Goal: Transaction & Acquisition: Purchase product/service

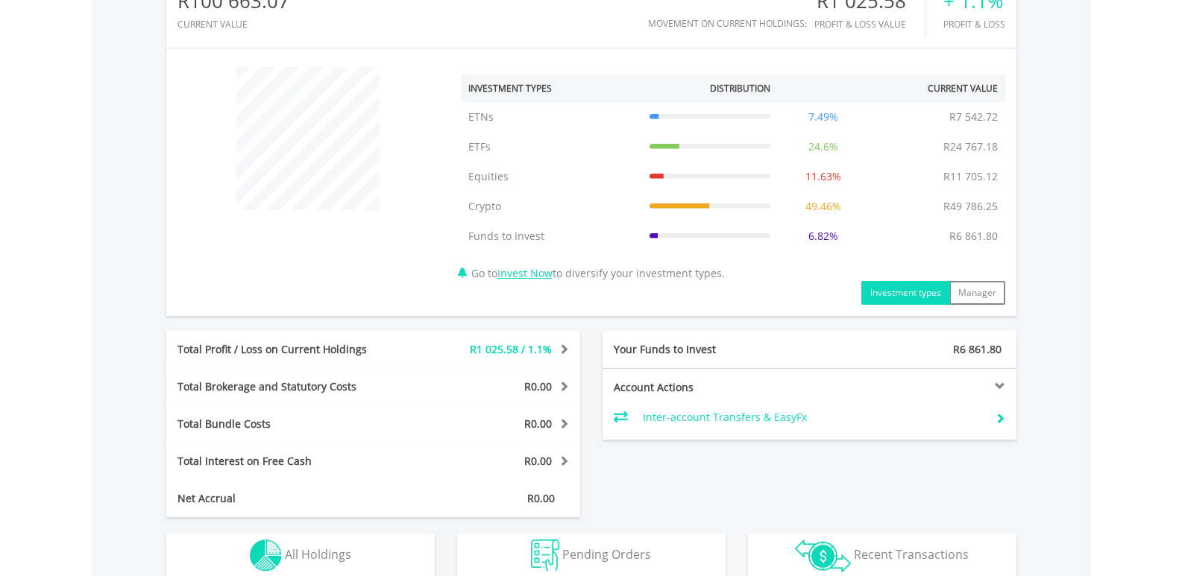
scroll to position [671, 0]
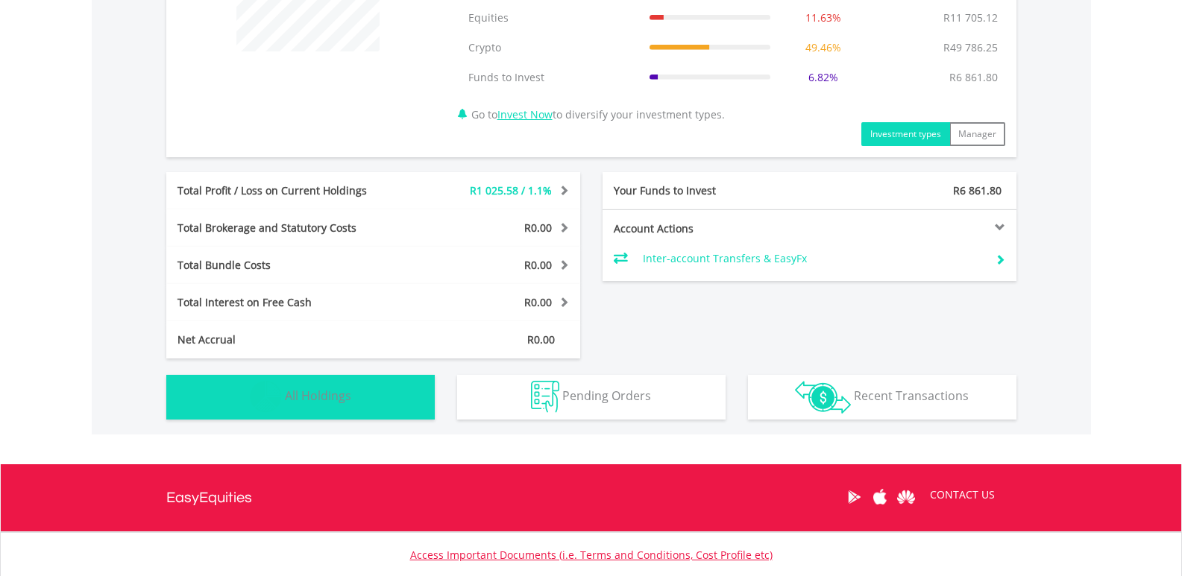
click at [252, 395] on img "button" at bounding box center [266, 397] width 32 height 32
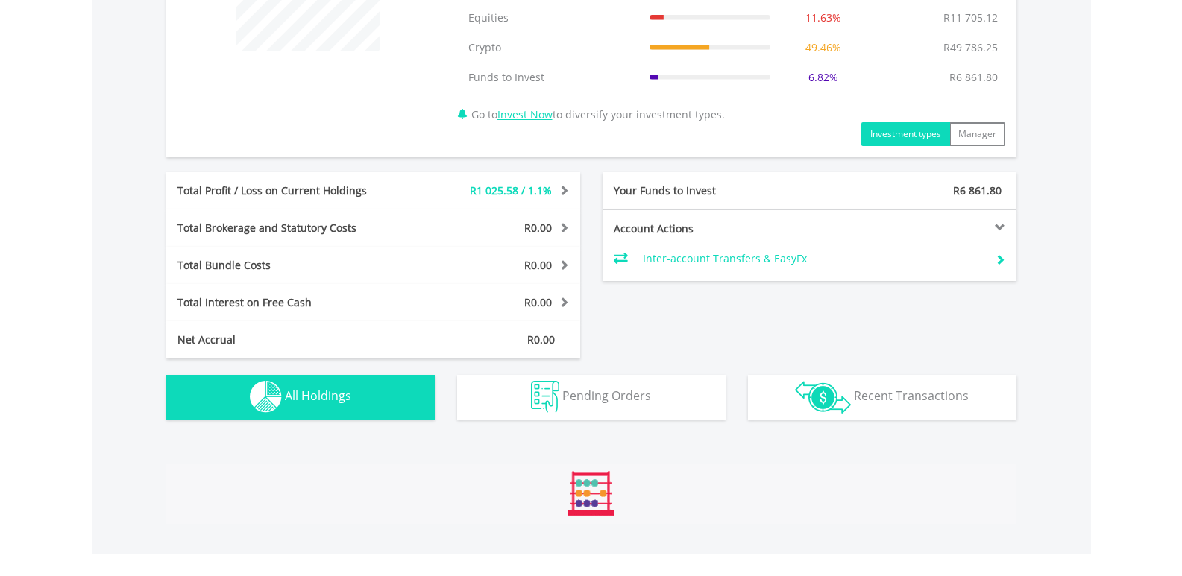
scroll to position [1136, 0]
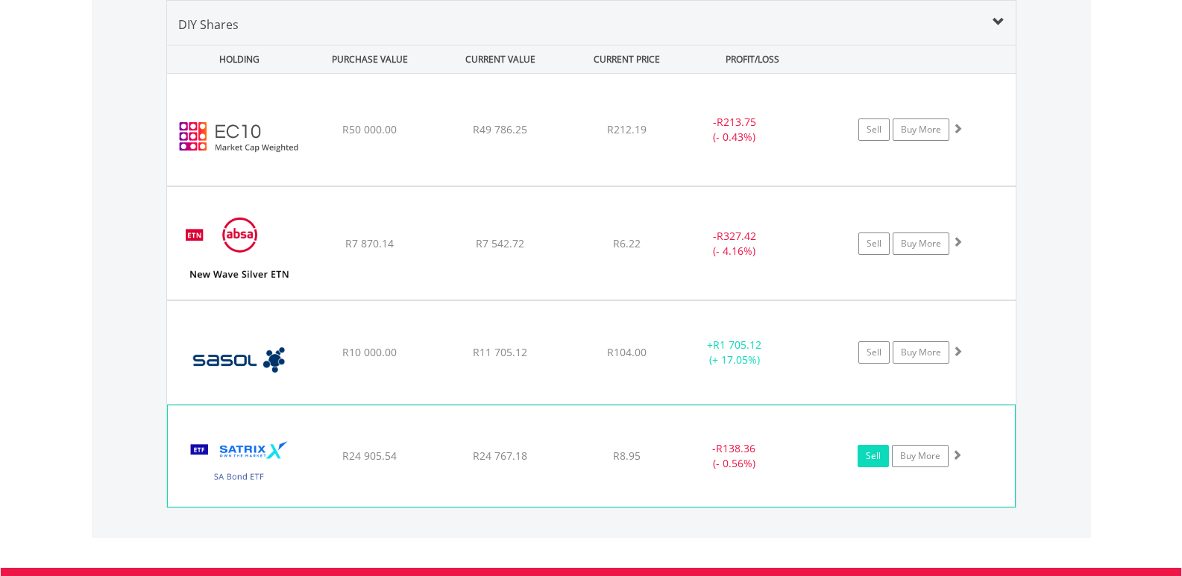
click at [869, 456] on link "Sell" at bounding box center [873, 456] width 31 height 22
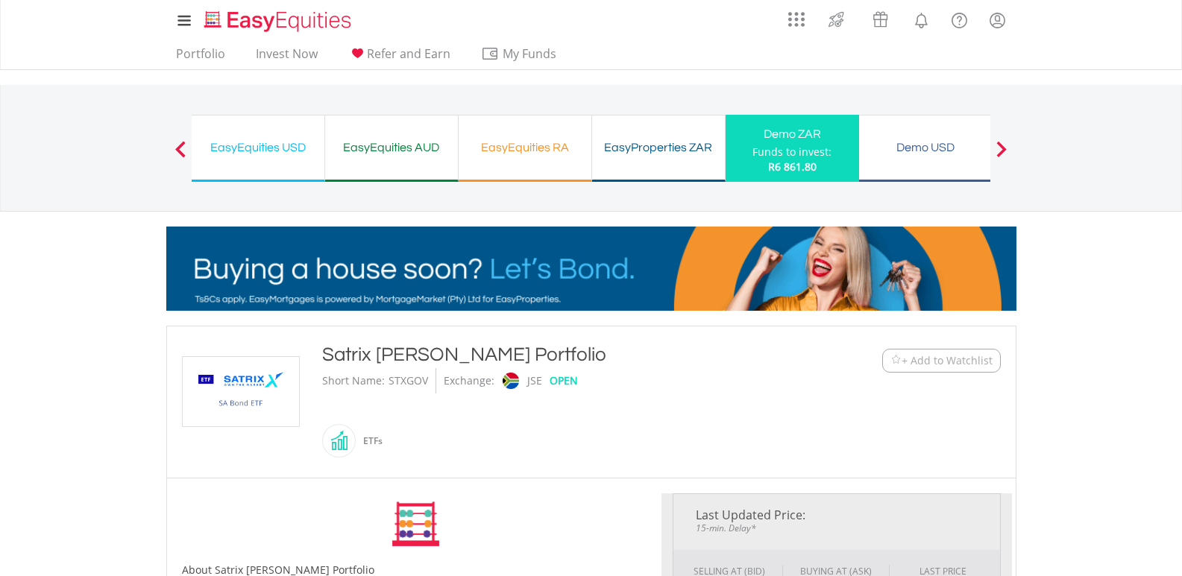
type input "********"
type input "******"
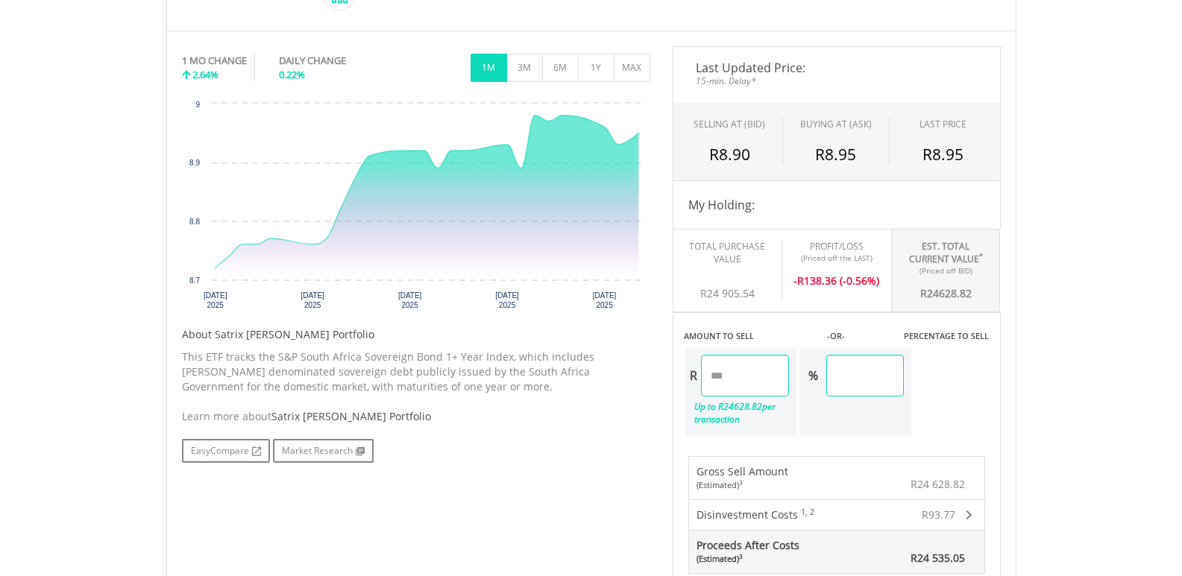
scroll to position [522, 0]
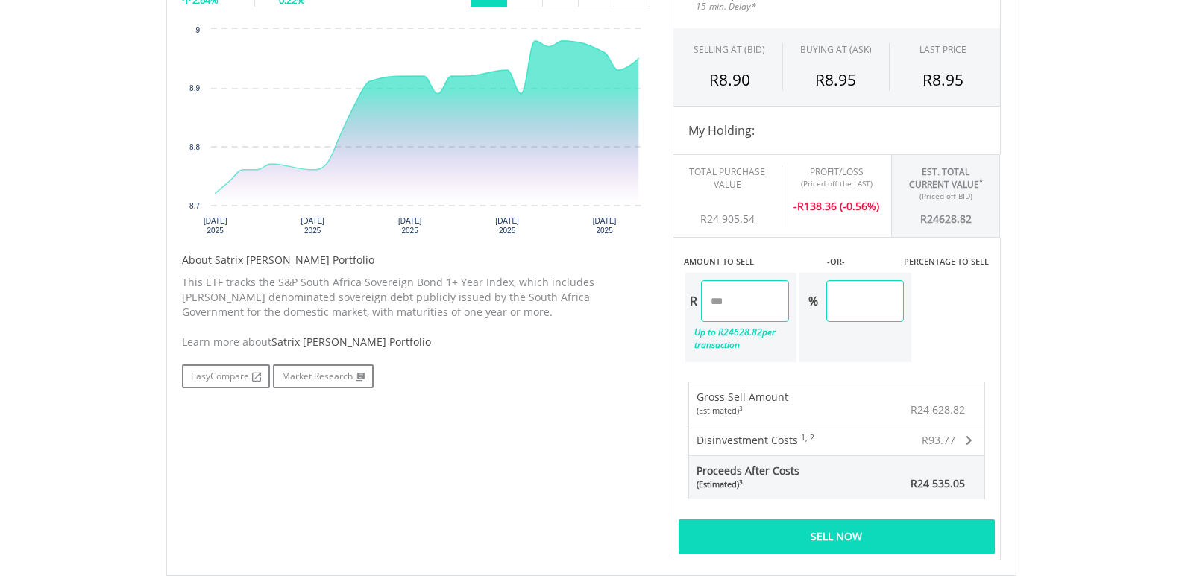
click at [970, 435] on span at bounding box center [969, 440] width 7 height 10
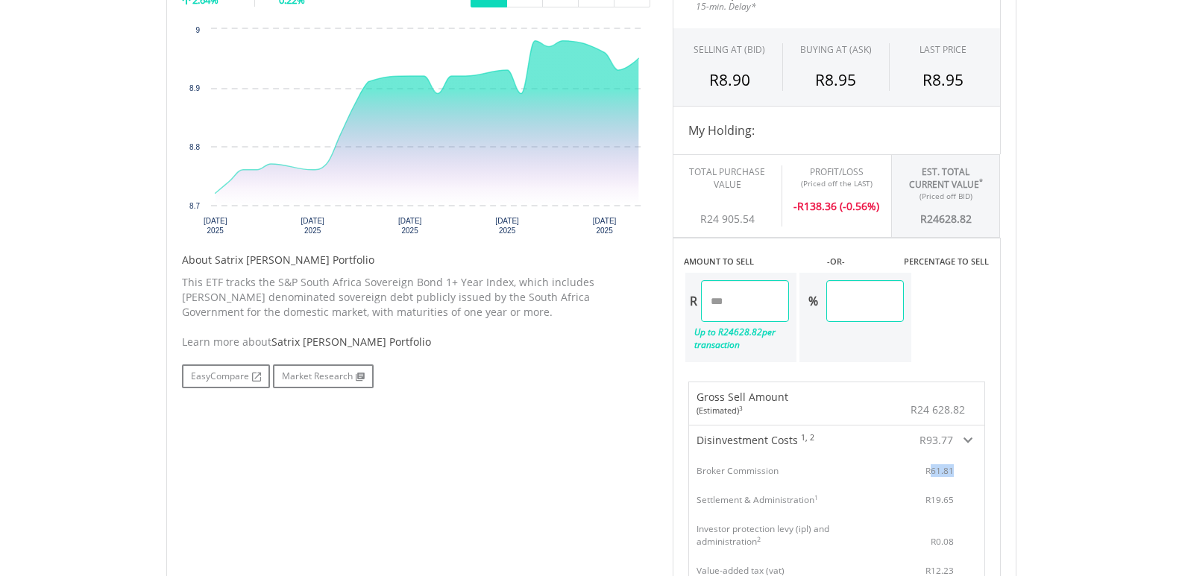
drag, startPoint x: 931, startPoint y: 468, endPoint x: 967, endPoint y: 473, distance: 36.8
click at [960, 473] on div "R61.81" at bounding box center [944, 471] width 39 height 13
drag, startPoint x: 767, startPoint y: 309, endPoint x: 627, endPoint y: 312, distance: 140.2
click at [621, 312] on div "No chart available. 1 MO CHANGE 2.64% DAILY CHANGE 0.22% 1M 3M 6M 1Y MAX Chart …" at bounding box center [591, 331] width 841 height 718
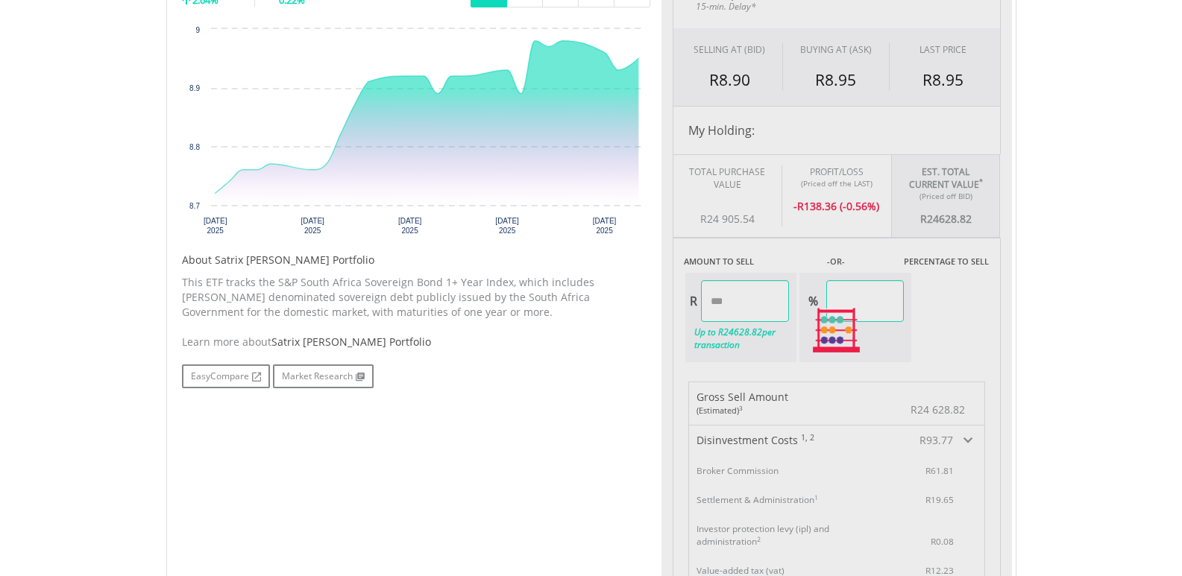
type input "*******"
type input "****"
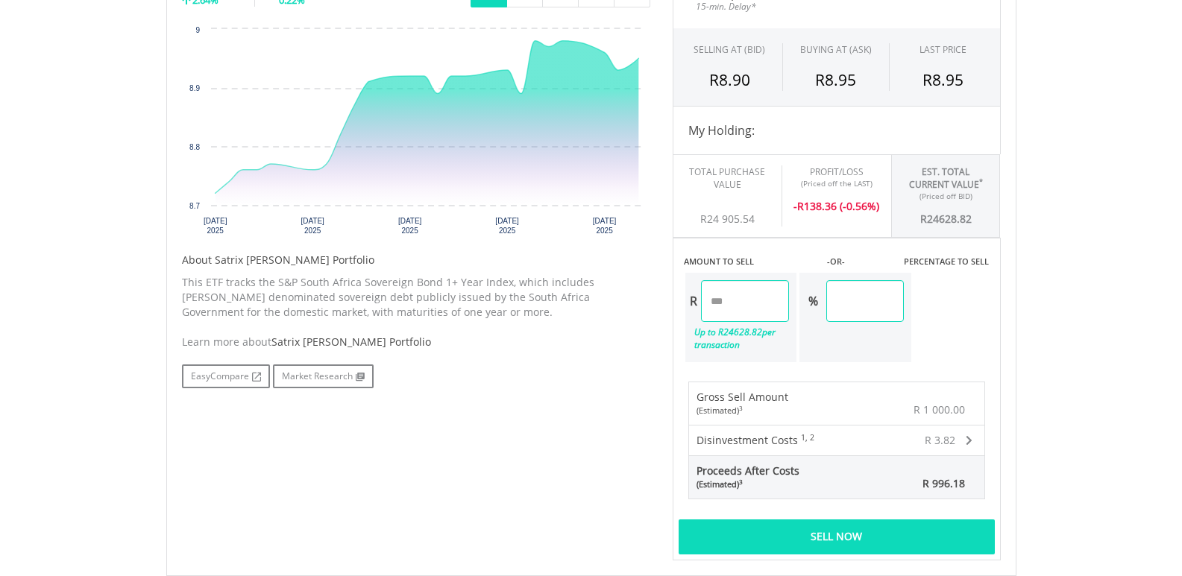
click at [972, 439] on span at bounding box center [969, 440] width 7 height 10
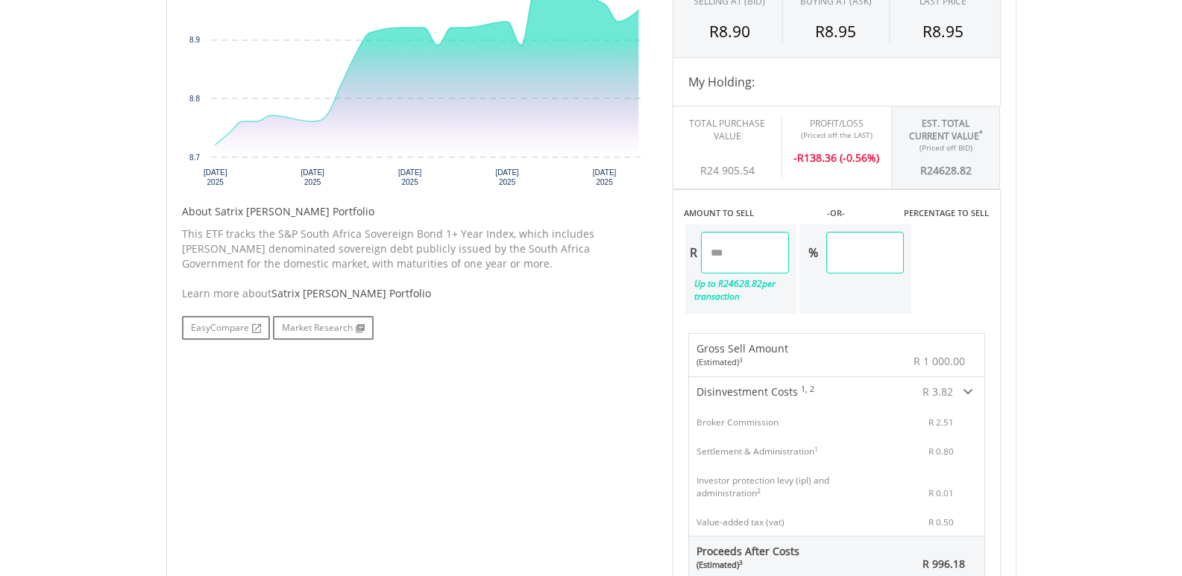
scroll to position [597, 0]
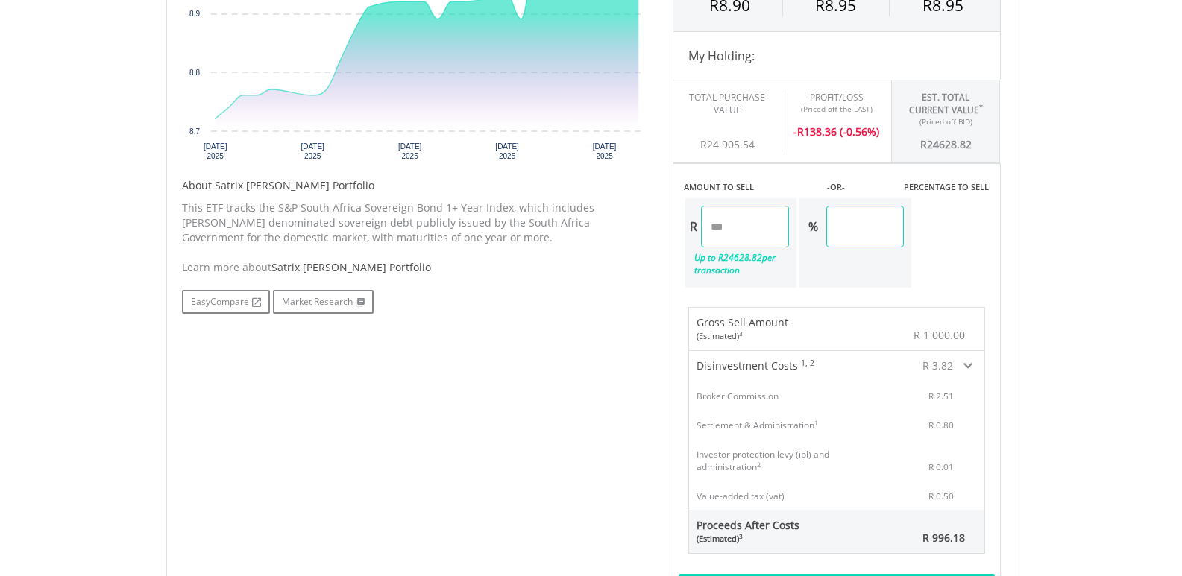
drag, startPoint x: 740, startPoint y: 464, endPoint x: 734, endPoint y: 471, distance: 9.5
click at [735, 469] on div "Investor protection levy (ipl) and administration 2" at bounding box center [776, 460] width 161 height 25
click at [734, 471] on div "Investor protection levy (ipl) and administration 2" at bounding box center [776, 460] width 161 height 25
drag, startPoint x: 737, startPoint y: 494, endPoint x: 957, endPoint y: 494, distance: 220.0
click at [956, 494] on div "Value-added tax (vat) R 0.50" at bounding box center [836, 495] width 295 height 29
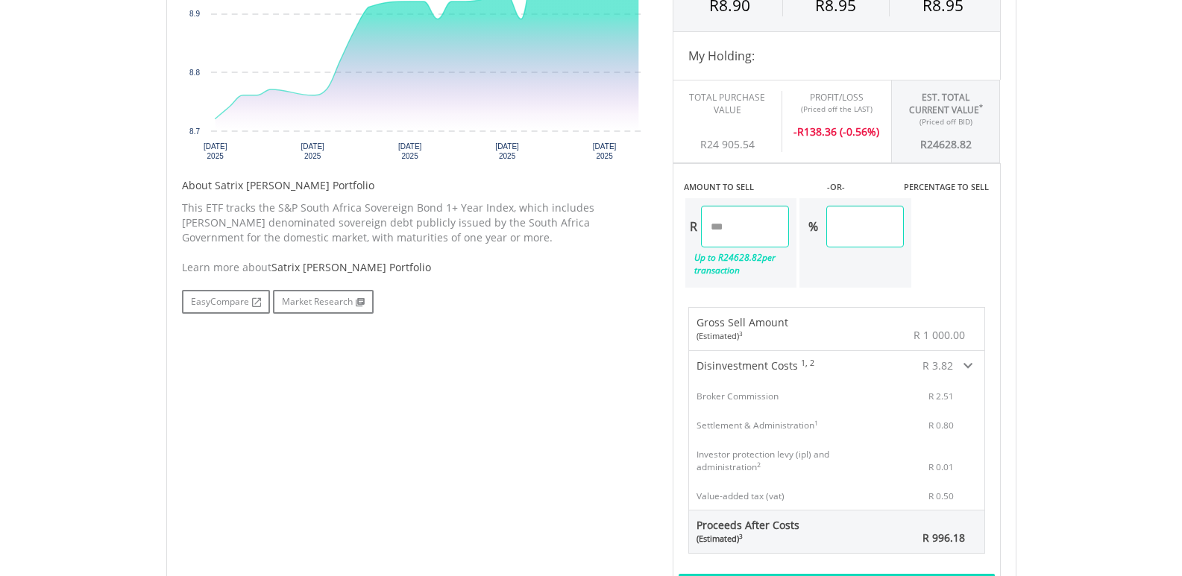
click at [957, 494] on div "R 0.50" at bounding box center [946, 496] width 36 height 13
click at [726, 227] on input "*******" at bounding box center [745, 227] width 89 height 42
type input "******"
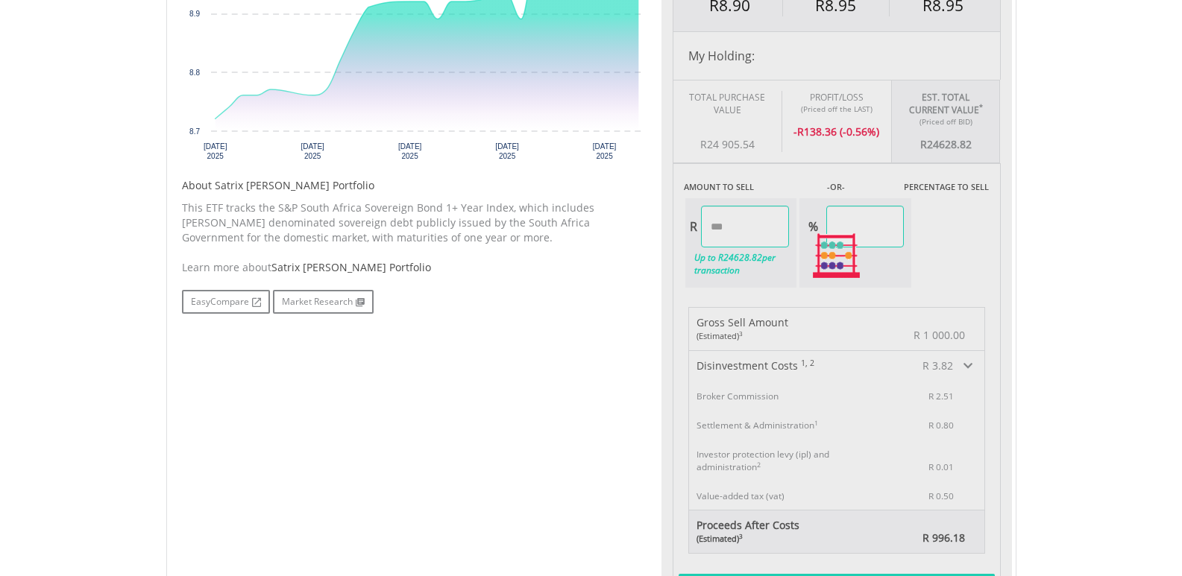
click at [1073, 405] on body "My Investments Invest Now New Listings Sell My Recurring Investments Pending Or…" at bounding box center [591, 216] width 1182 height 1626
type input "****"
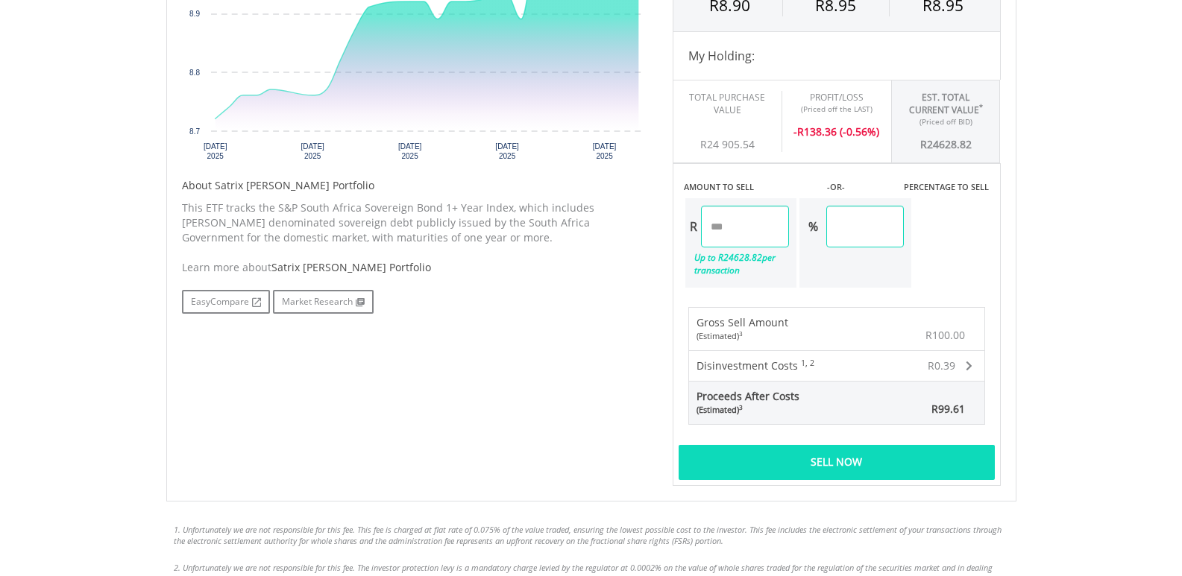
click at [969, 365] on span at bounding box center [969, 366] width 7 height 10
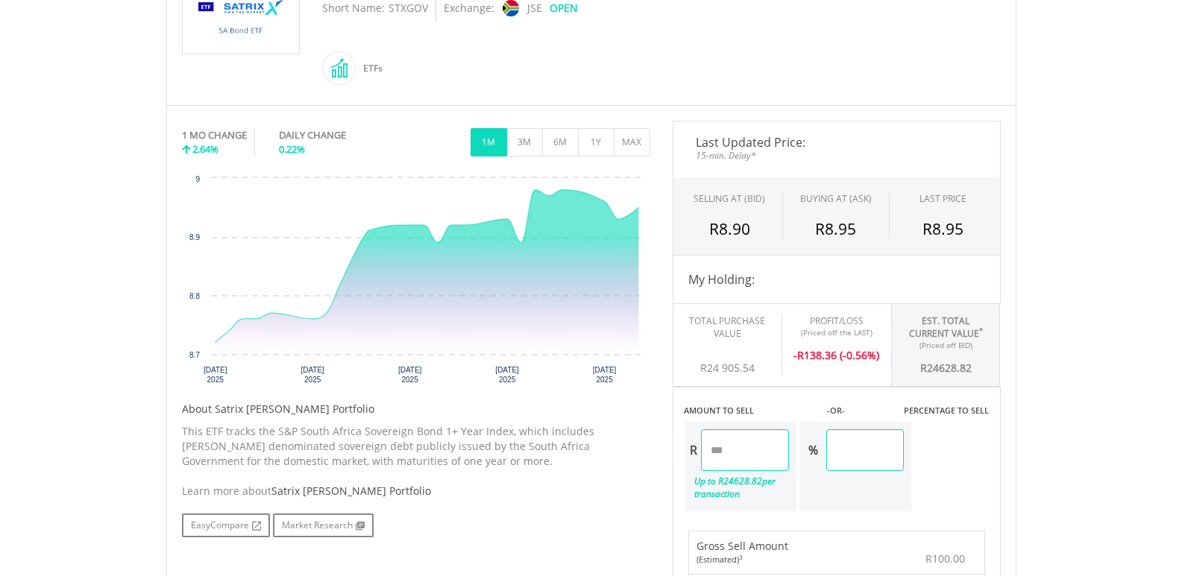
scroll to position [0, 0]
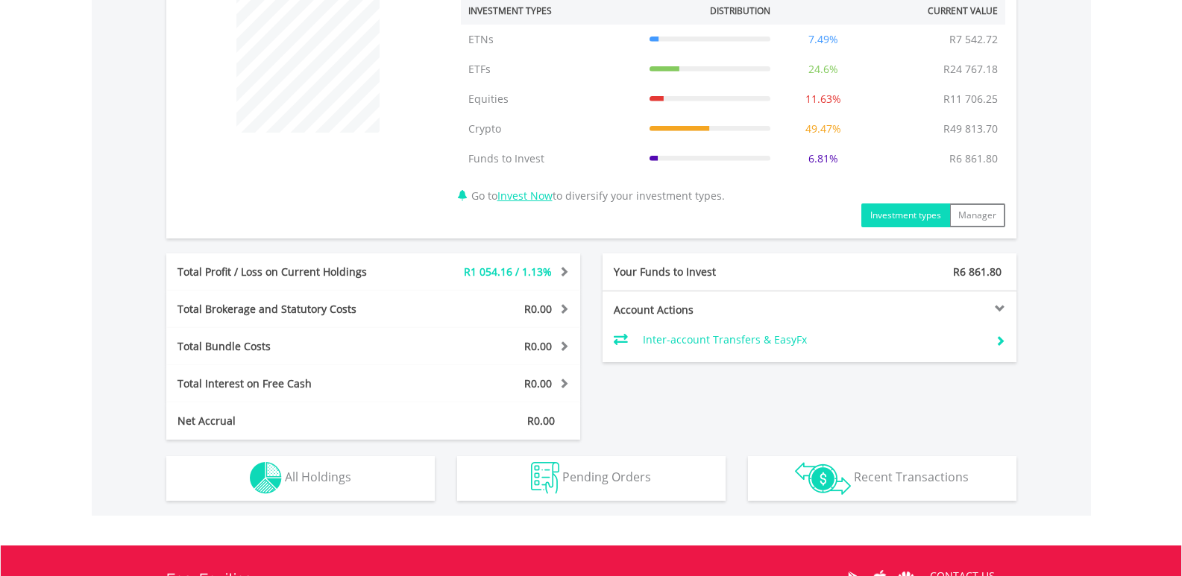
scroll to position [775, 0]
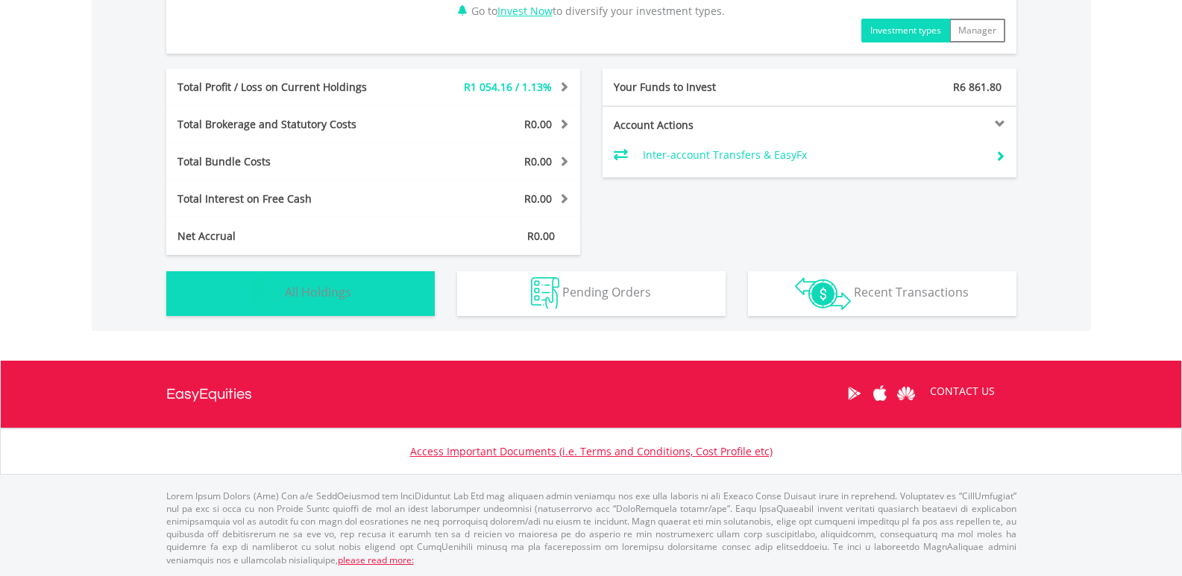
click at [342, 297] on span "All Holdings" at bounding box center [318, 292] width 66 height 16
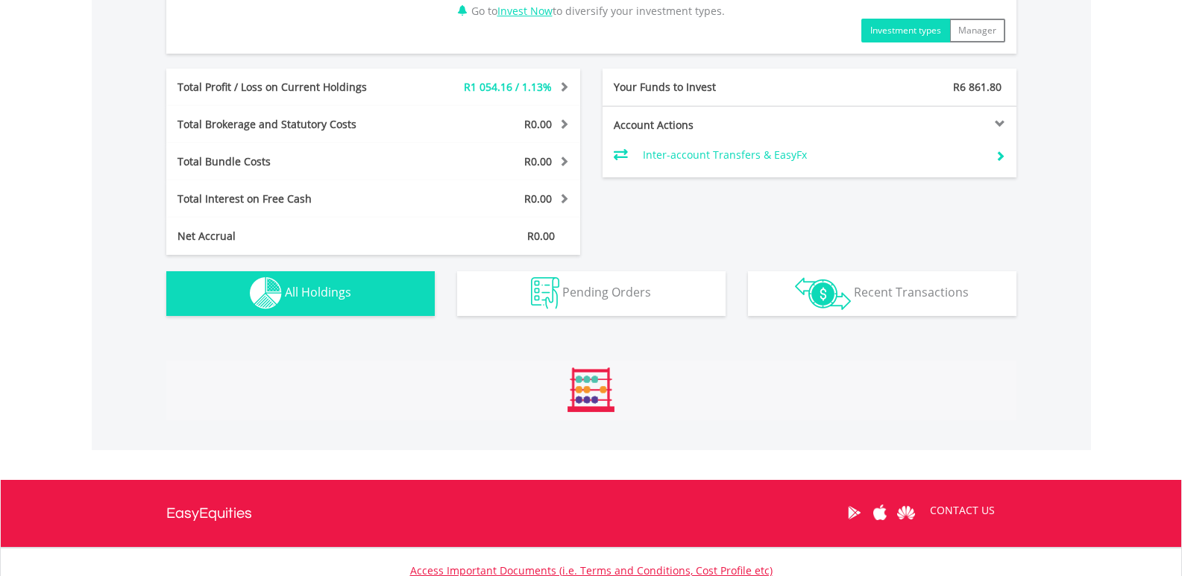
scroll to position [1136, 0]
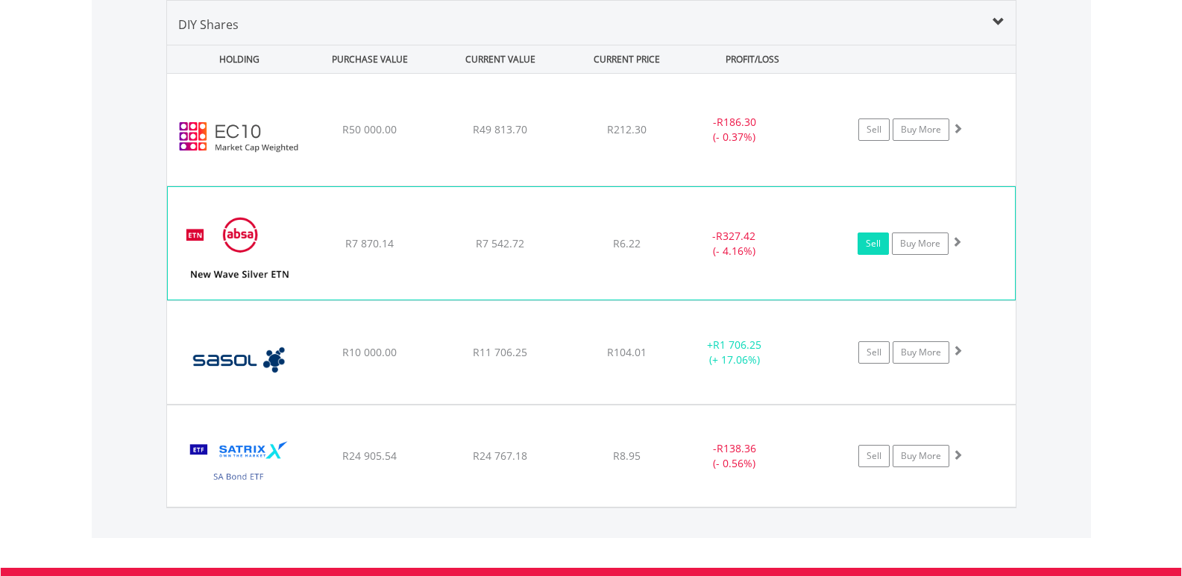
click at [869, 245] on link "Sell" at bounding box center [873, 244] width 31 height 22
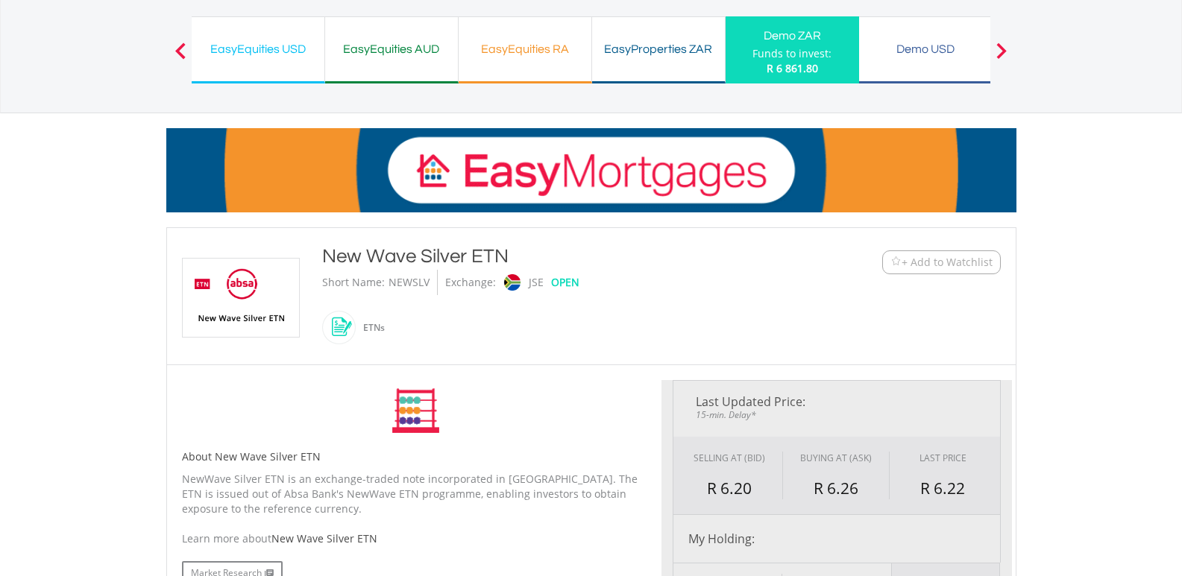
type input "*******"
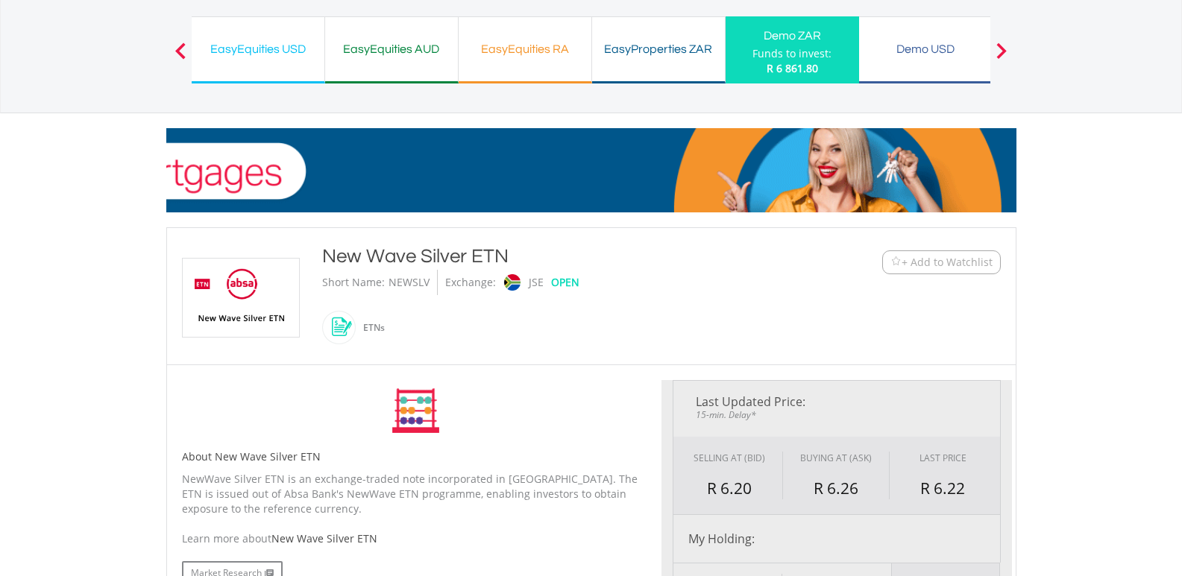
type input "******"
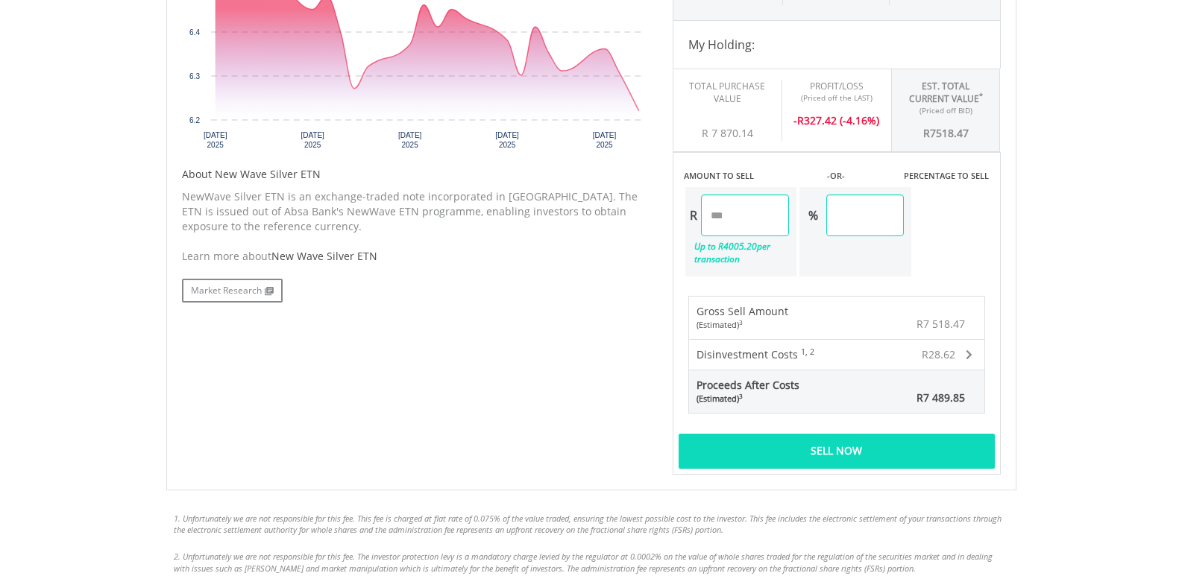
scroll to position [597, 0]
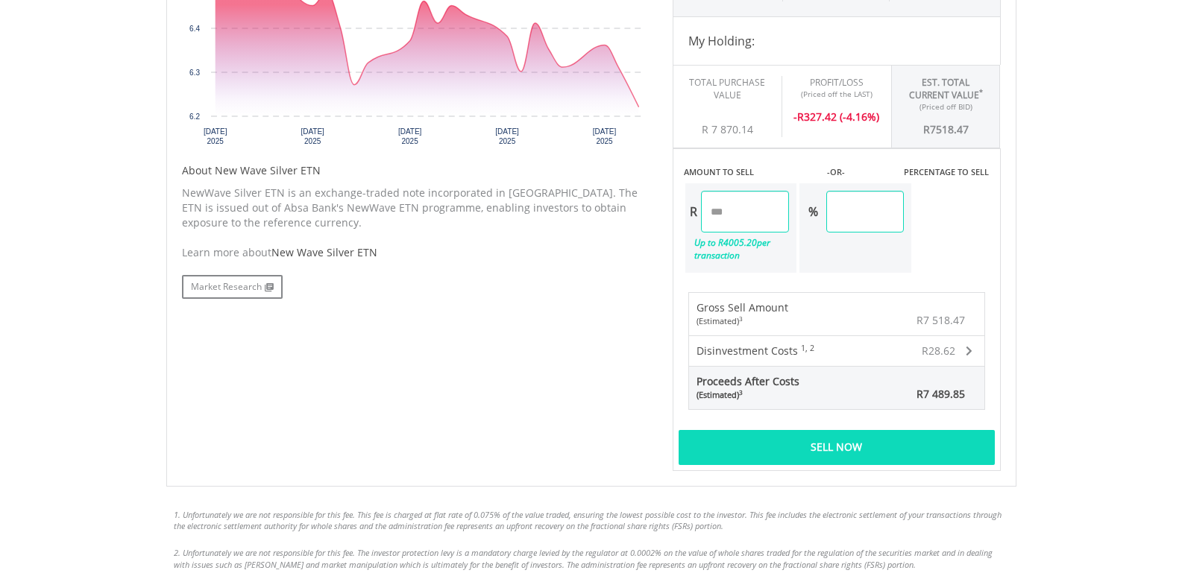
drag, startPoint x: 700, startPoint y: 217, endPoint x: 674, endPoint y: 217, distance: 26.1
click at [674, 217] on div "AMOUNT TO SELL -OR- PERCENTAGE TO SELL R ******* Up to R 4005.20 per transactio…" at bounding box center [837, 211] width 328 height 126
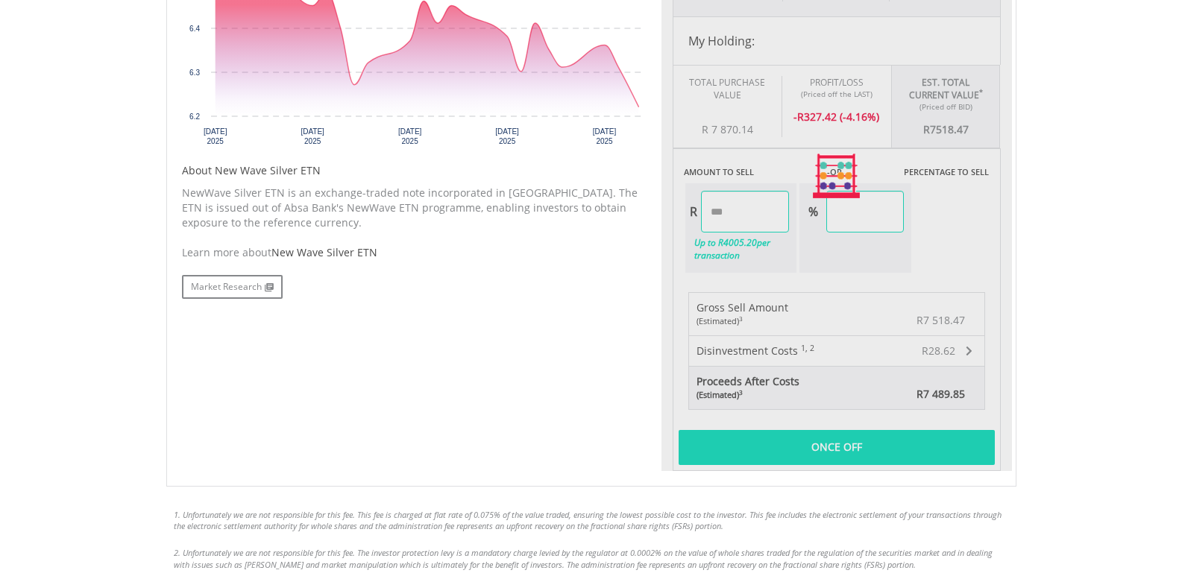
click at [892, 255] on div "Last Updated Price: 15-min. Delay* SELLING AT (BID) BUYING AT (ASK) LAST PRICE …" at bounding box center [836, 176] width 350 height 589
type input "******"
type input "****"
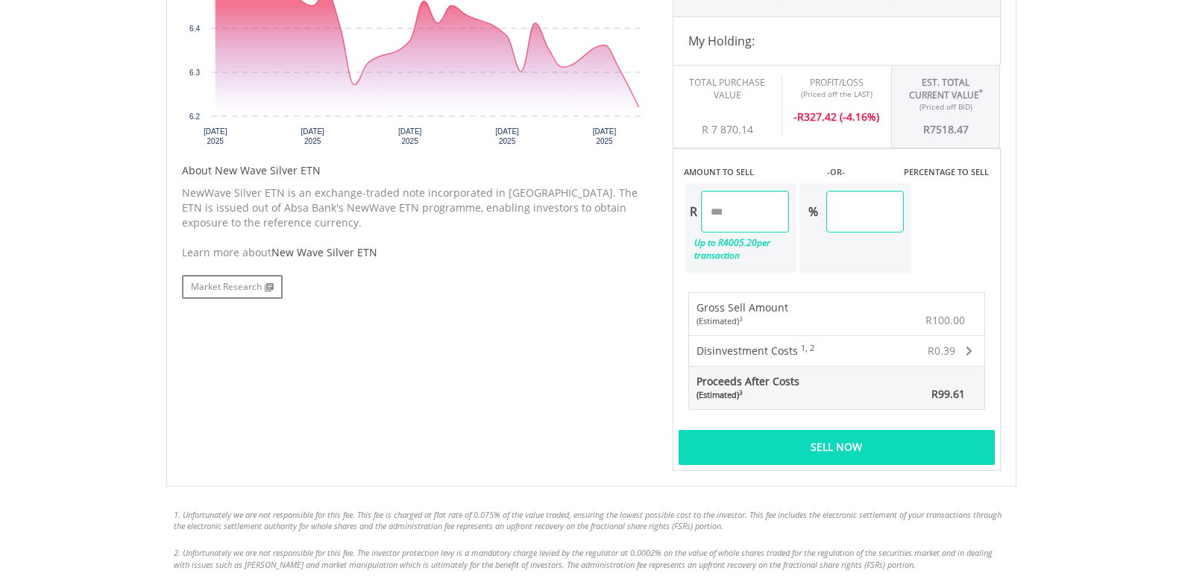
click at [971, 349] on span at bounding box center [969, 351] width 7 height 10
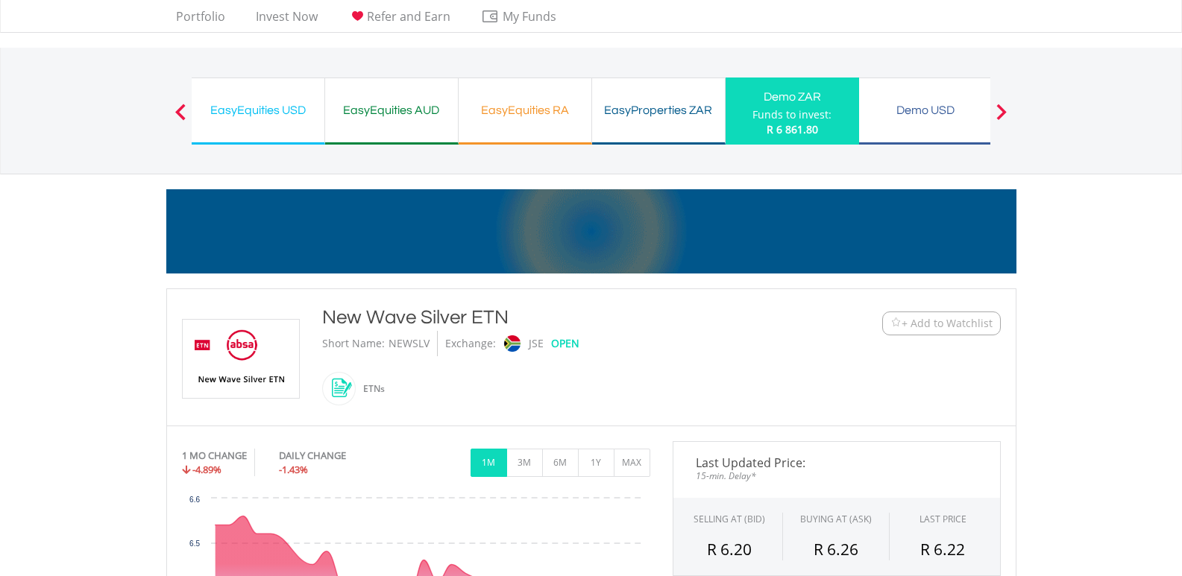
scroll to position [0, 0]
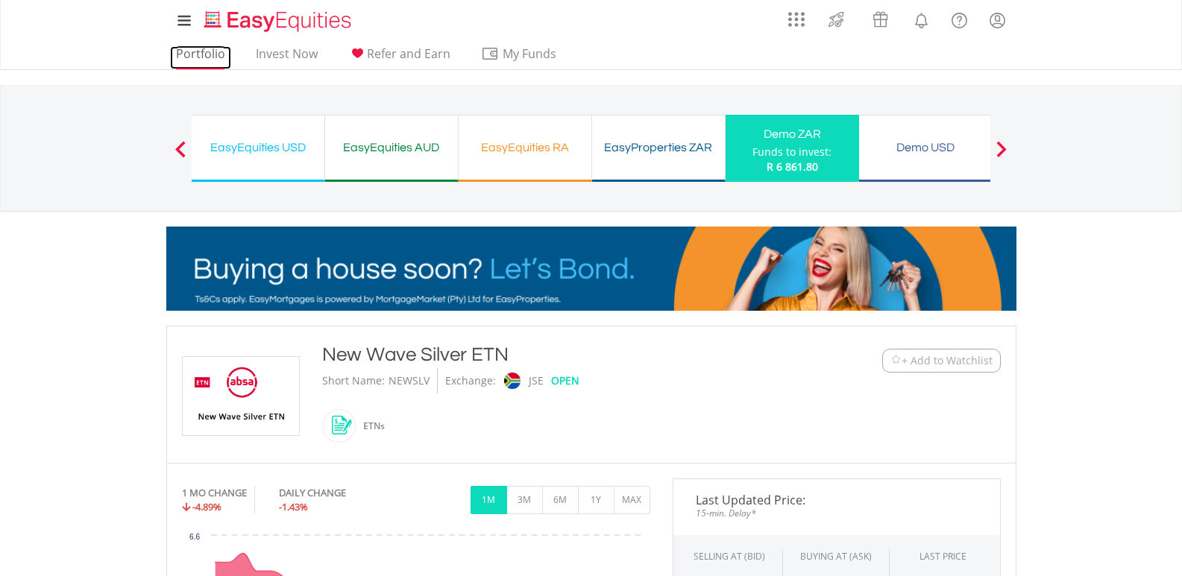
click at [197, 52] on link "Portfolio" at bounding box center [200, 57] width 61 height 23
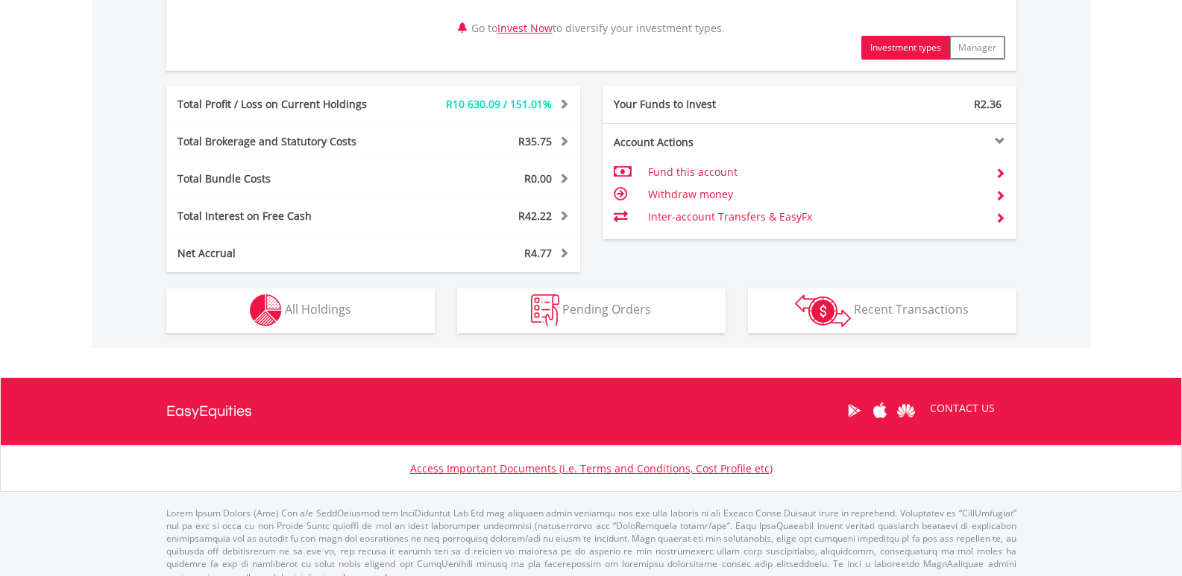
scroll to position [805, 0]
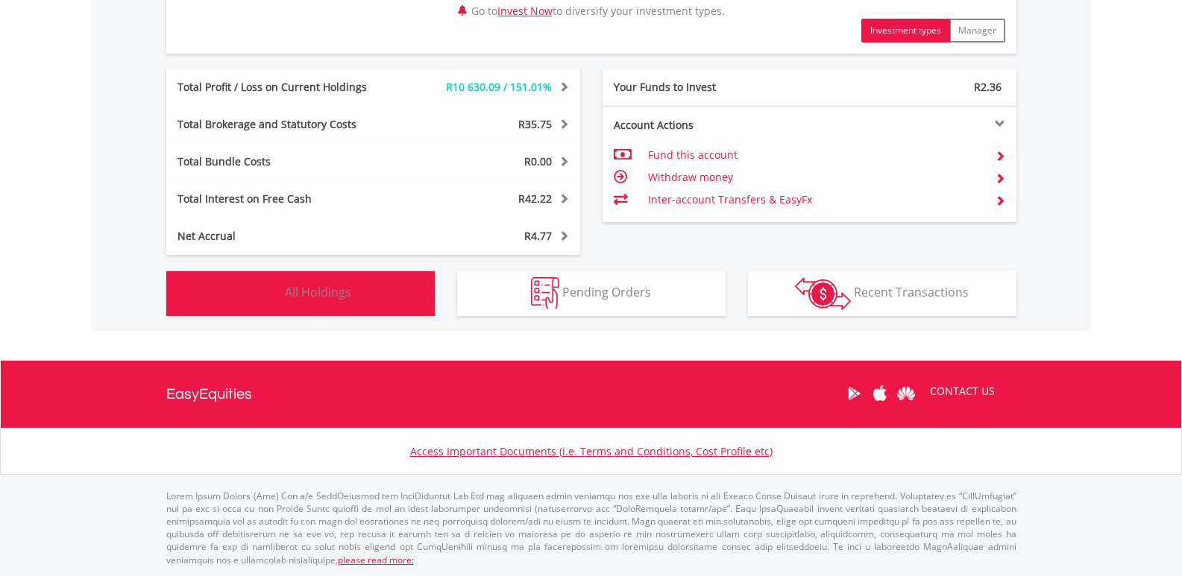
click at [339, 301] on span "All Holdings" at bounding box center [318, 292] width 66 height 16
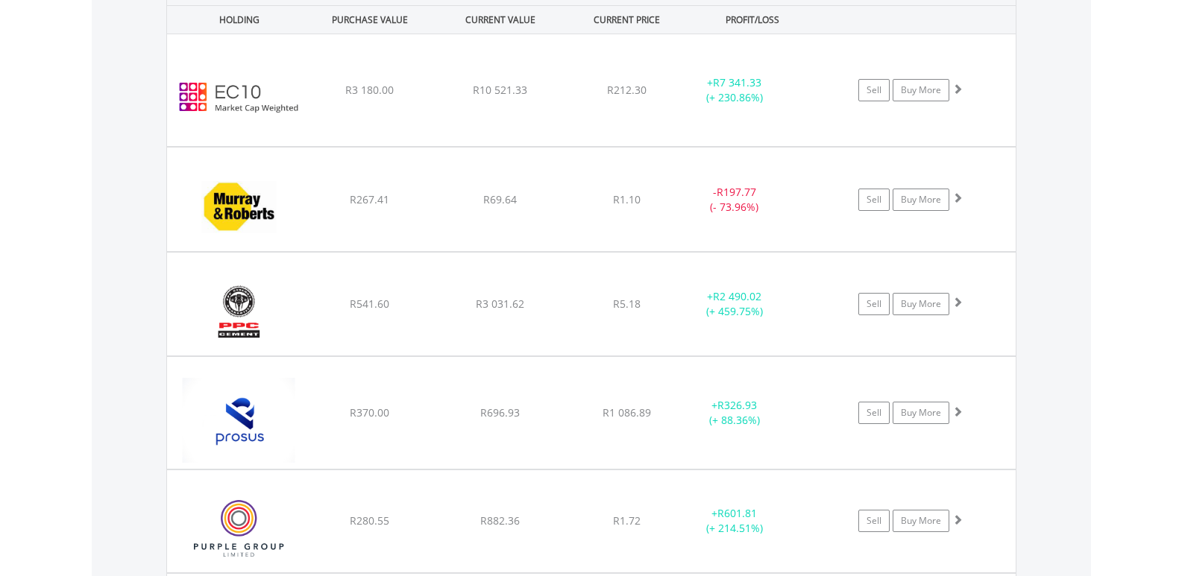
scroll to position [1240, 0]
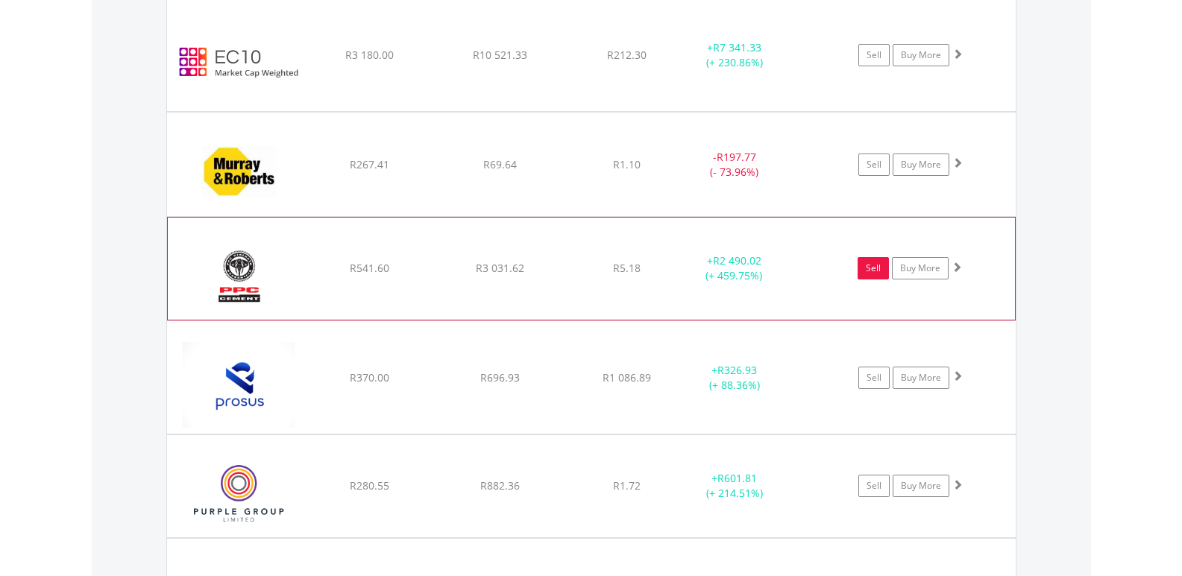
click at [864, 268] on link "Sell" at bounding box center [873, 268] width 31 height 22
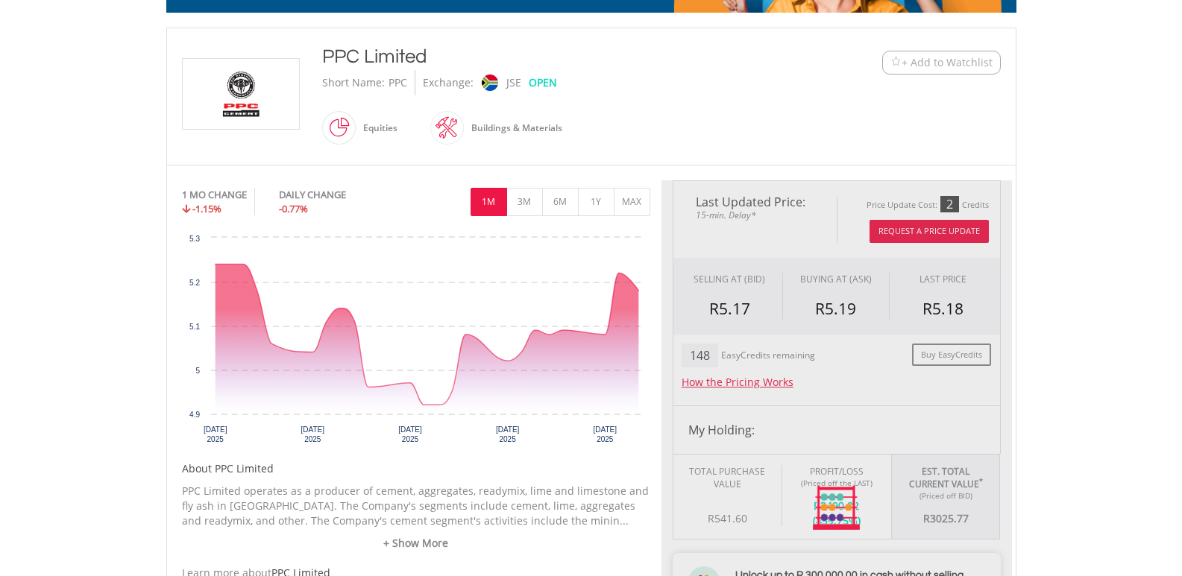
type input "*******"
type input "******"
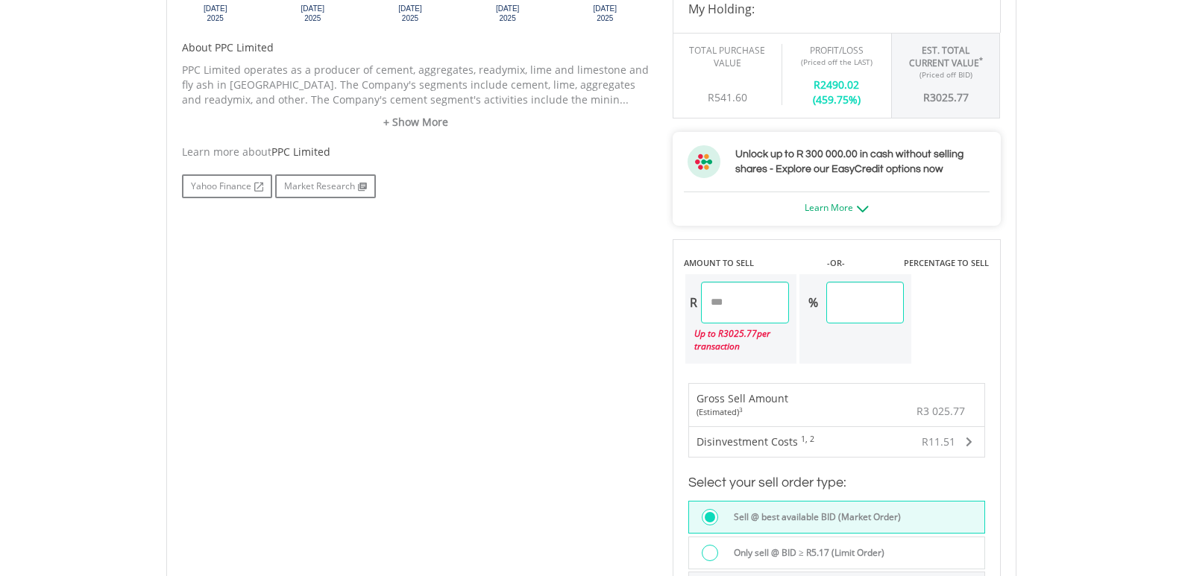
scroll to position [746, 0]
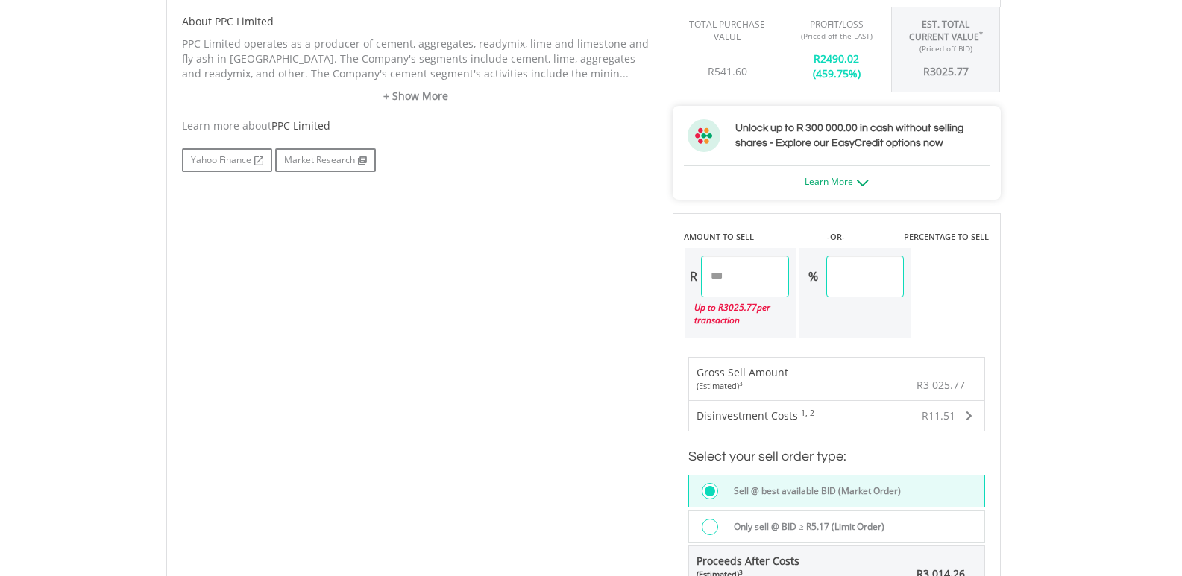
click at [685, 281] on div "R *******" at bounding box center [737, 277] width 104 height 42
click at [891, 274] on div "Last Updated Price: 15-min. Delay* Price Update Cost: 2 Credits Request A Price…" at bounding box center [836, 192] width 350 height 918
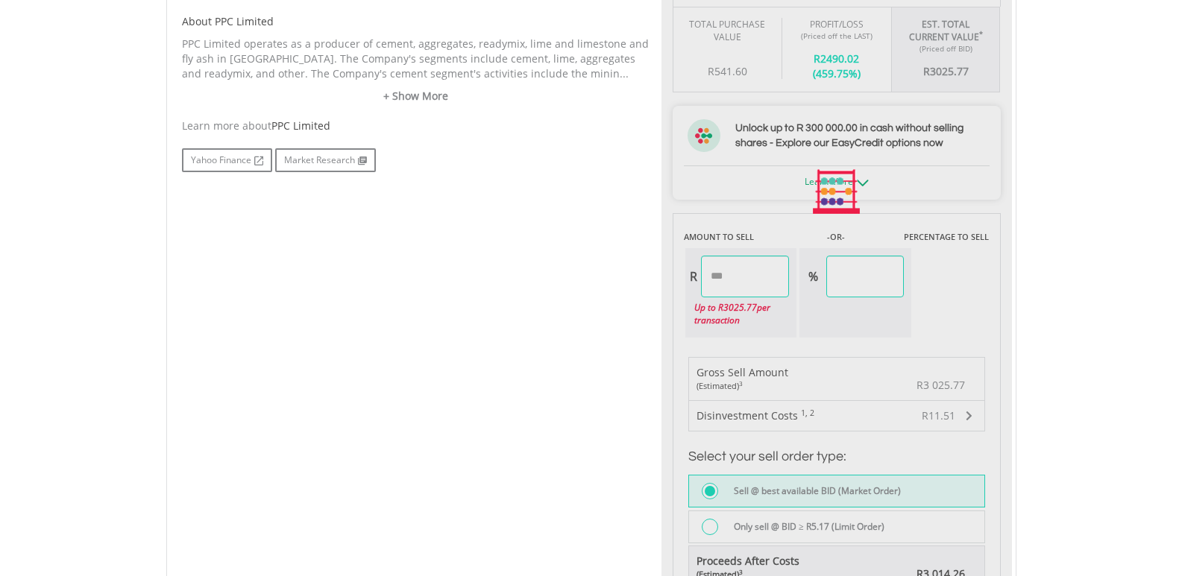
type input "******"
type input "****"
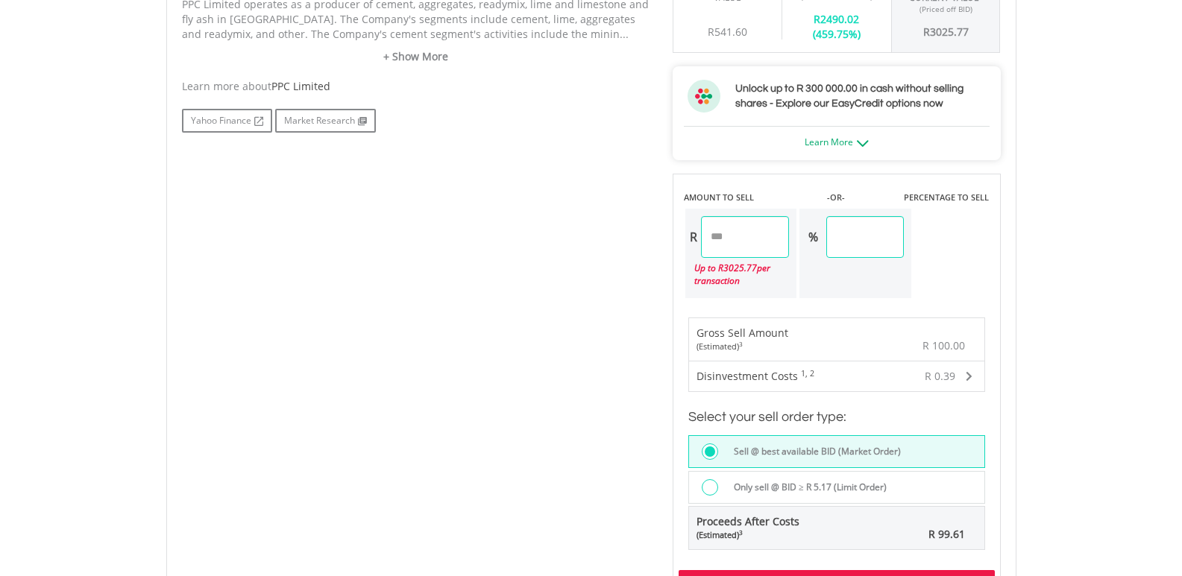
scroll to position [820, 0]
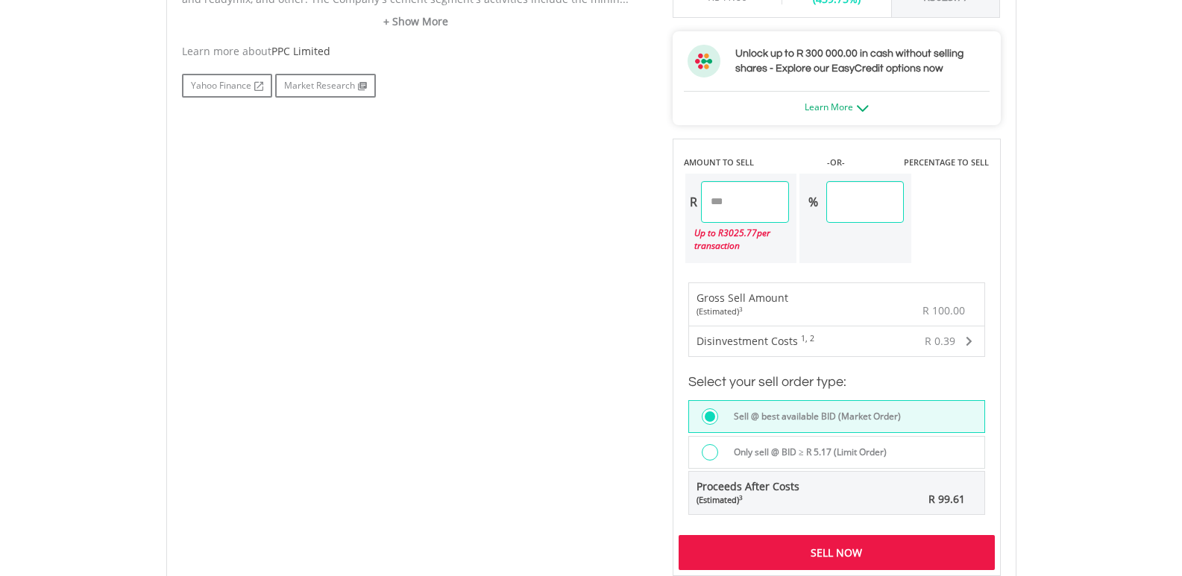
click at [969, 343] on span at bounding box center [969, 341] width 7 height 10
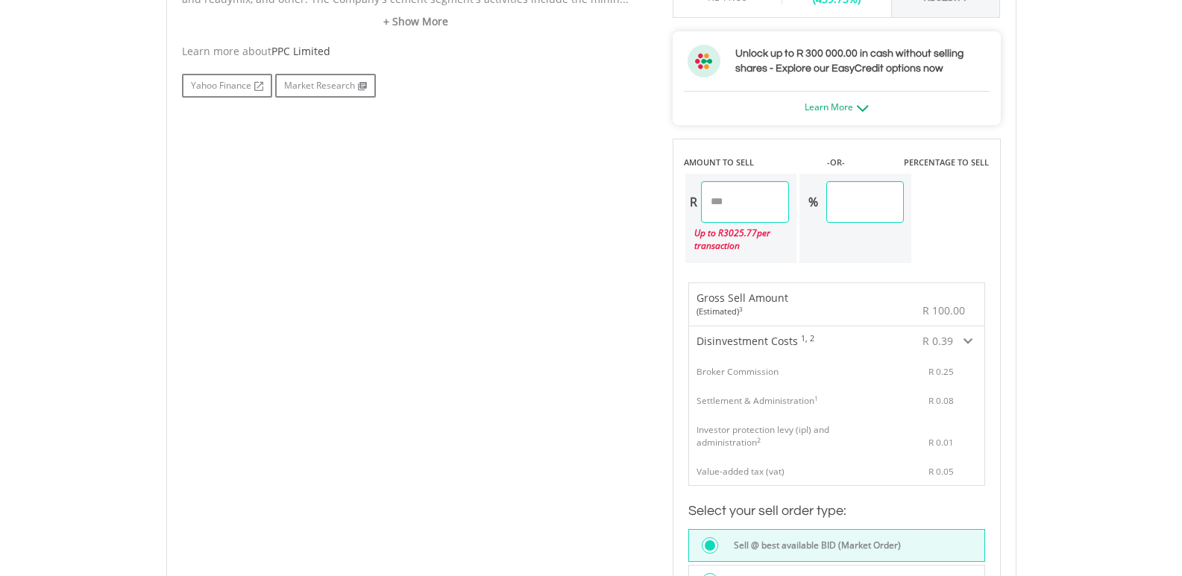
drag, startPoint x: 761, startPoint y: 210, endPoint x: 673, endPoint y: 205, distance: 87.4
click at [673, 205] on div "AMOUNT TO SELL -OR- PERCENTAGE TO SELL R ****** Up to R 3025.77 per transaction…" at bounding box center [837, 202] width 328 height 126
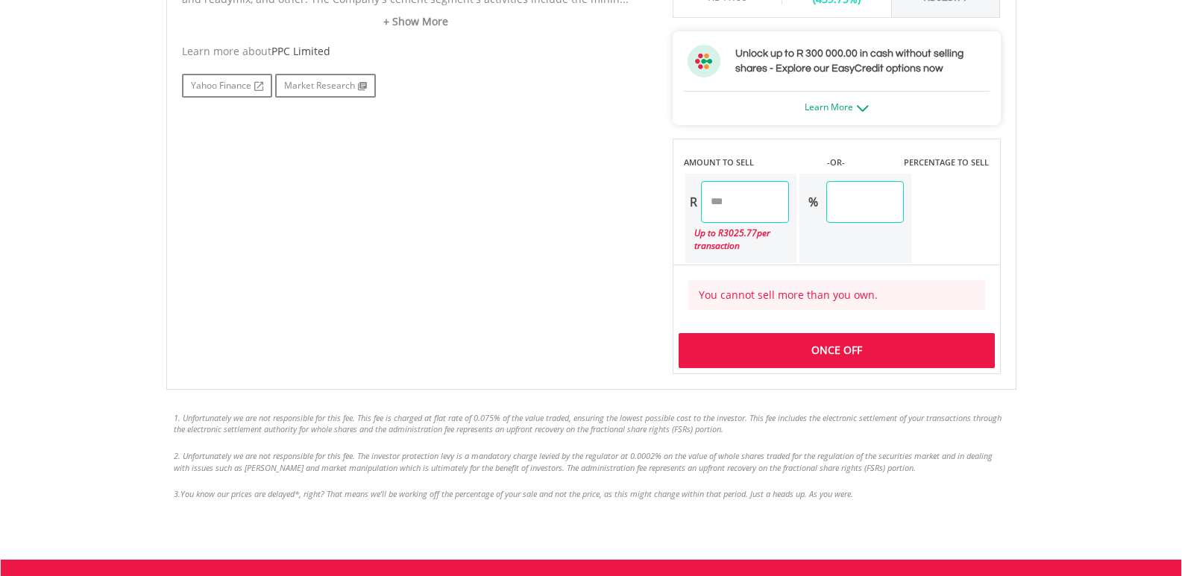
drag, startPoint x: 779, startPoint y: 206, endPoint x: 718, endPoint y: 203, distance: 61.2
click at [718, 203] on input "*****" at bounding box center [745, 202] width 89 height 42
click at [767, 210] on input "*****" at bounding box center [745, 202] width 89 height 42
drag, startPoint x: 761, startPoint y: 203, endPoint x: 633, endPoint y: 203, distance: 127.5
click at [633, 203] on div "No chart available. 1 MO CHANGE -1.15% DAILY CHANGE -0.77% 1M 3M 6M 1Y MAX Char…" at bounding box center [591, 16] width 841 height 716
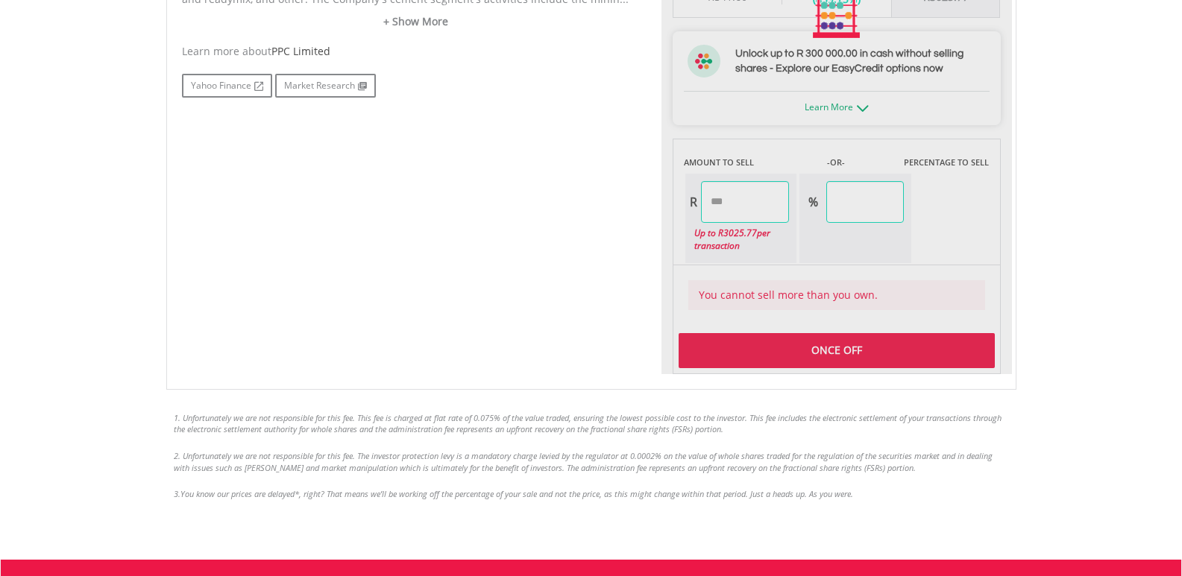
type input "*******"
type input "*****"
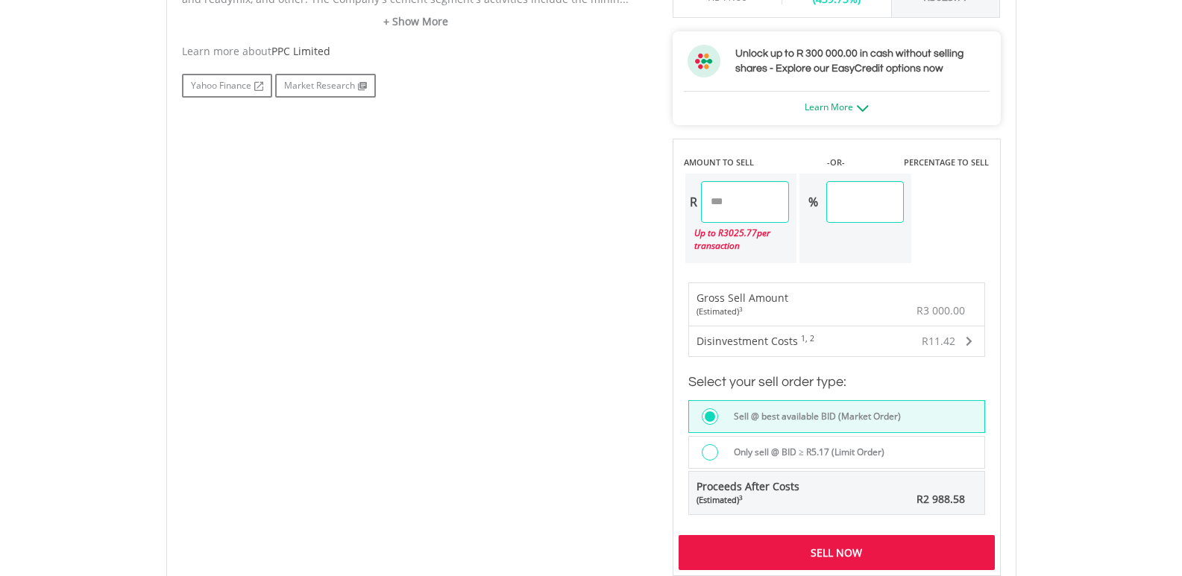
click at [972, 339] on span at bounding box center [969, 341] width 7 height 10
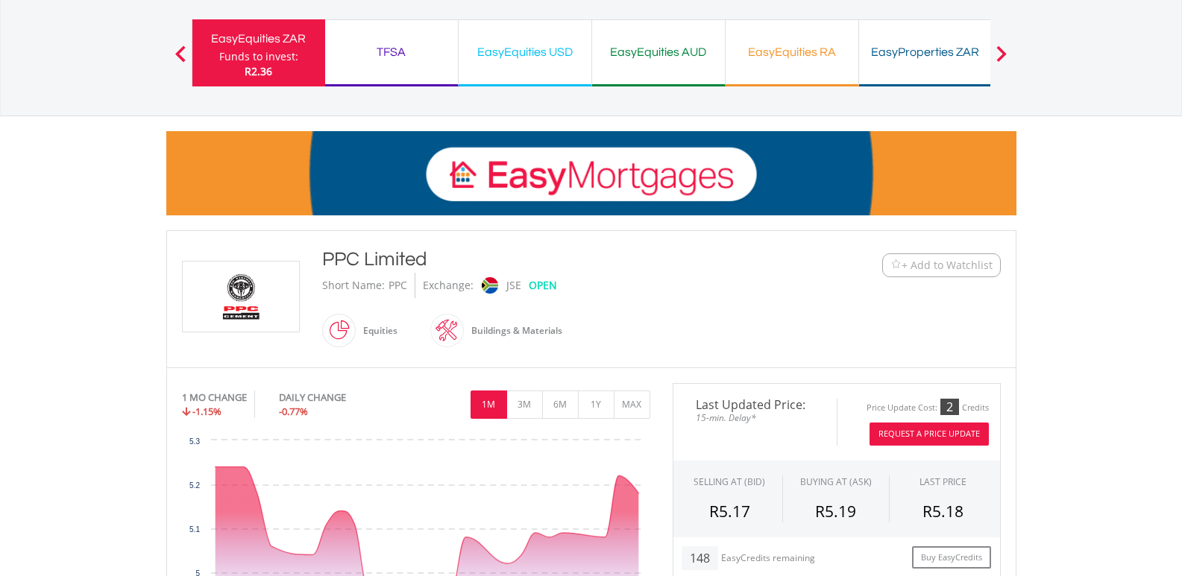
scroll to position [0, 0]
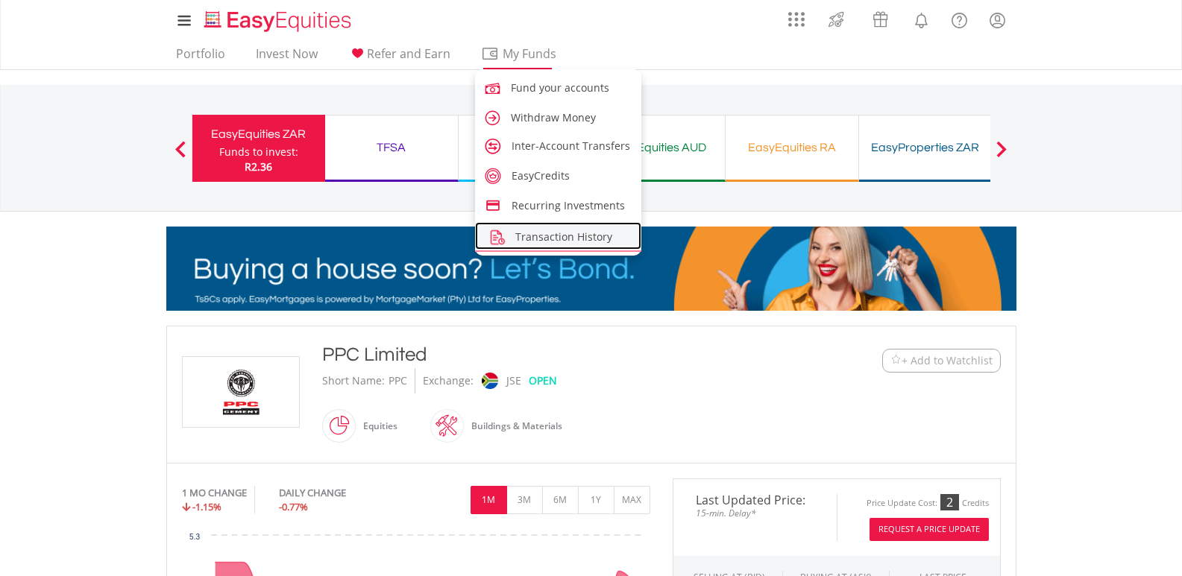
click at [571, 236] on span "Transaction History" at bounding box center [563, 237] width 97 height 14
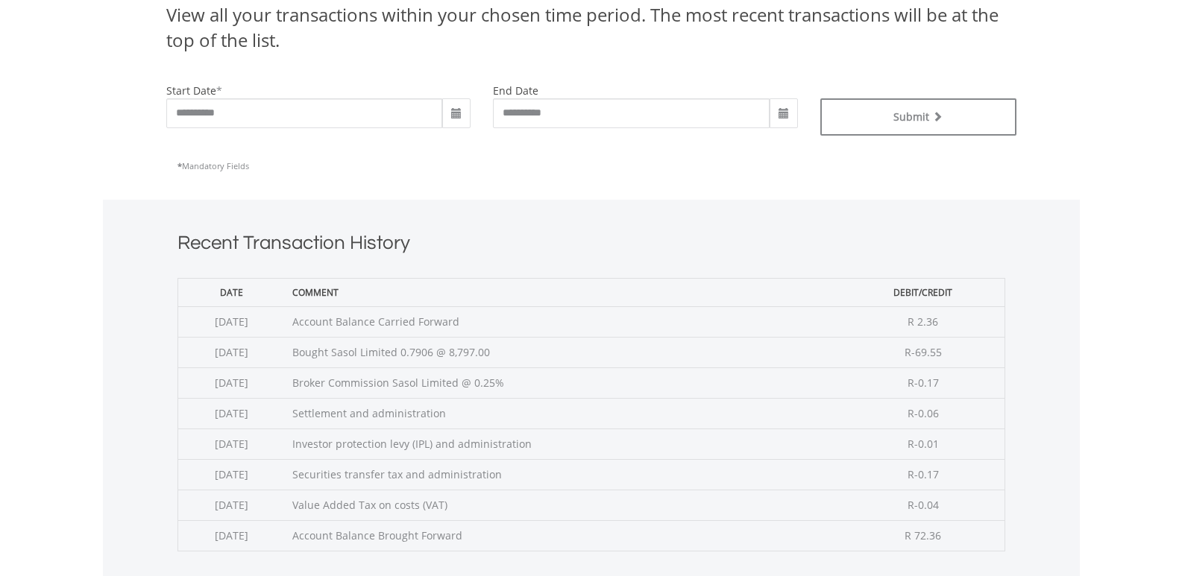
scroll to position [373, 0]
drag, startPoint x: 460, startPoint y: 347, endPoint x: 505, endPoint y: 347, distance: 44.7
click at [505, 347] on td "Bought Sasol Limited 0.7906 @ 8,797.00" at bounding box center [563, 351] width 557 height 31
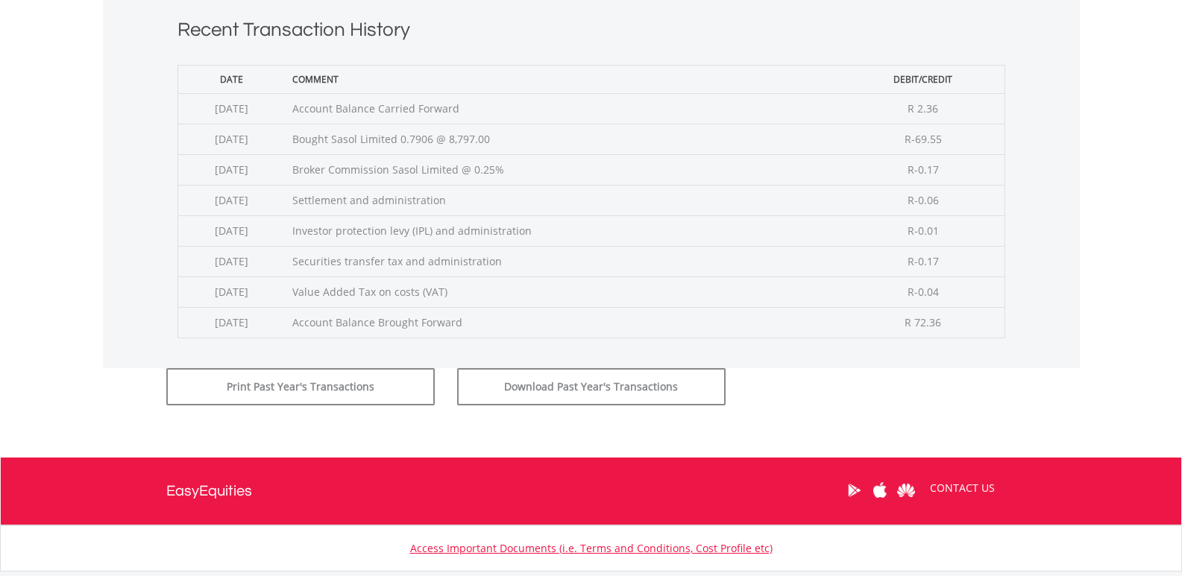
scroll to position [458, 0]
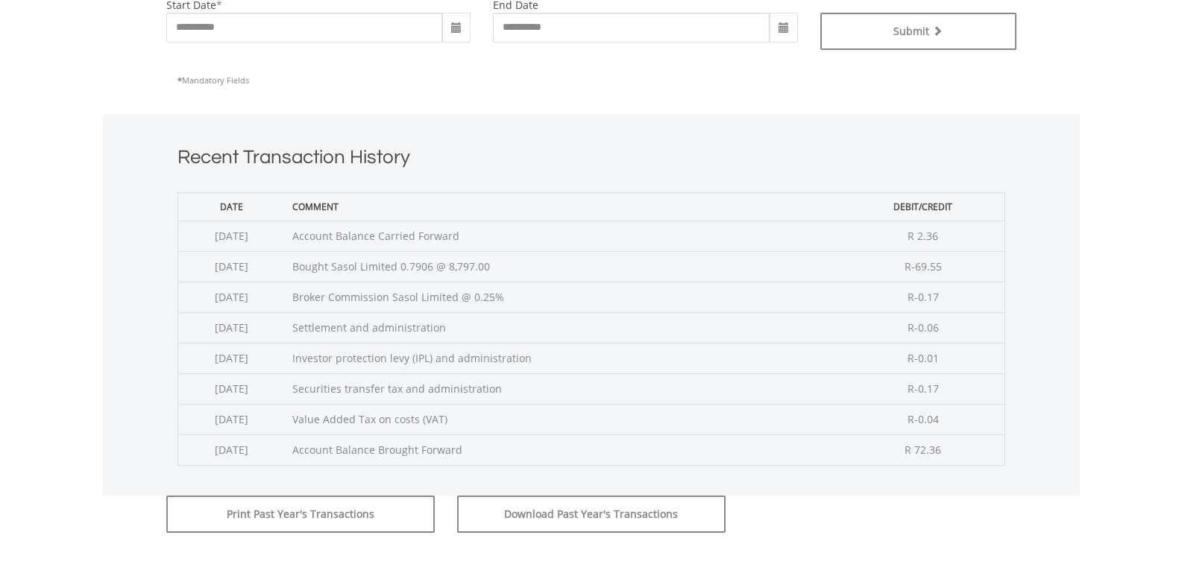
drag, startPoint x: 407, startPoint y: 289, endPoint x: 394, endPoint y: 289, distance: 13.4
click at [394, 289] on td "Broker Commission Sasol Limited @ 0.25%" at bounding box center [563, 297] width 557 height 31
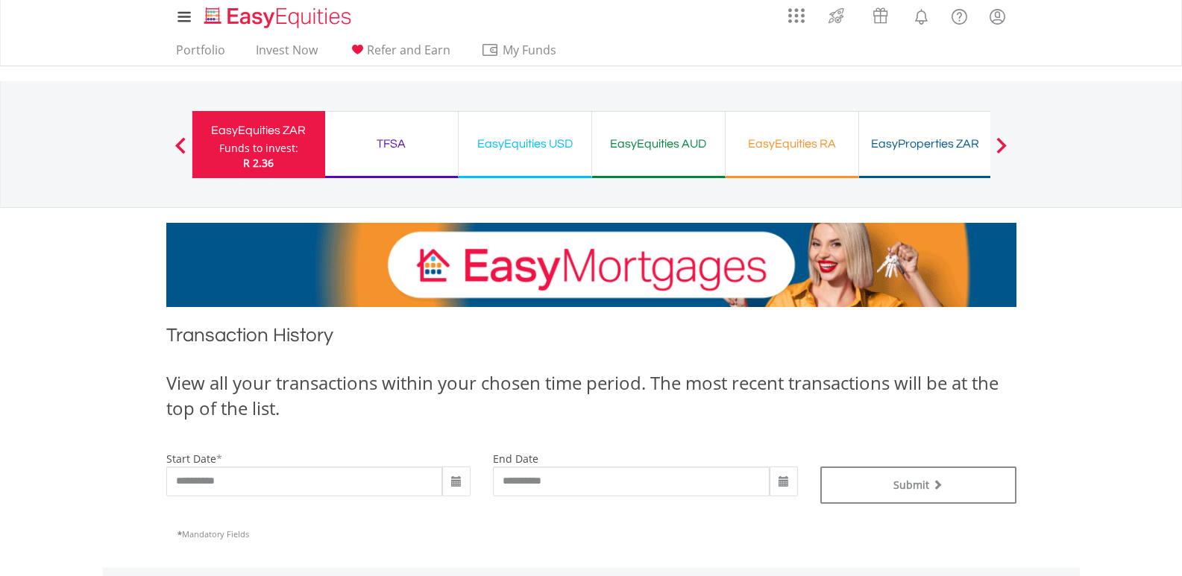
scroll to position [0, 0]
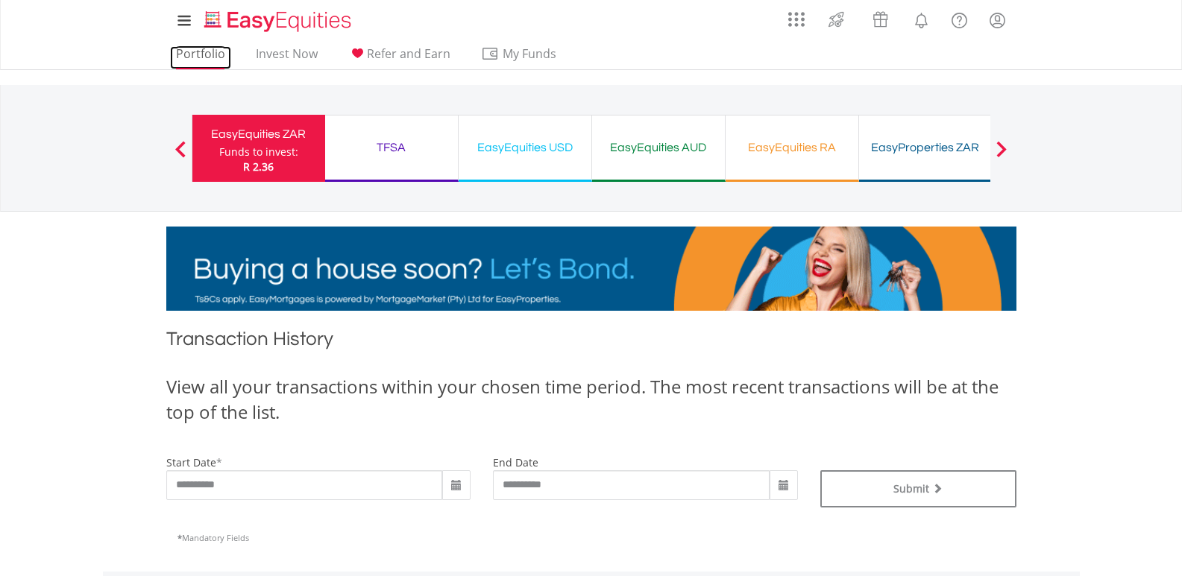
click at [195, 51] on link "Portfolio" at bounding box center [200, 57] width 61 height 23
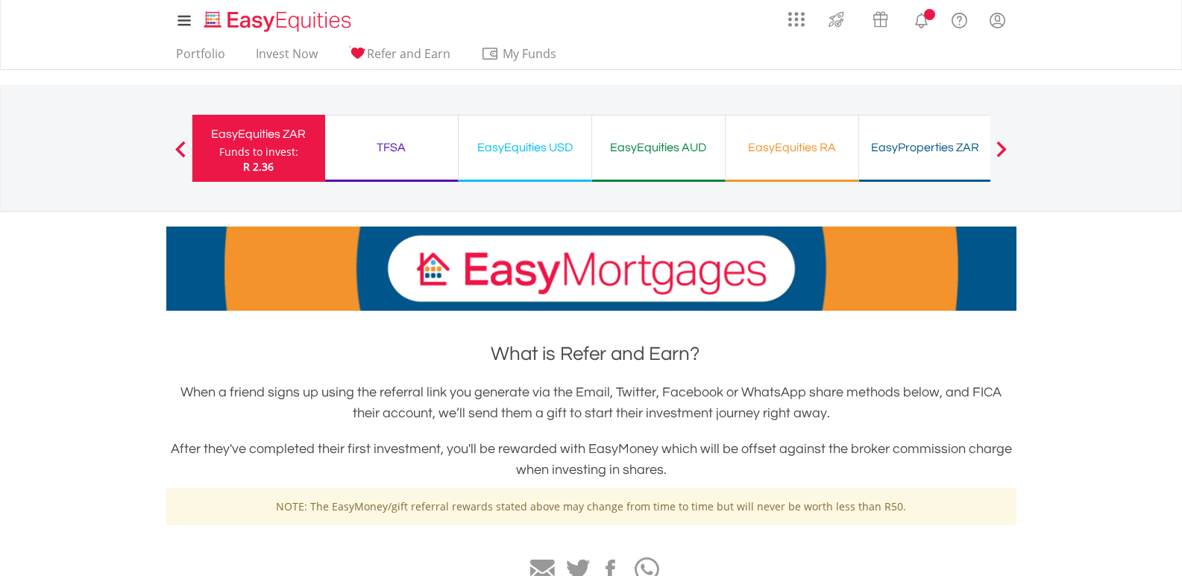
scroll to position [298, 0]
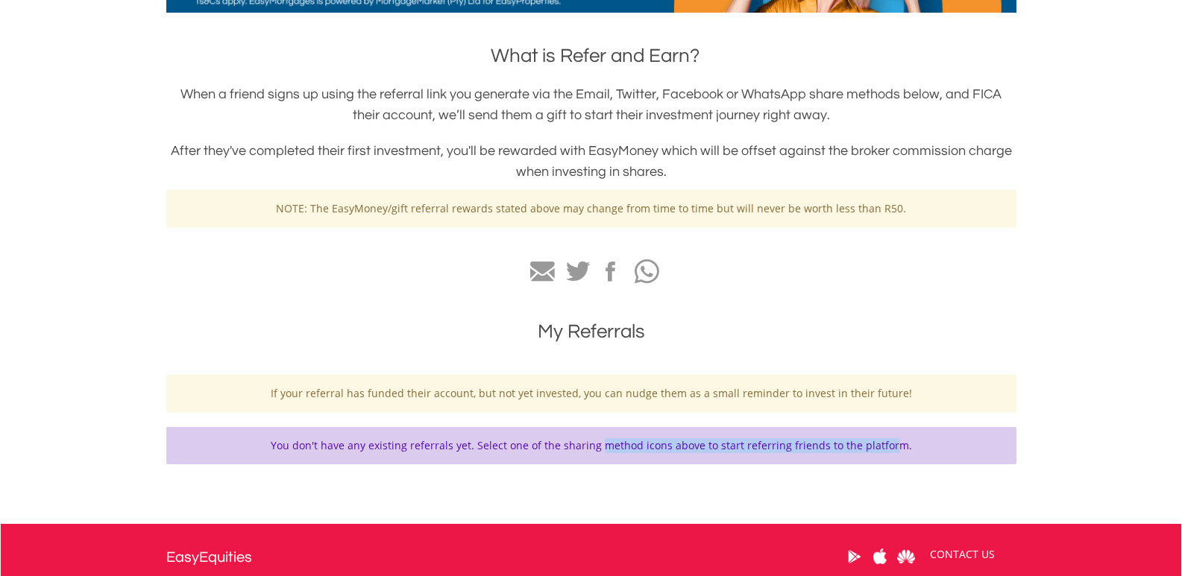
drag, startPoint x: 500, startPoint y: 430, endPoint x: 845, endPoint y: 430, distance: 344.5
click at [843, 430] on div "You don't have any existing referrals yet. Select one of the sharing method ico…" at bounding box center [591, 445] width 850 height 37
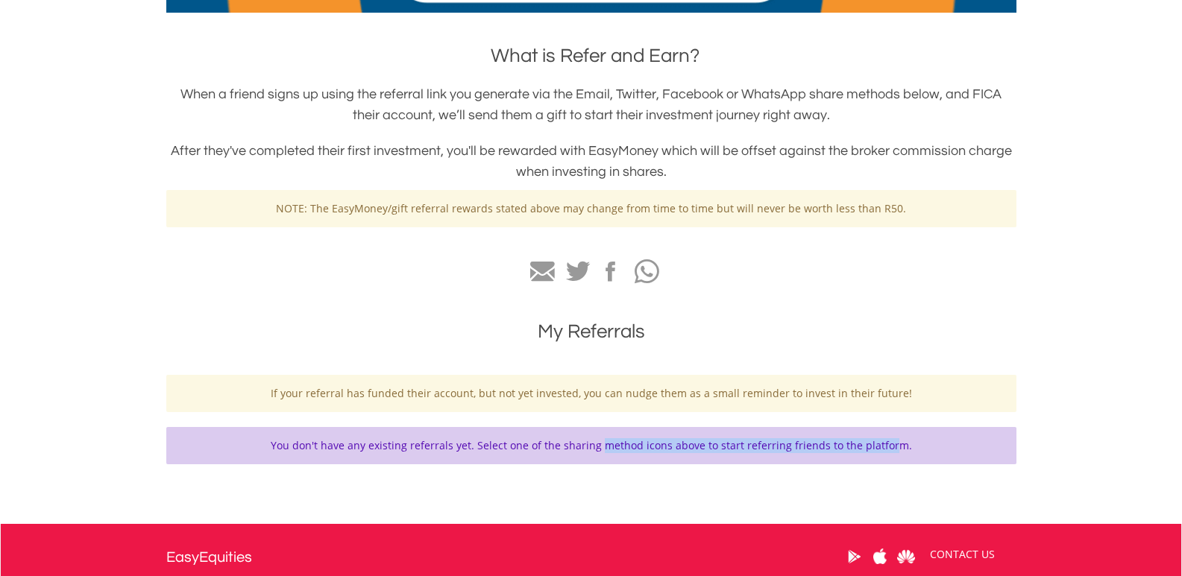
click at [837, 439] on div "You don't have any existing referrals yet. Select one of the sharing method ico…" at bounding box center [591, 445] width 850 height 37
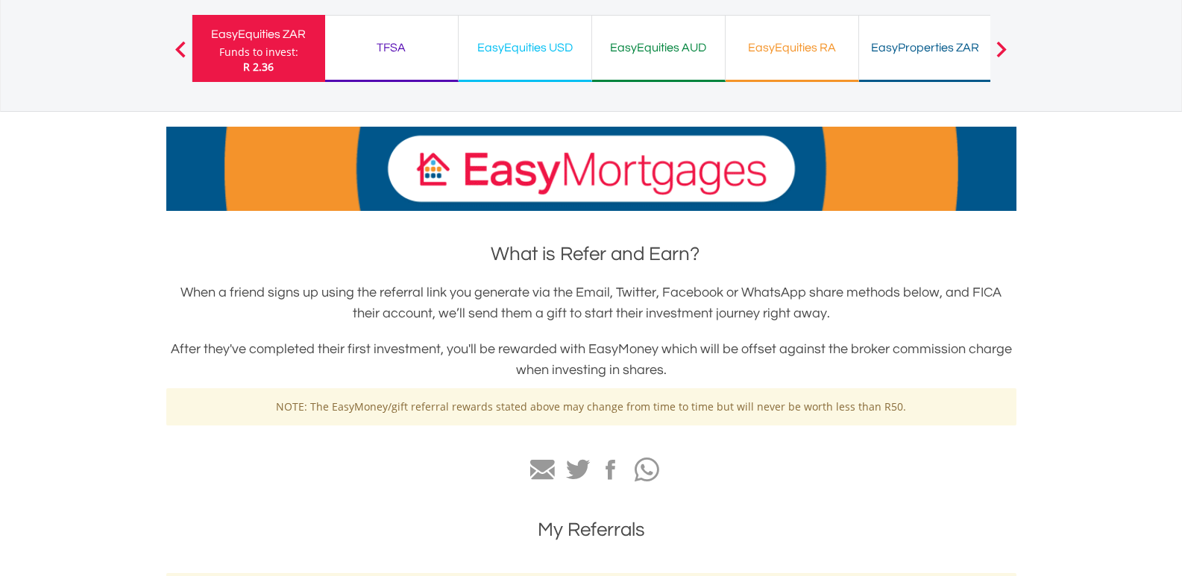
scroll to position [0, 0]
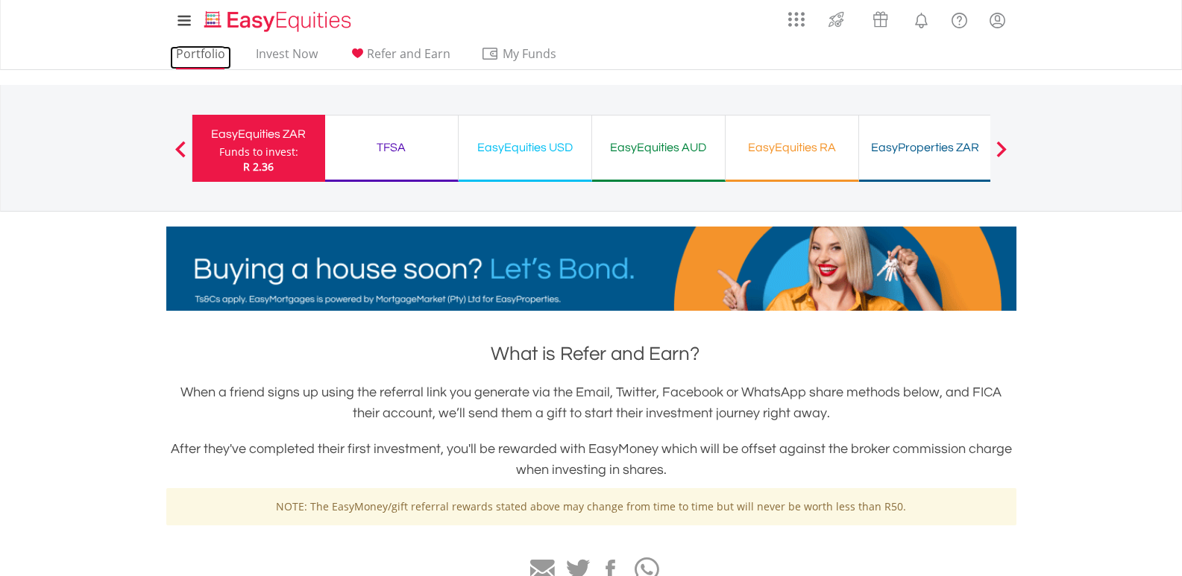
click at [198, 55] on link "Portfolio" at bounding box center [200, 57] width 61 height 23
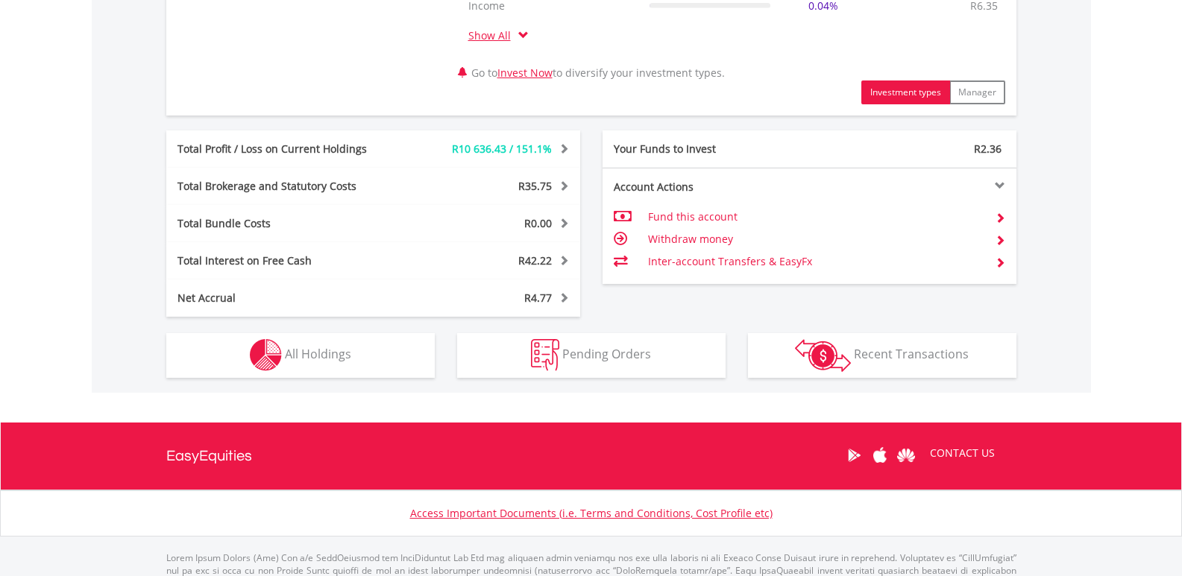
scroll to position [805, 0]
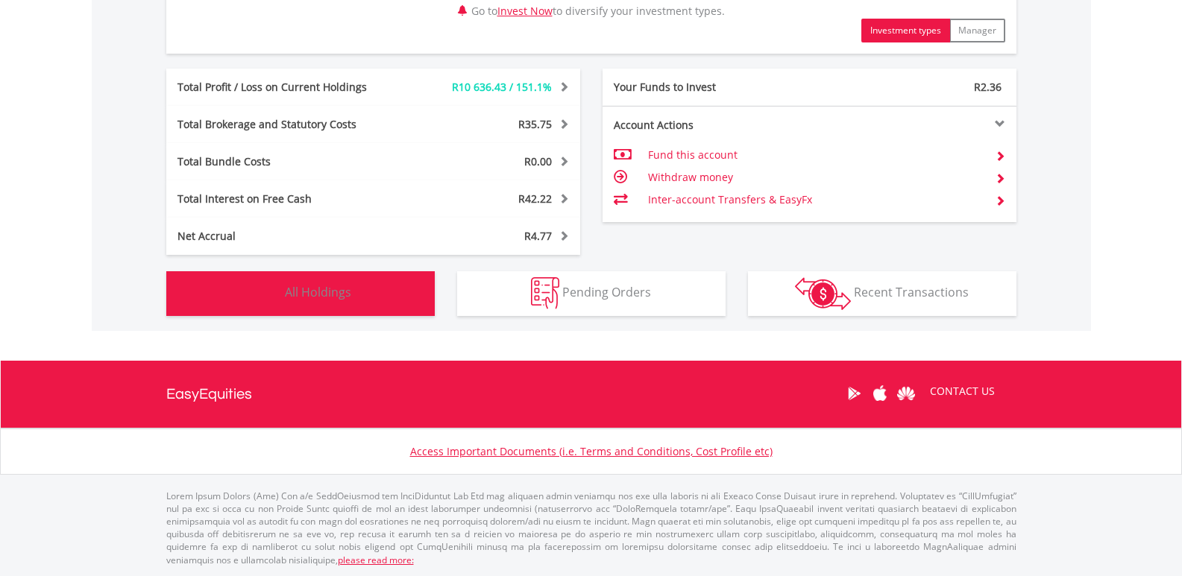
click at [305, 283] on button "Holdings All Holdings" at bounding box center [300, 293] width 268 height 45
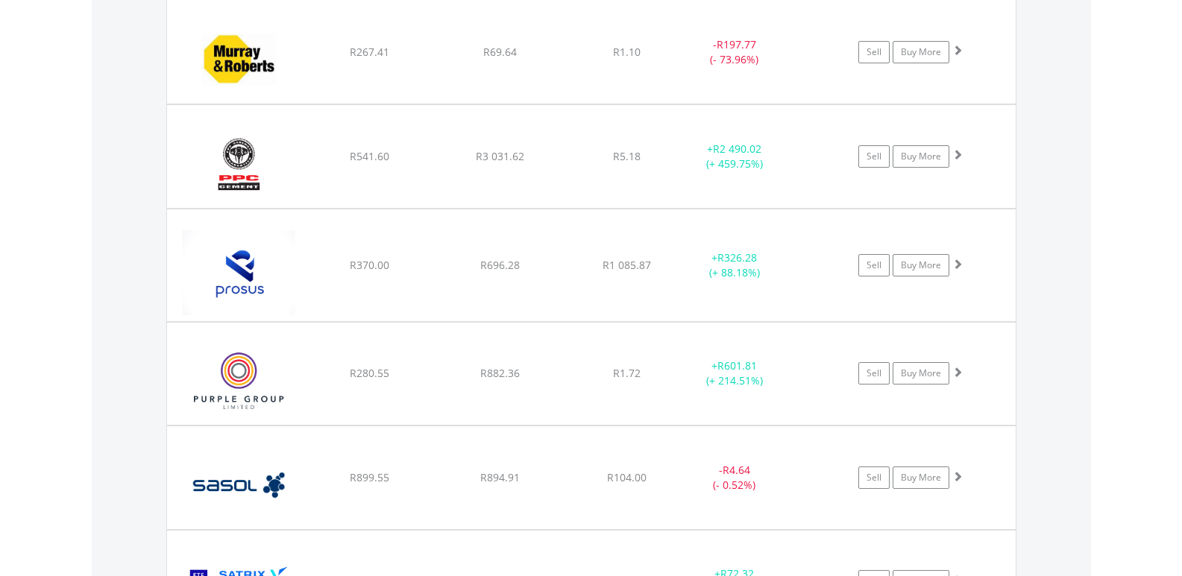
scroll to position [1389, 0]
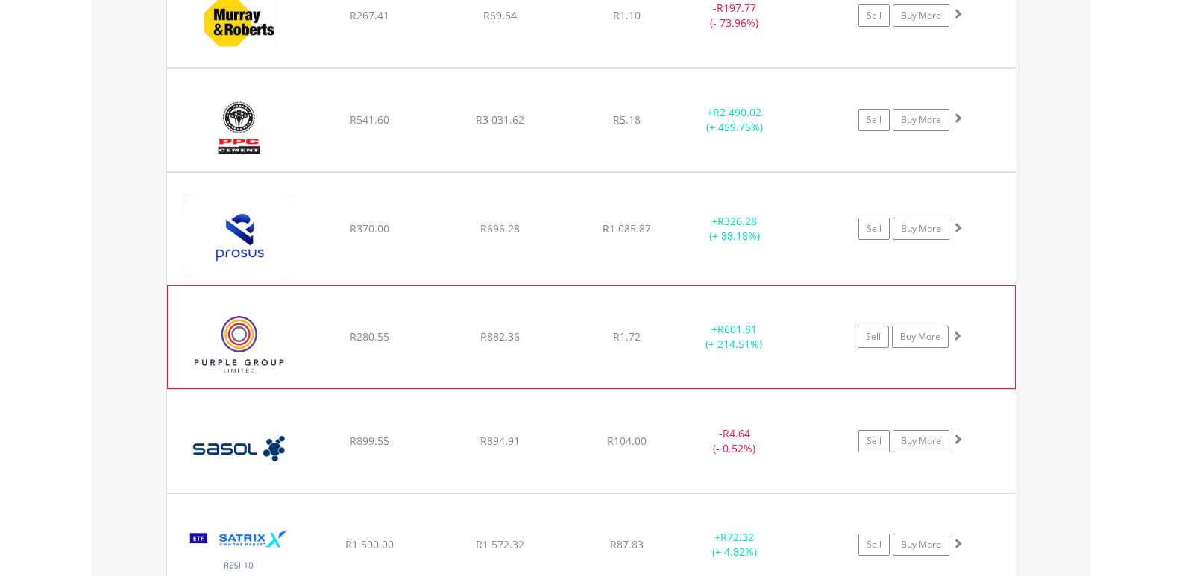
click at [270, 341] on img at bounding box center [239, 344] width 128 height 79
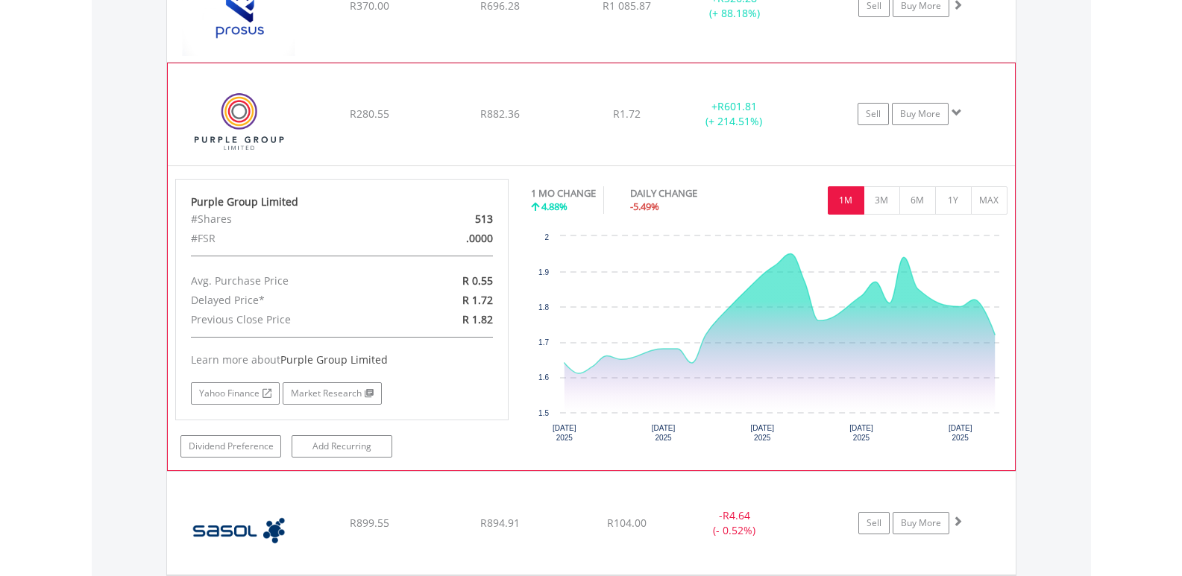
scroll to position [1613, 0]
click at [867, 114] on link "Sell" at bounding box center [873, 113] width 31 height 22
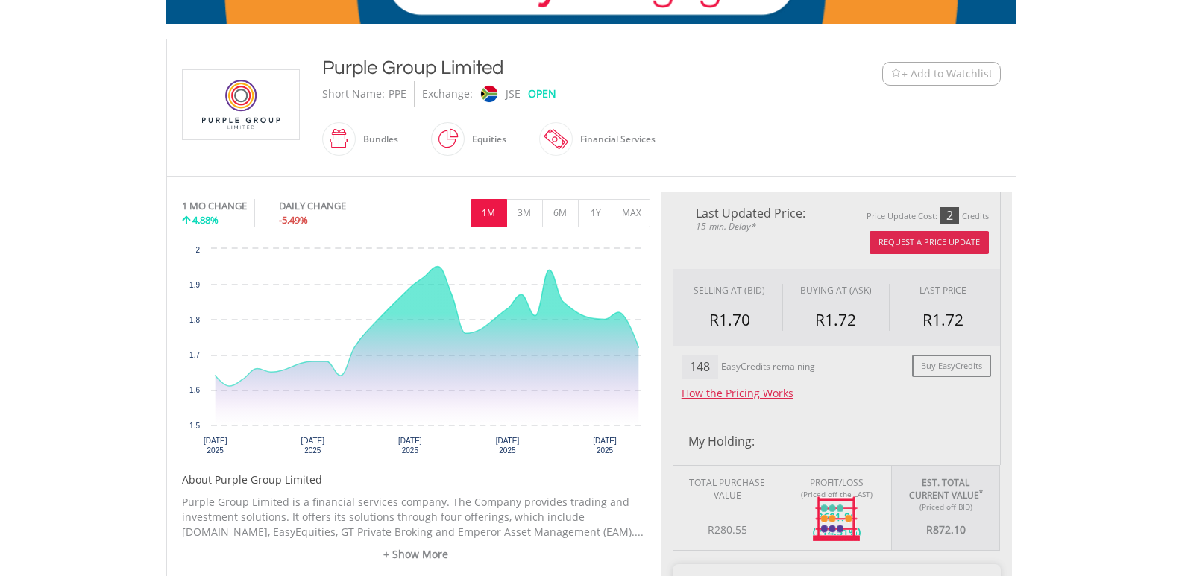
scroll to position [298, 0]
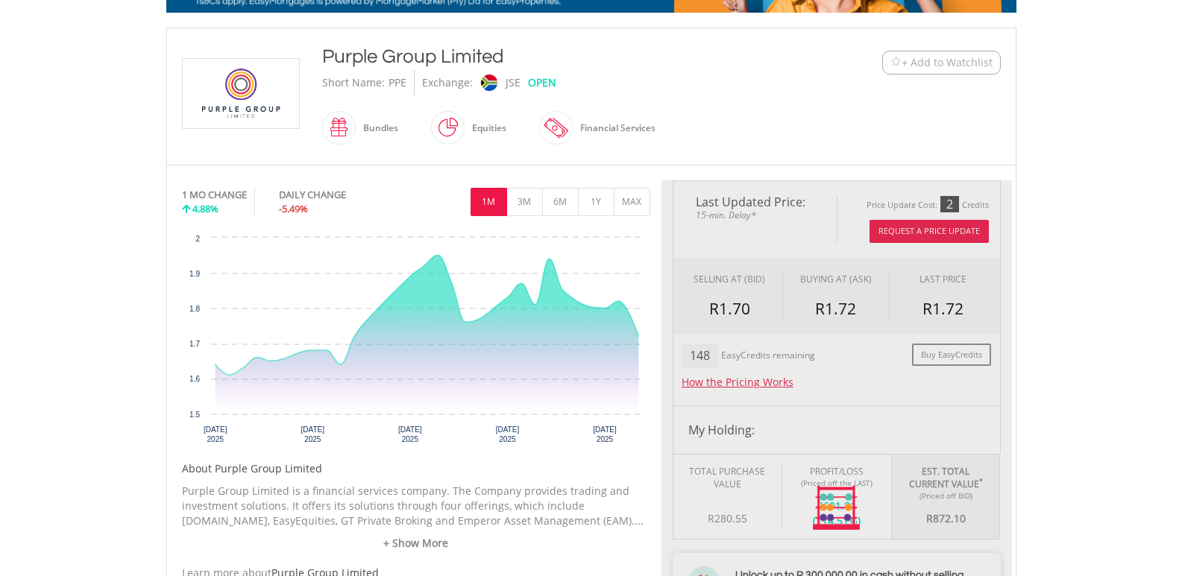
type input "******"
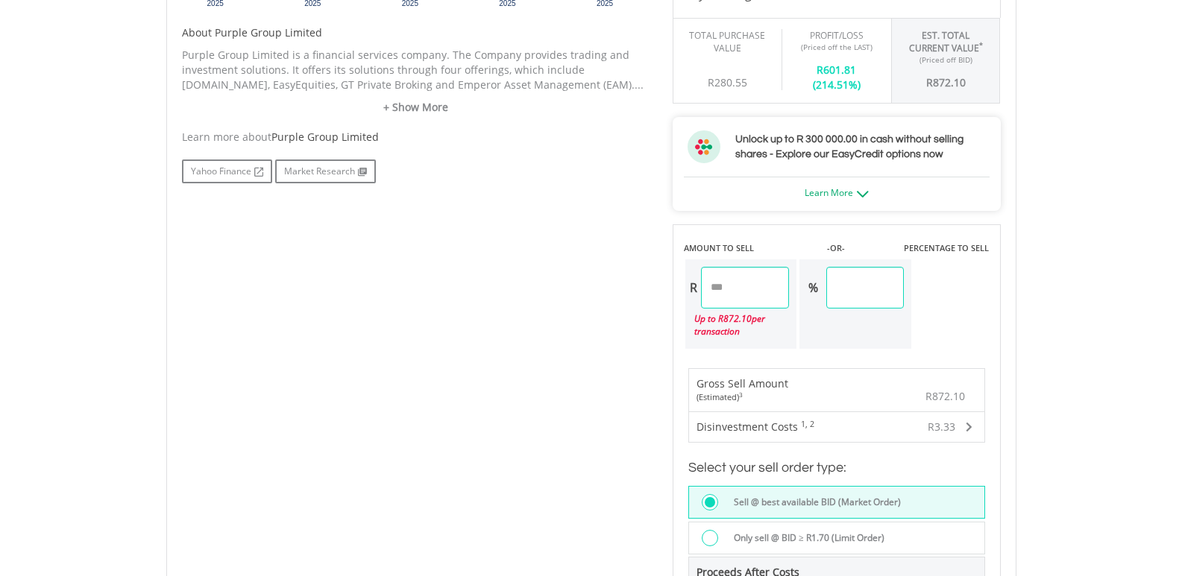
scroll to position [820, 0]
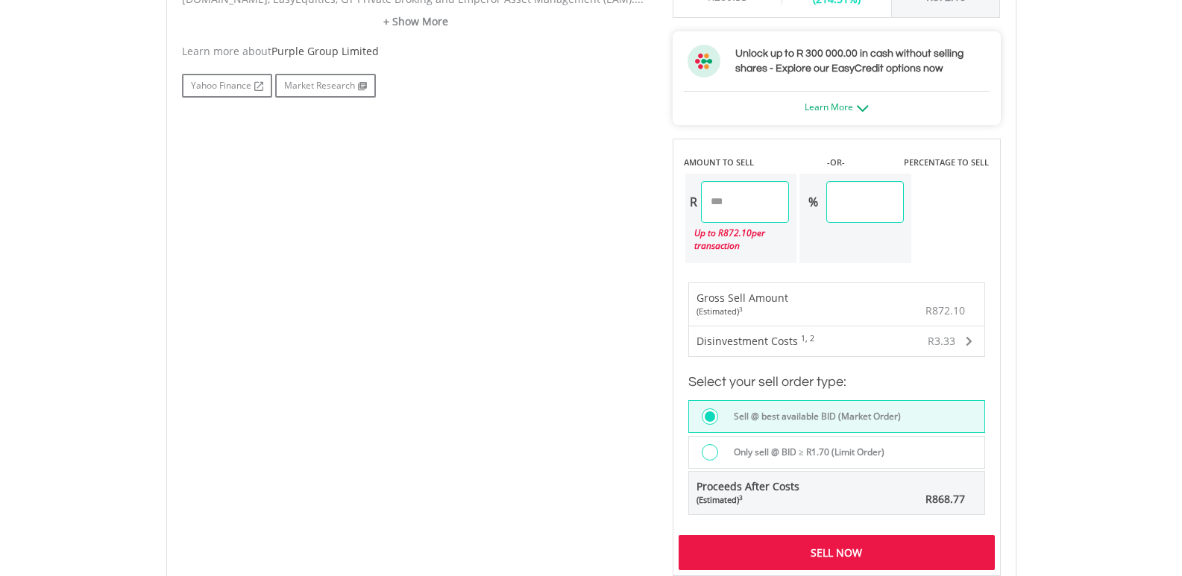
click at [673, 206] on div "AMOUNT TO SELL -OR- PERCENTAGE TO SELL R ****** Up to R 872.10 per transaction …" at bounding box center [837, 202] width 328 height 126
click at [897, 199] on div "Last Updated Price: 15-min. Delay* Price Update Cost: 2 Credits Request A Price…" at bounding box center [836, 117] width 350 height 918
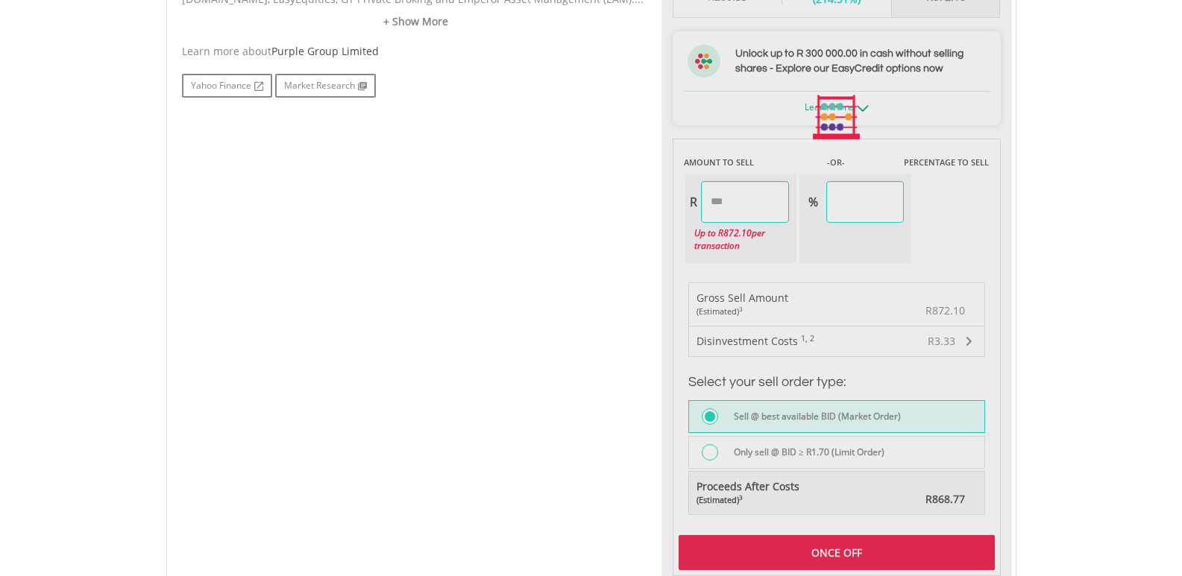
type input "******"
type input "*****"
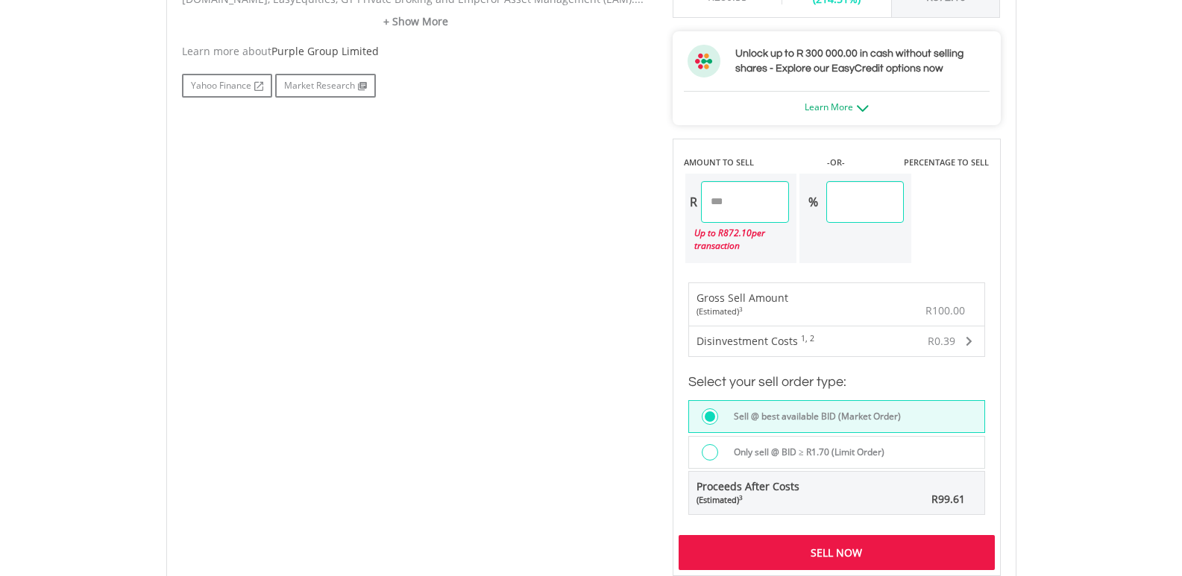
click at [969, 338] on span at bounding box center [969, 341] width 7 height 10
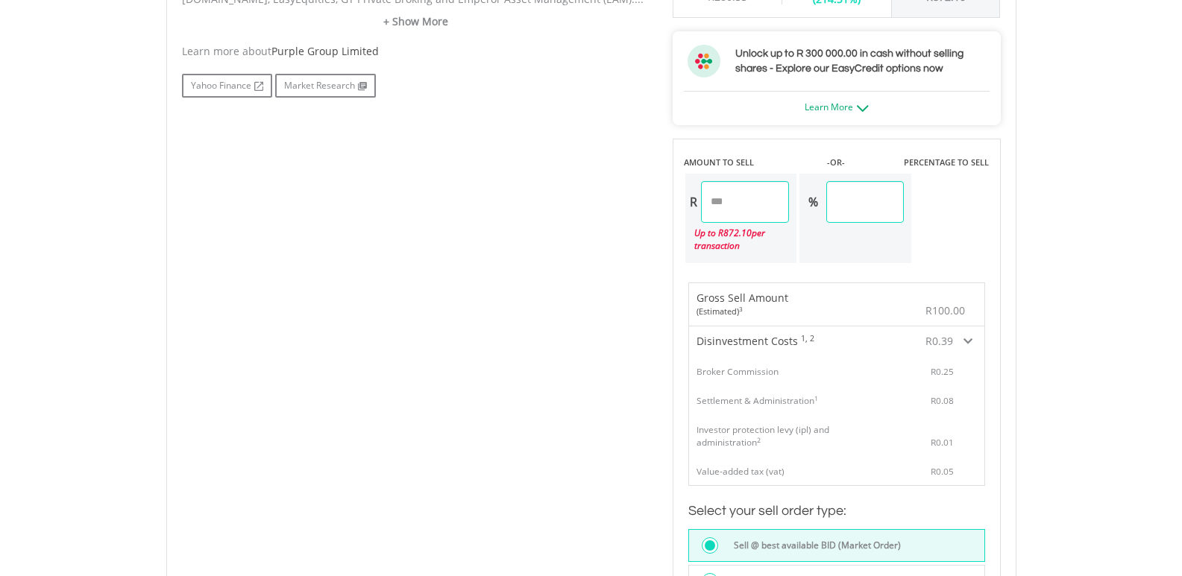
click at [969, 338] on span at bounding box center [967, 341] width 9 height 10
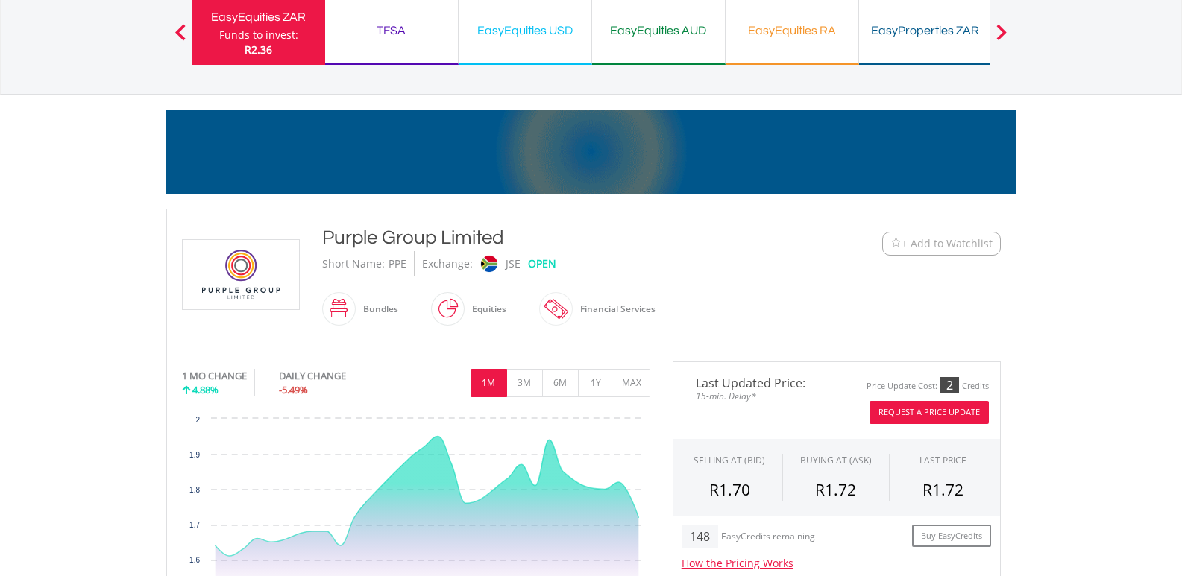
scroll to position [0, 0]
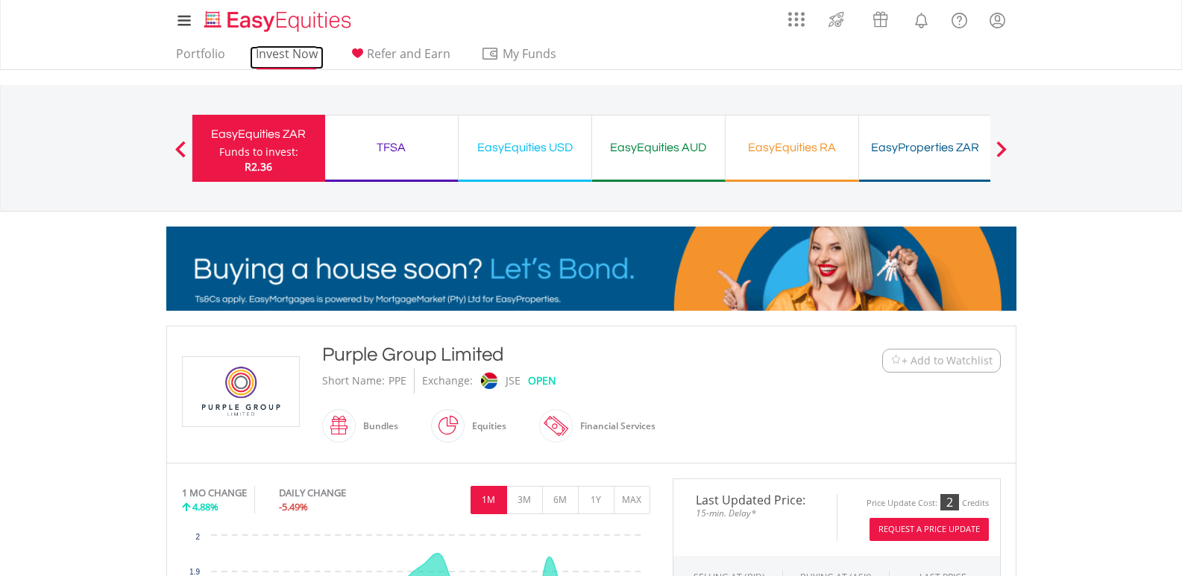
click at [291, 49] on link "Invest Now" at bounding box center [287, 57] width 74 height 23
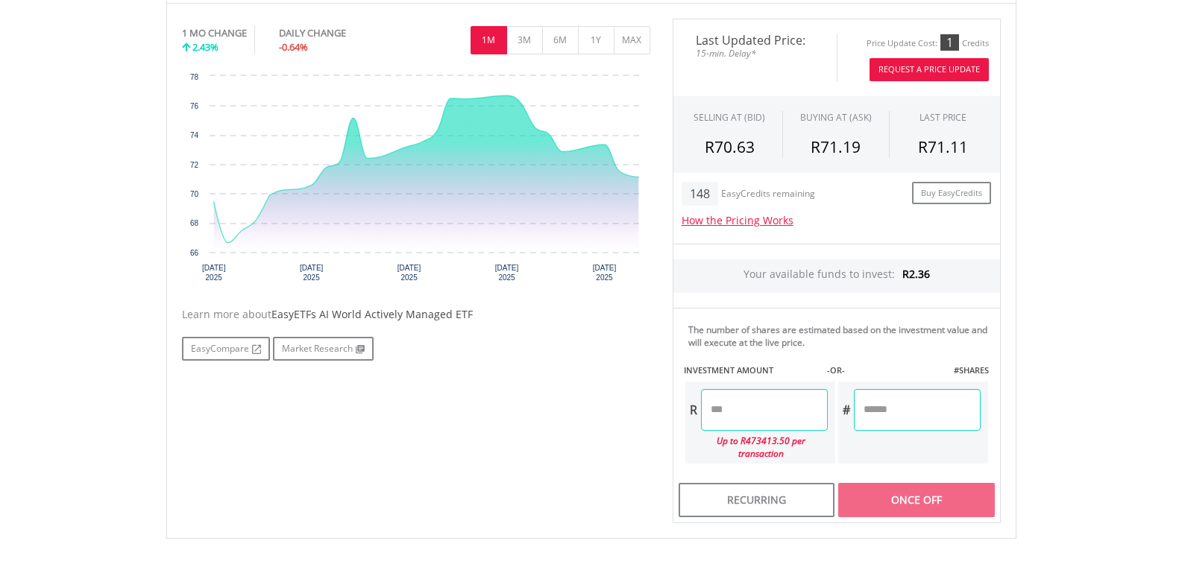
scroll to position [522, 0]
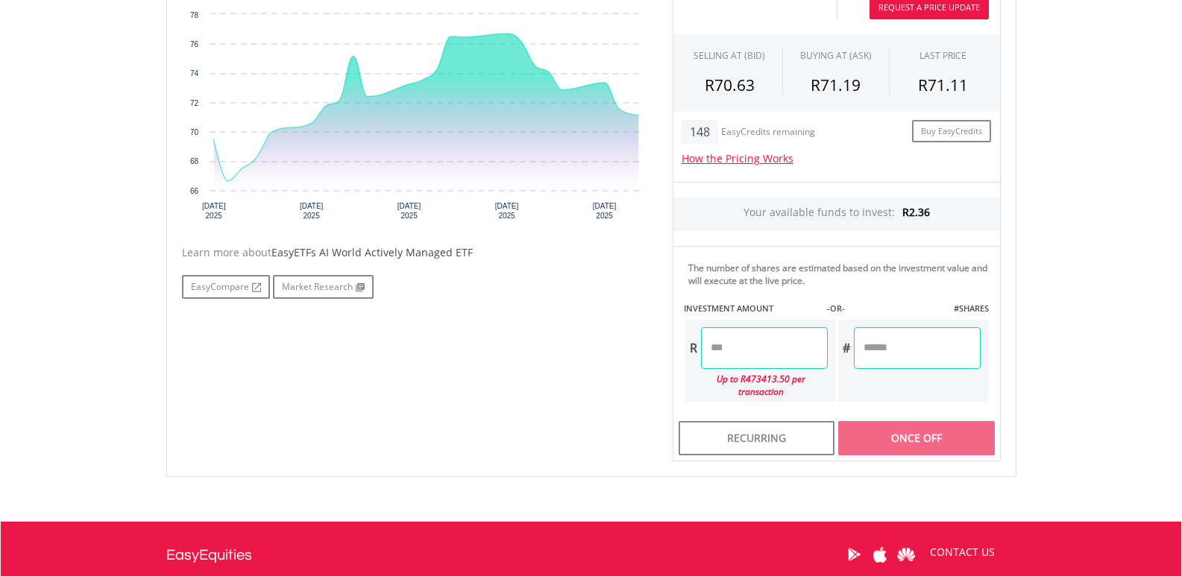
click at [754, 350] on input "number" at bounding box center [764, 348] width 127 height 42
click at [896, 344] on div "Last Updated Price: 15-min. Delay* Price Update Cost: 1 Credits Request A Price…" at bounding box center [836, 210] width 350 height 506
type input "******"
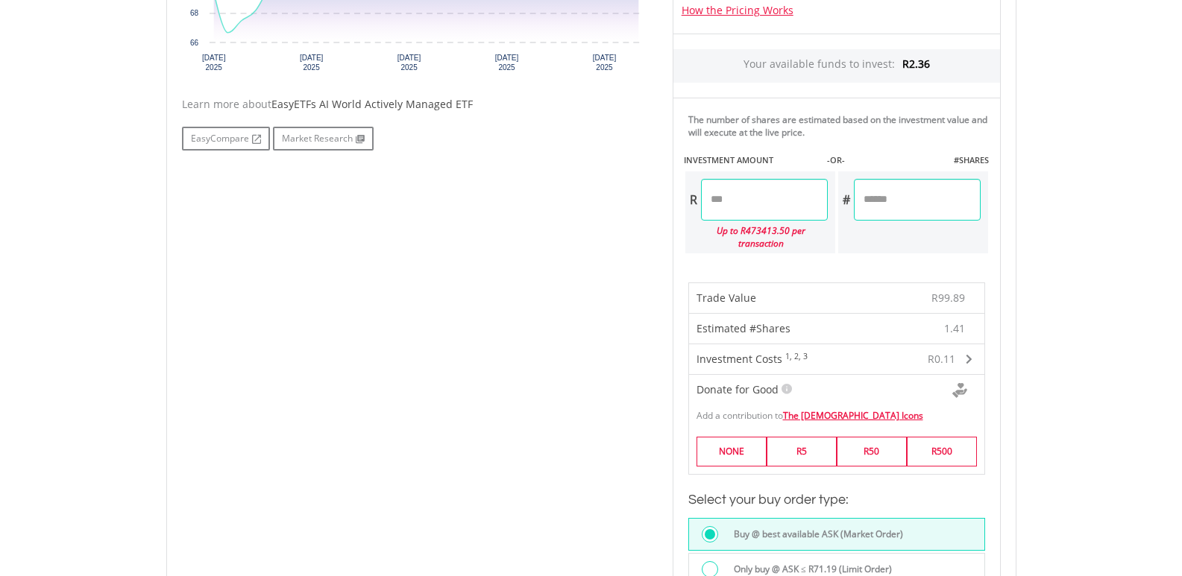
scroll to position [671, 0]
click at [969, 353] on span at bounding box center [969, 358] width 7 height 10
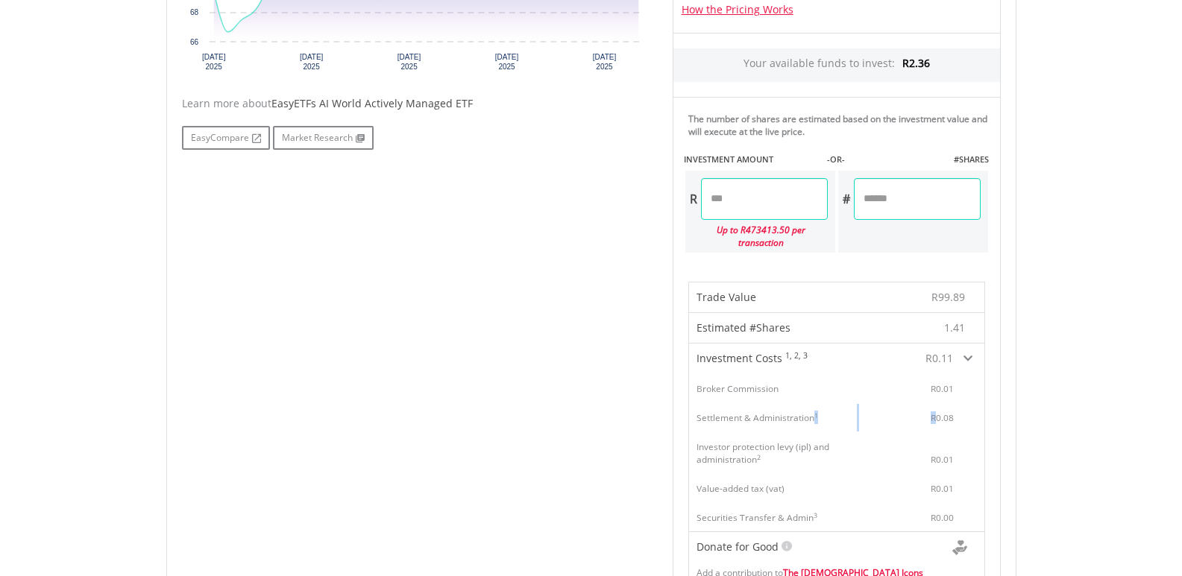
drag, startPoint x: 721, startPoint y: 406, endPoint x: 943, endPoint y: 403, distance: 221.5
click at [940, 403] on div "Settlement & Administration 1 R0.08" at bounding box center [836, 417] width 295 height 29
click at [946, 412] on span "R0.08" at bounding box center [942, 418] width 23 height 12
click at [968, 353] on span at bounding box center [967, 358] width 9 height 10
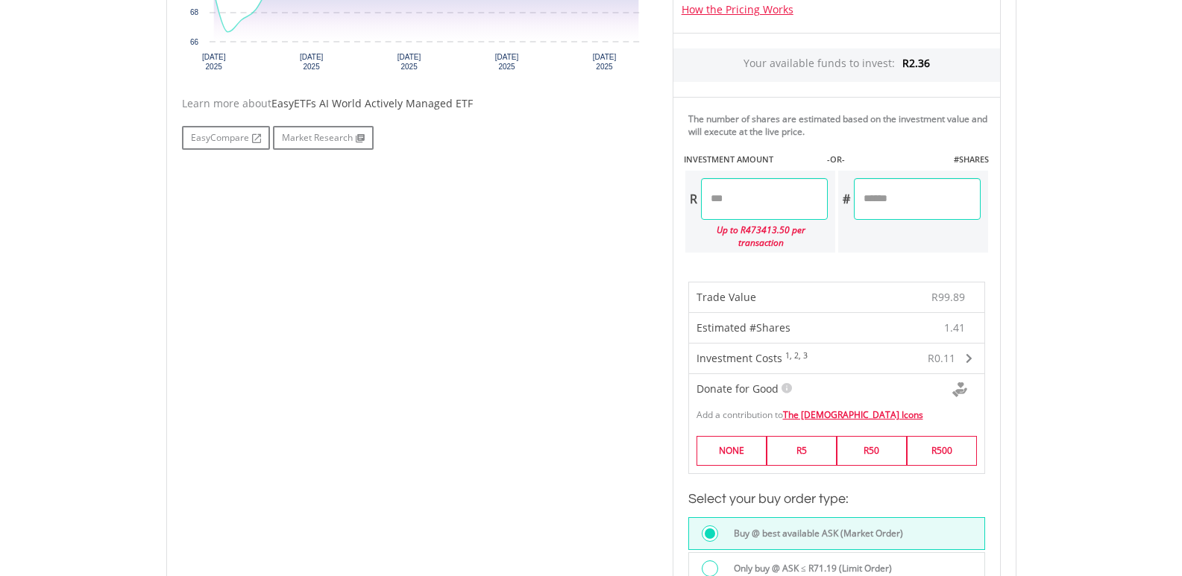
click at [972, 353] on span at bounding box center [969, 358] width 7 height 10
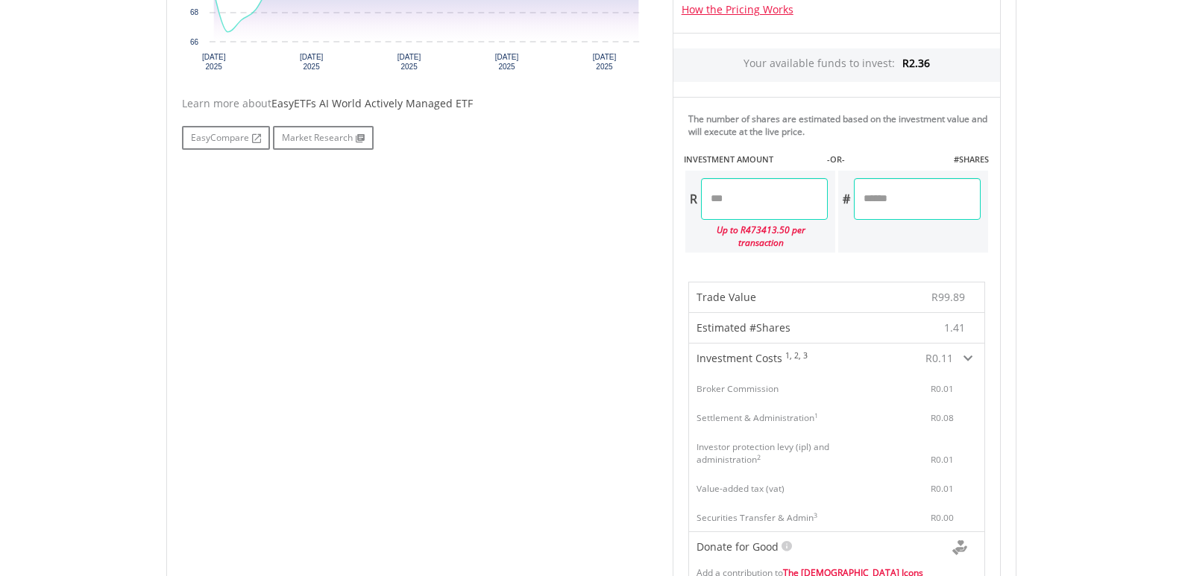
click at [972, 353] on span at bounding box center [967, 358] width 9 height 10
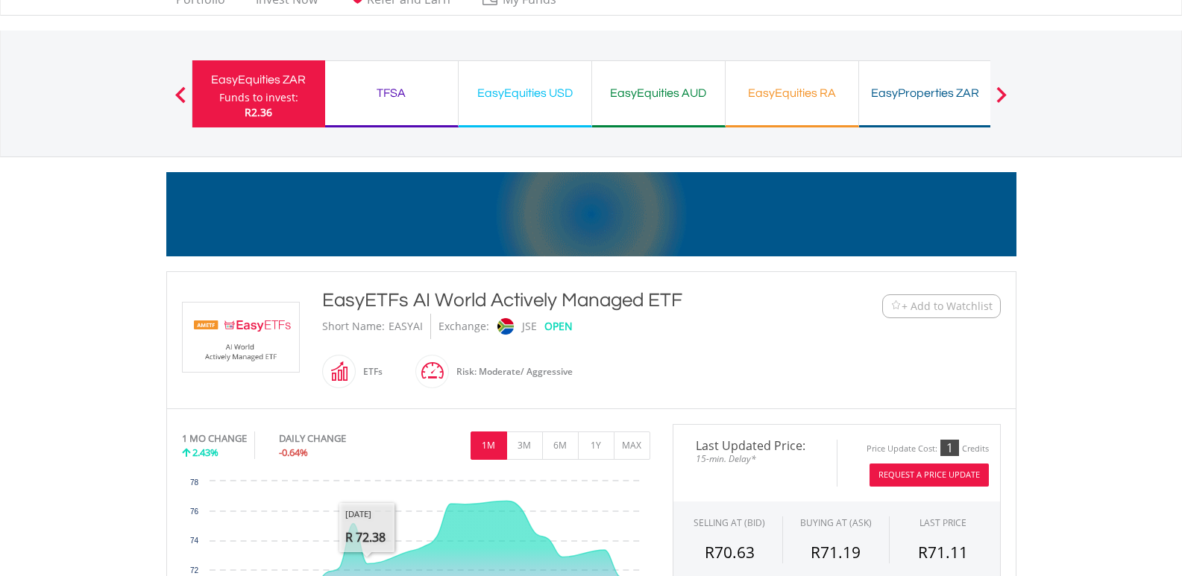
scroll to position [0, 0]
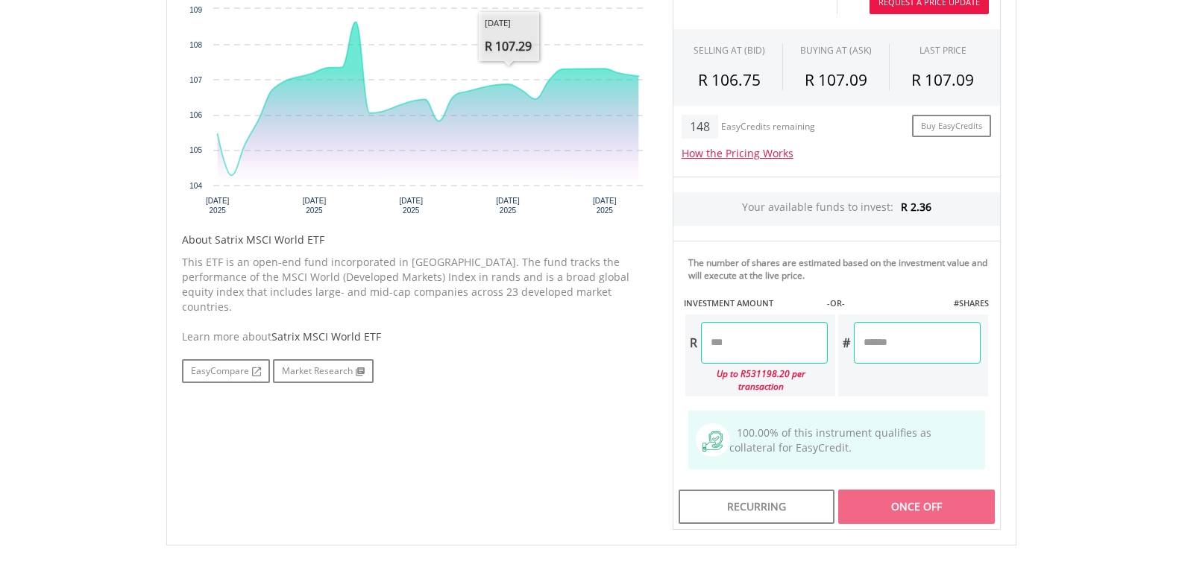
scroll to position [597, 0]
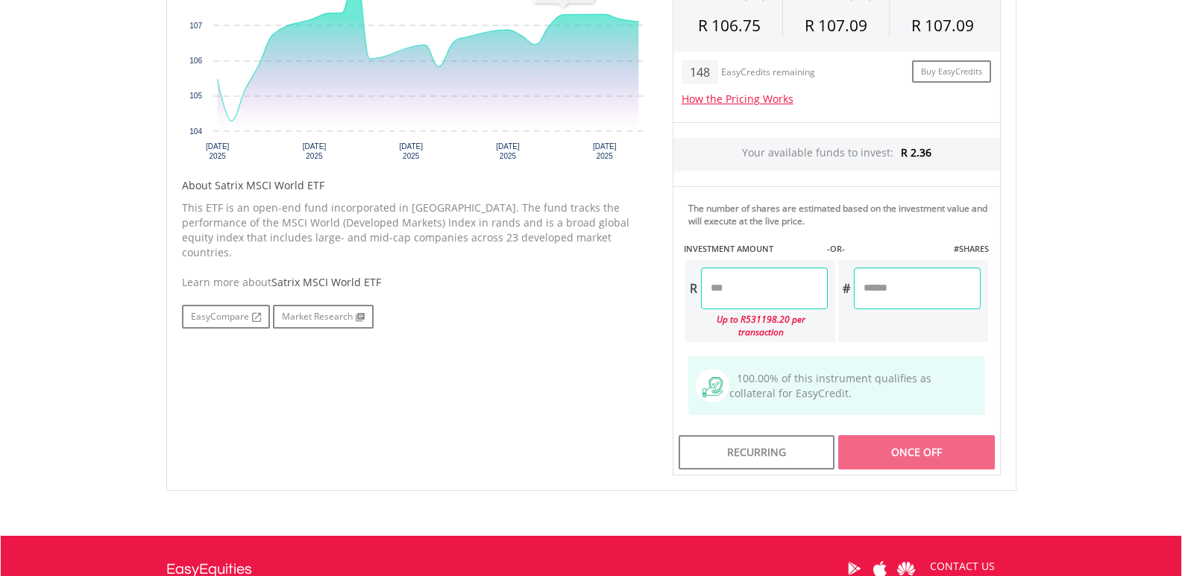
click at [749, 302] on input "number" at bounding box center [764, 289] width 127 height 42
type input "******"
click at [1028, 320] on body "My Investments Invest Now New Listings Sell My Recurring Investments Pending Or…" at bounding box center [591, 83] width 1182 height 1361
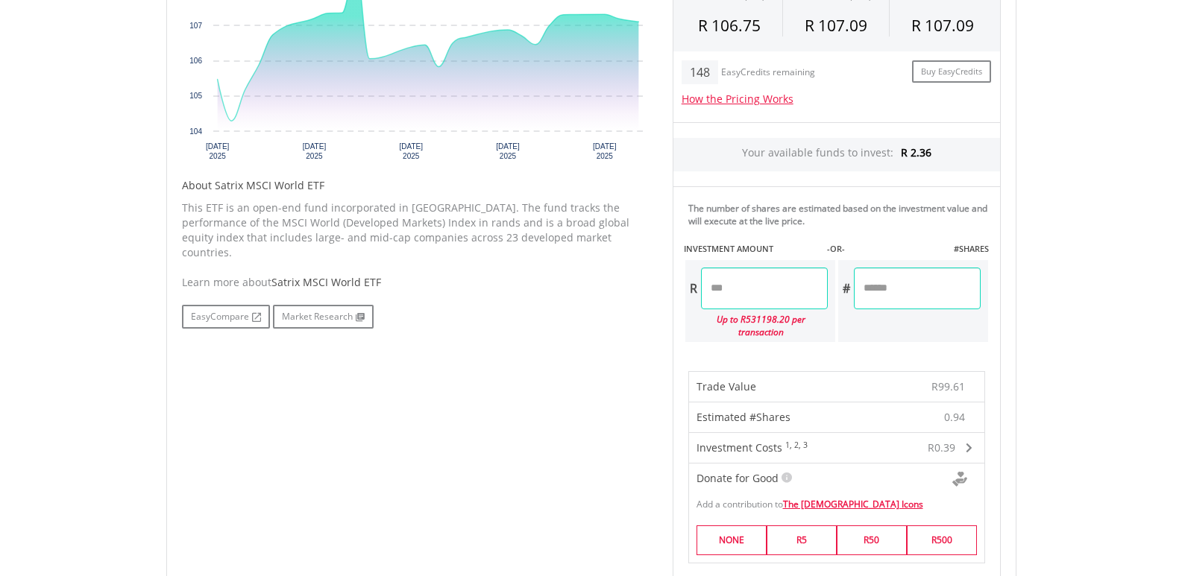
click at [968, 443] on span at bounding box center [969, 448] width 7 height 10
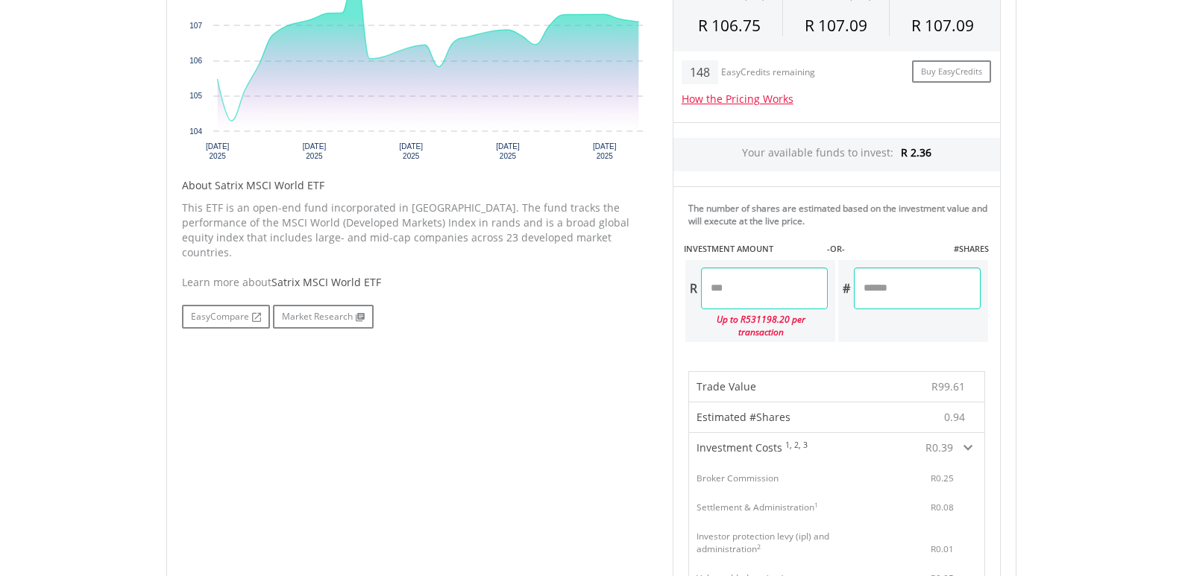
click at [969, 443] on span at bounding box center [967, 448] width 9 height 10
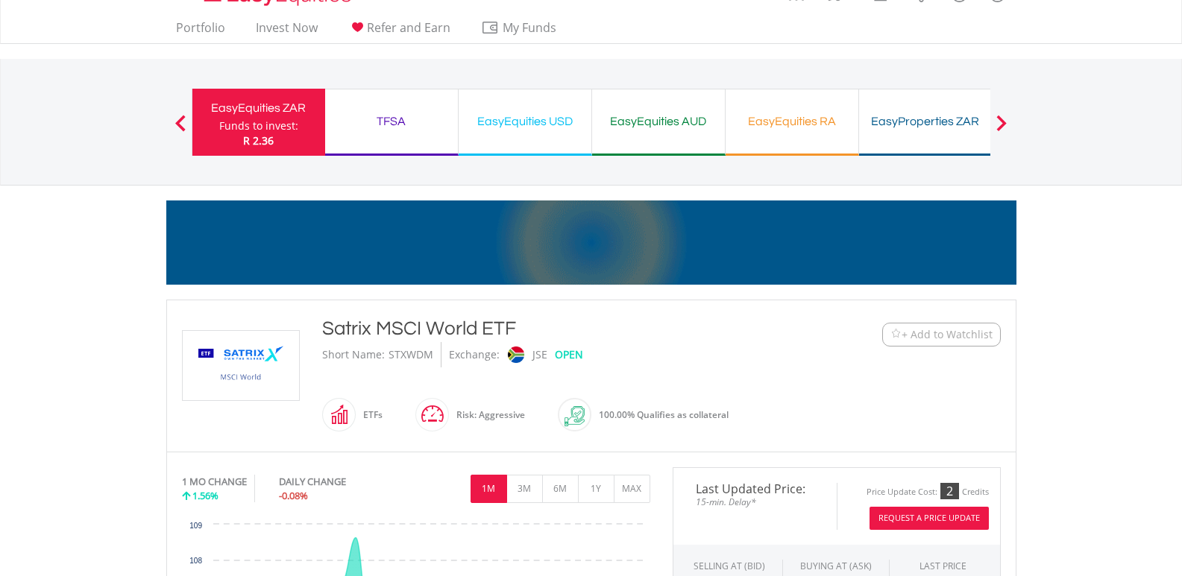
scroll to position [0, 0]
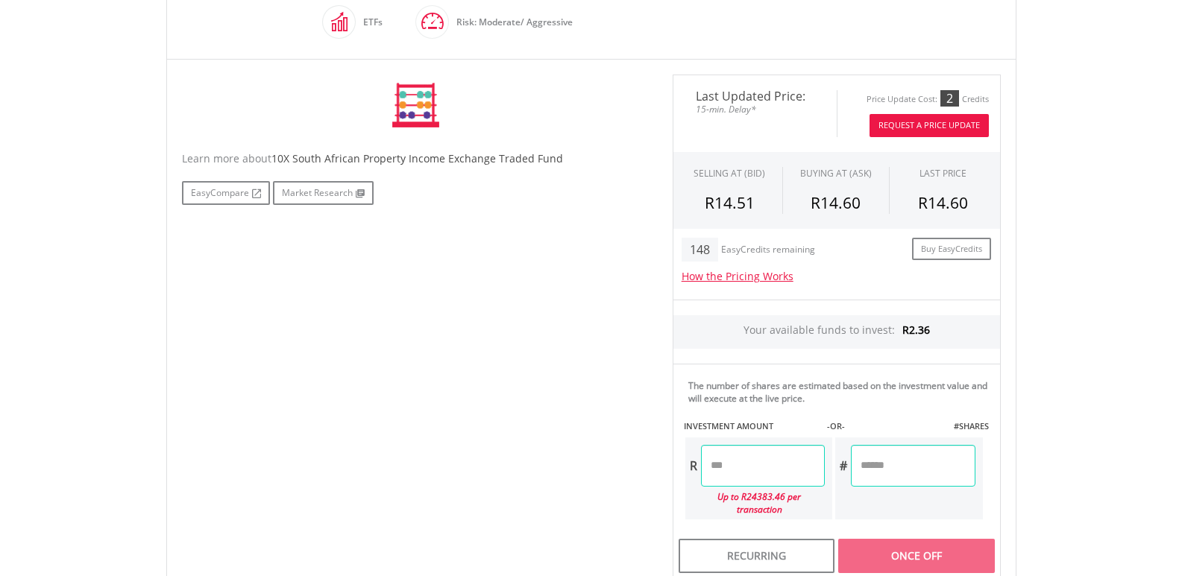
scroll to position [447, 0]
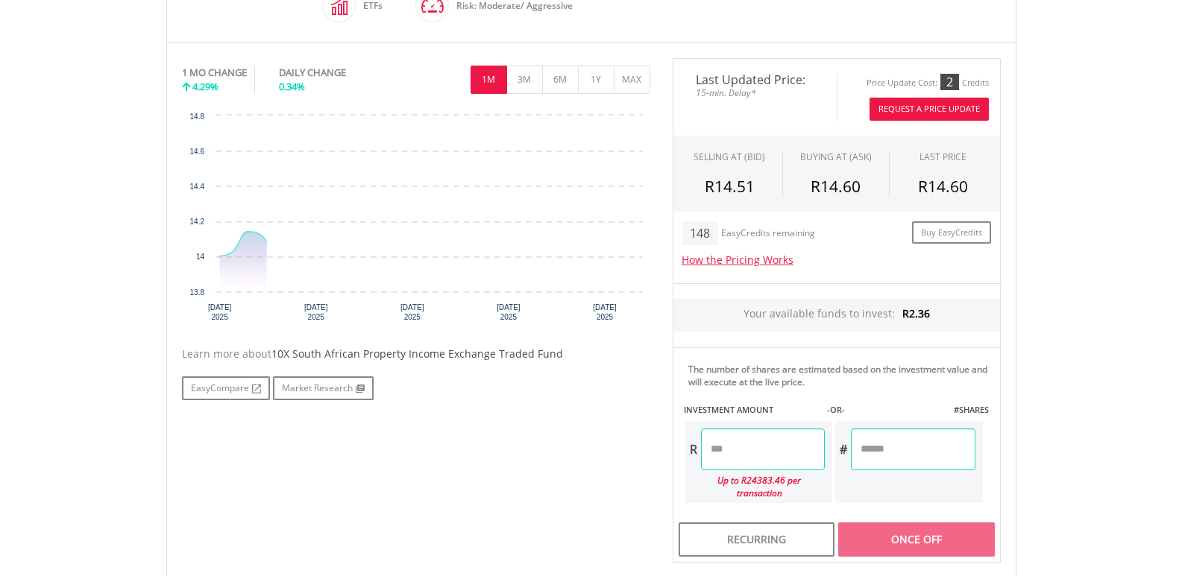
click at [746, 441] on input "number" at bounding box center [763, 450] width 124 height 42
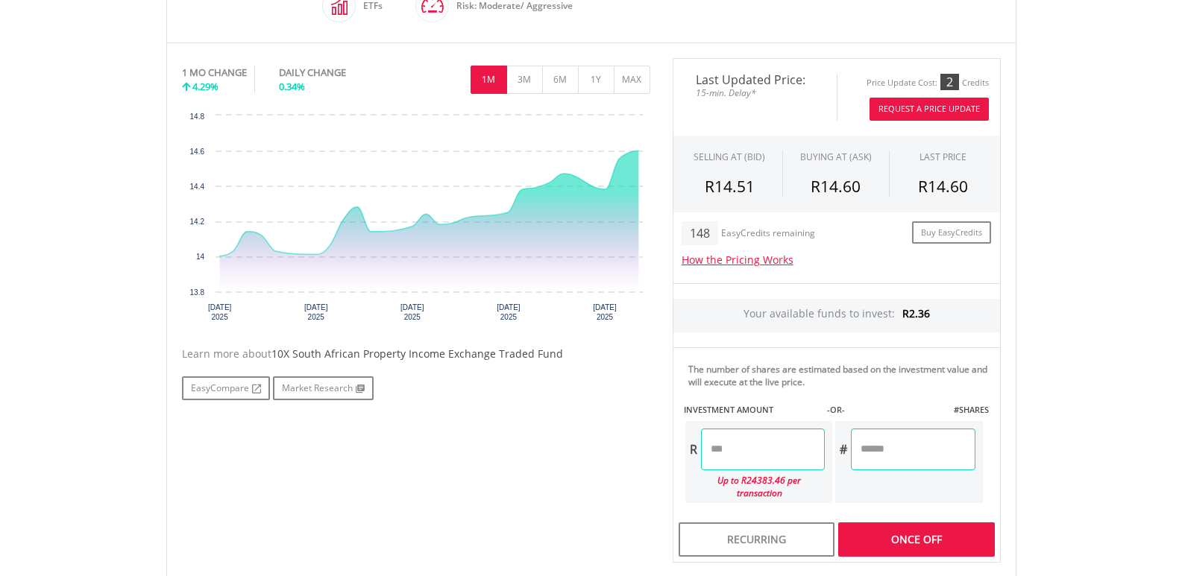
click at [902, 448] on div "Last Updated Price: 15-min. Delay* Price Update Cost: 2 Credits Request A Price…" at bounding box center [836, 311] width 350 height 506
type input "******"
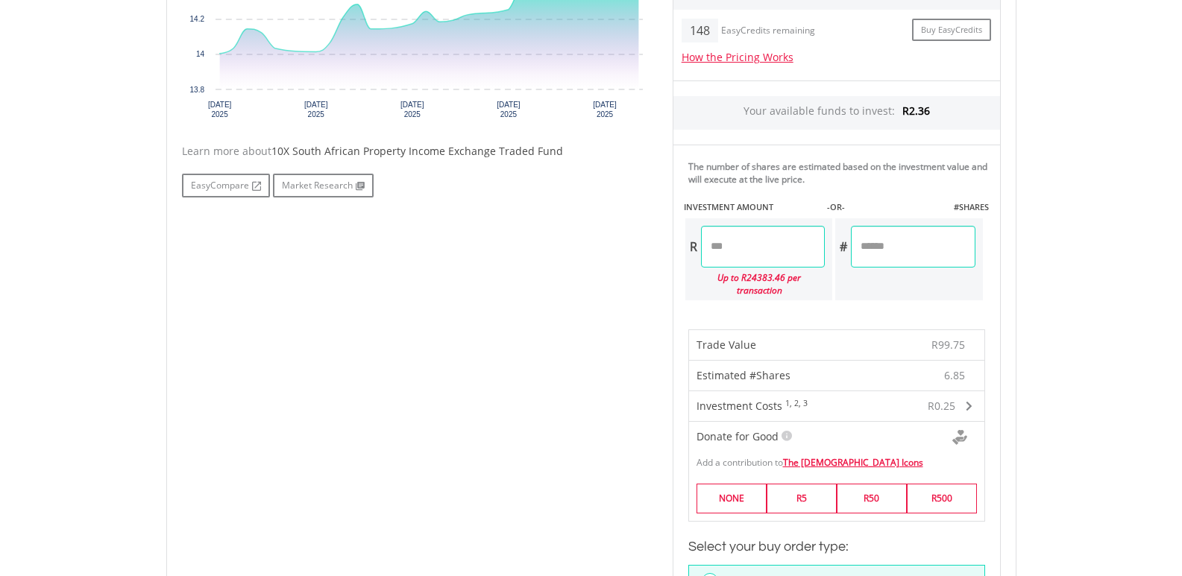
scroll to position [671, 0]
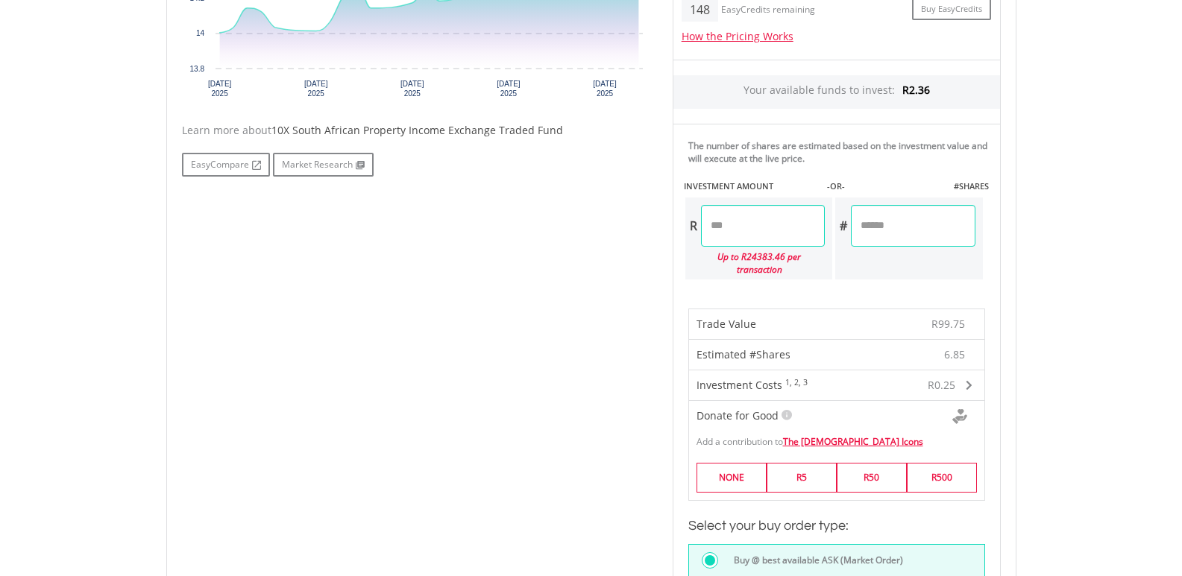
click at [968, 380] on span at bounding box center [969, 385] width 7 height 10
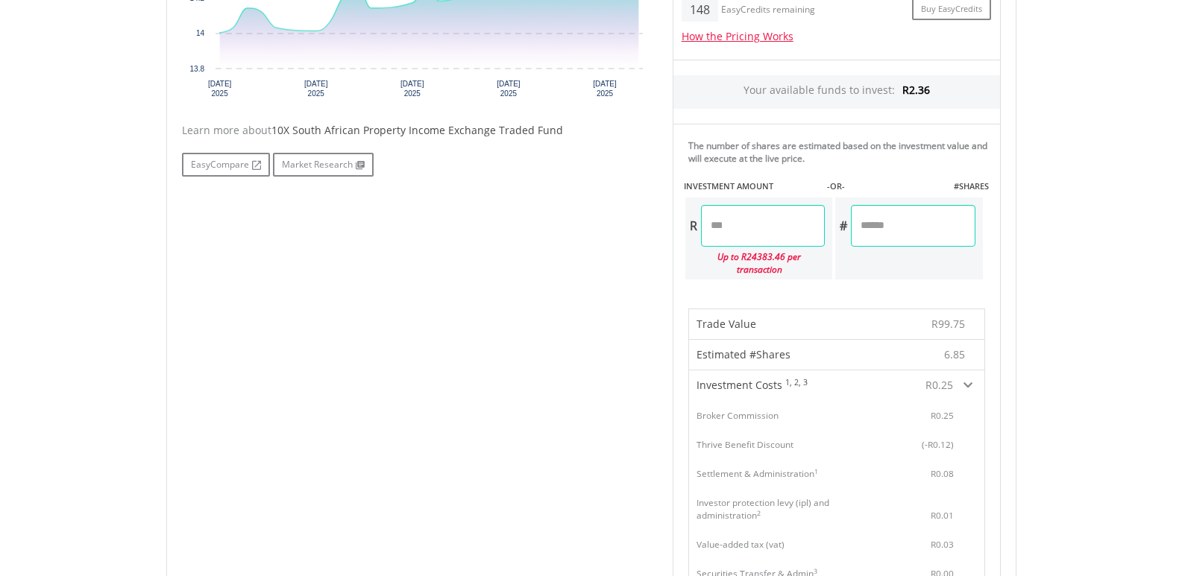
click at [966, 380] on span at bounding box center [967, 385] width 9 height 10
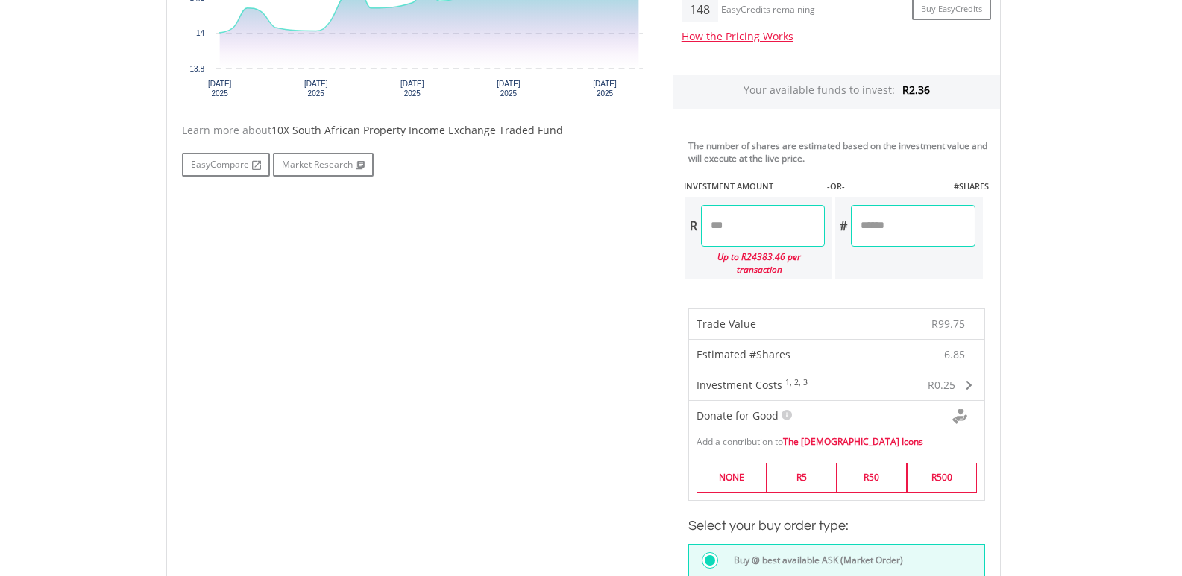
click at [151, 374] on body "My Investments Invest Now New Listings Sell My Recurring Investments Pending Or…" at bounding box center [591, 289] width 1182 height 1920
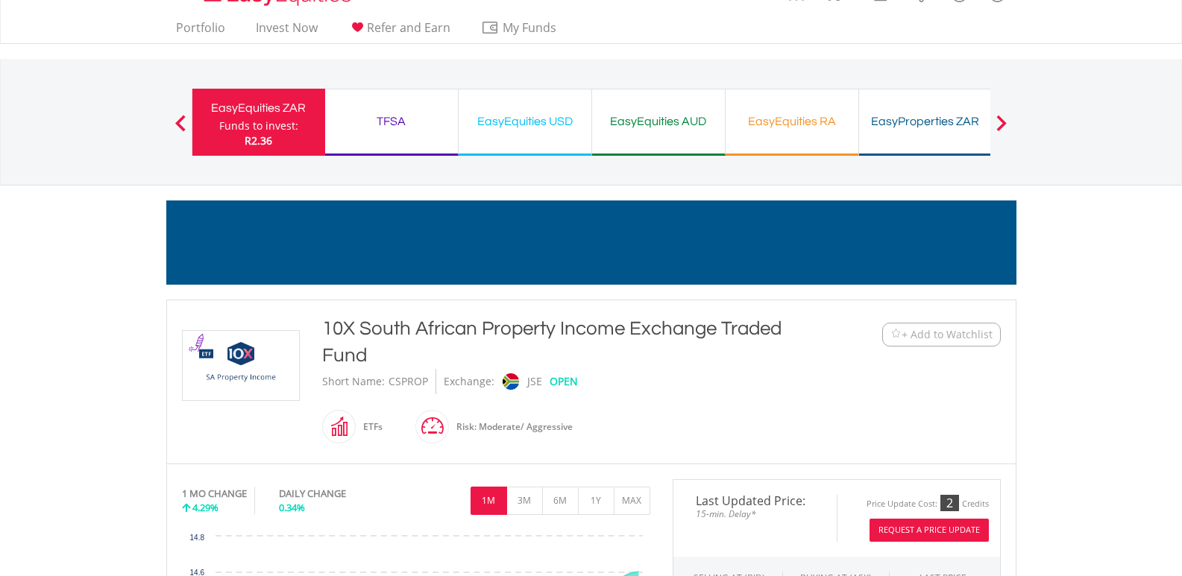
scroll to position [0, 0]
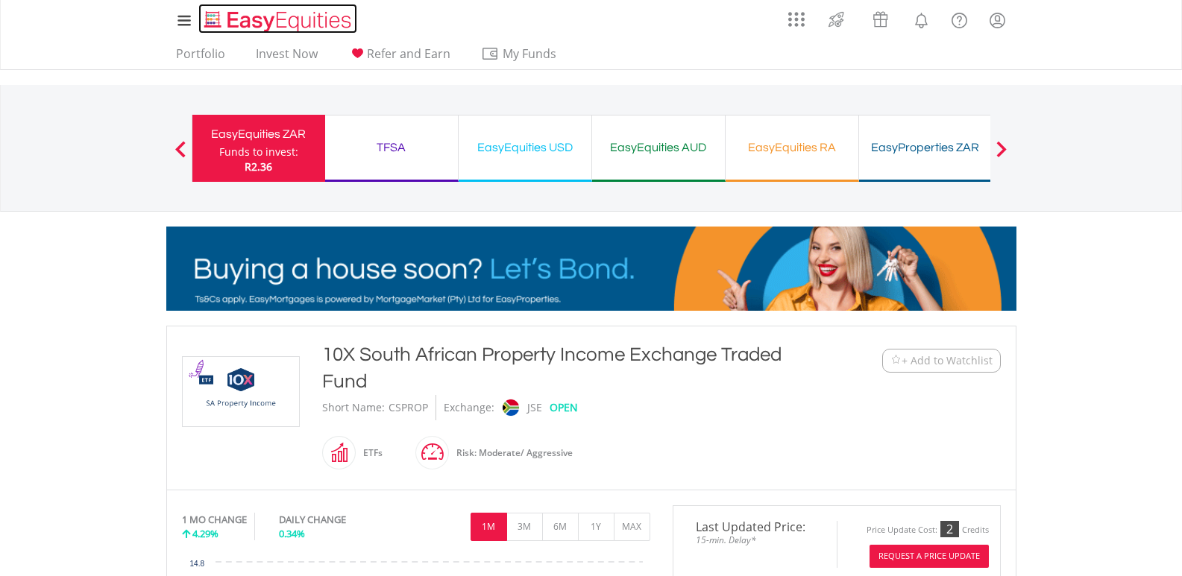
click at [259, 16] on img "Home page" at bounding box center [279, 21] width 156 height 25
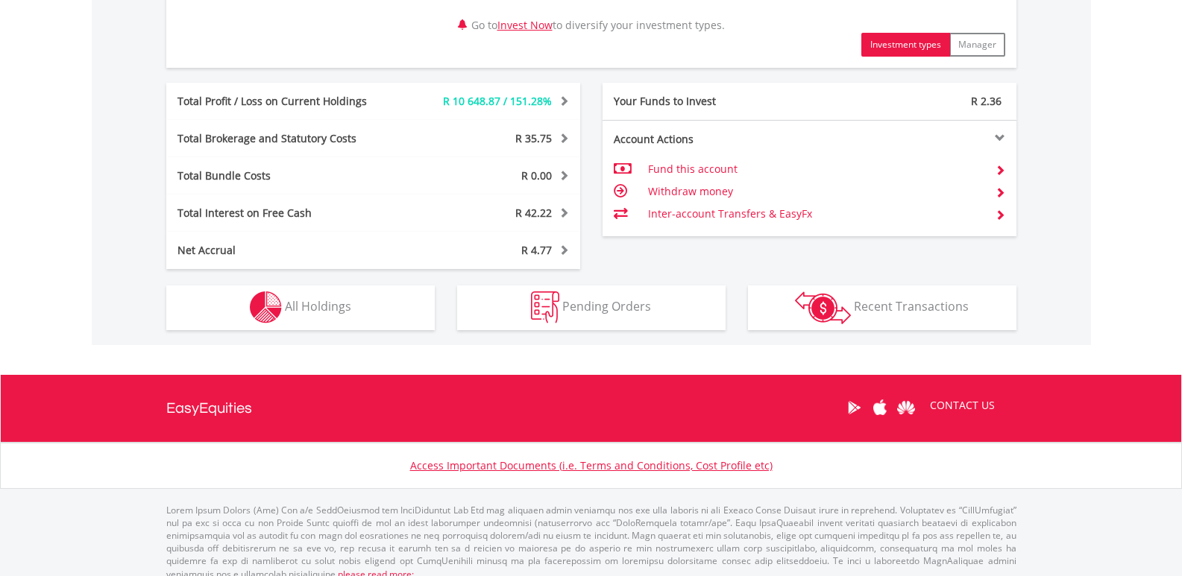
scroll to position [805, 0]
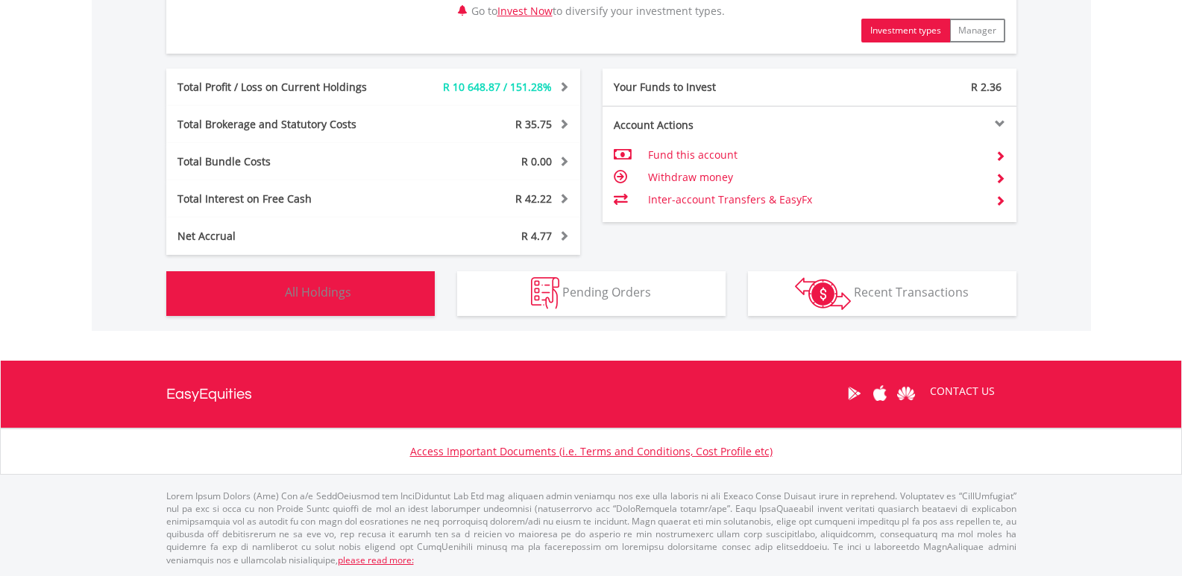
click at [277, 295] on img "button" at bounding box center [266, 293] width 32 height 32
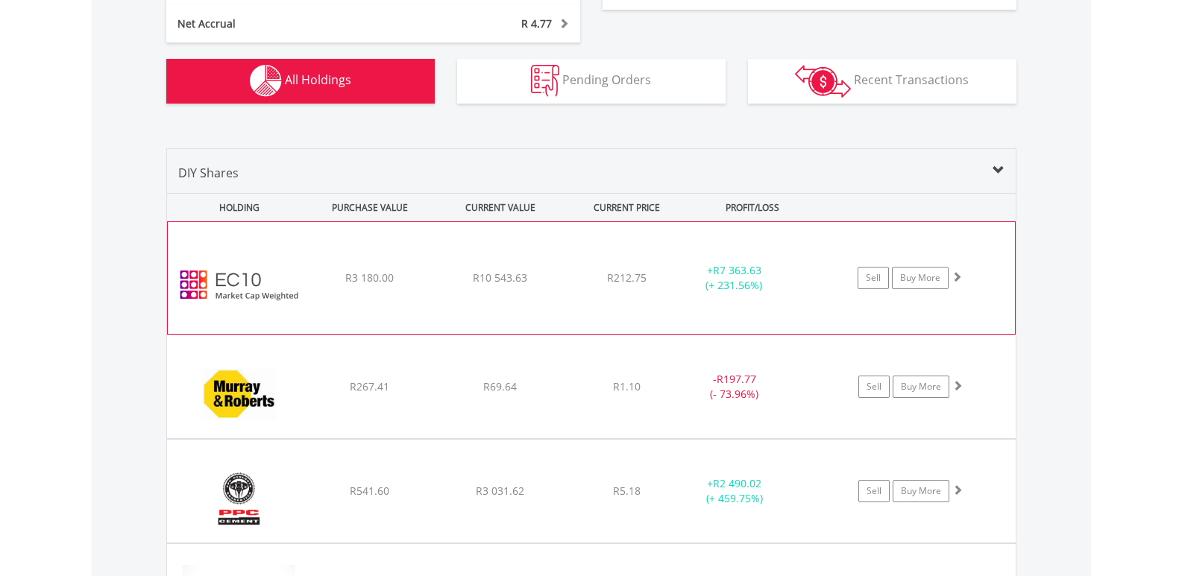
scroll to position [1016, 0]
click at [205, 267] on img at bounding box center [239, 286] width 128 height 89
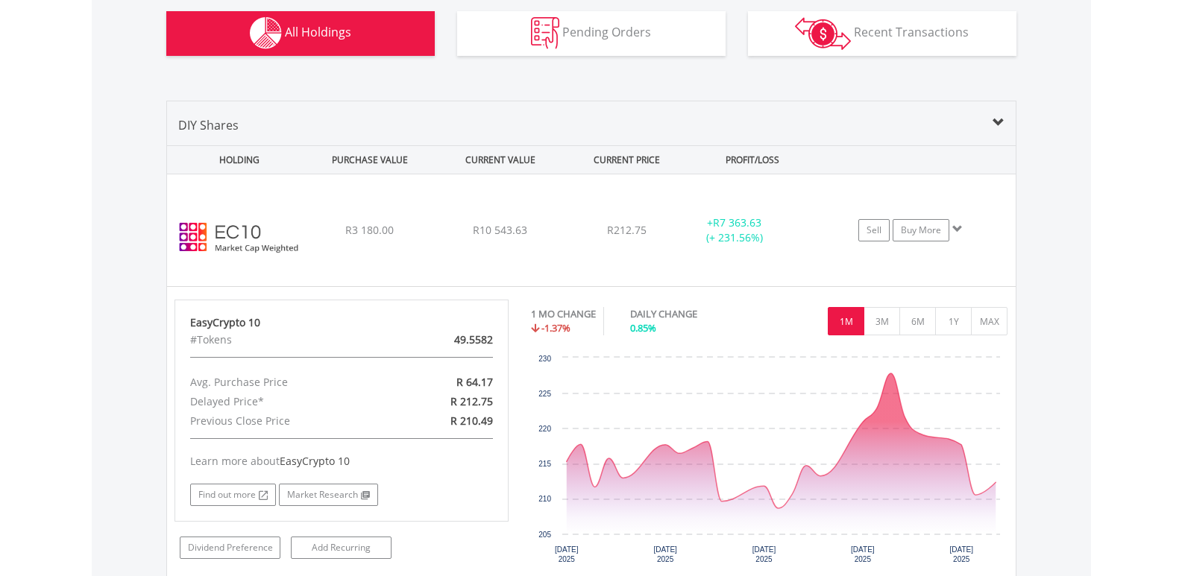
scroll to position [1091, 0]
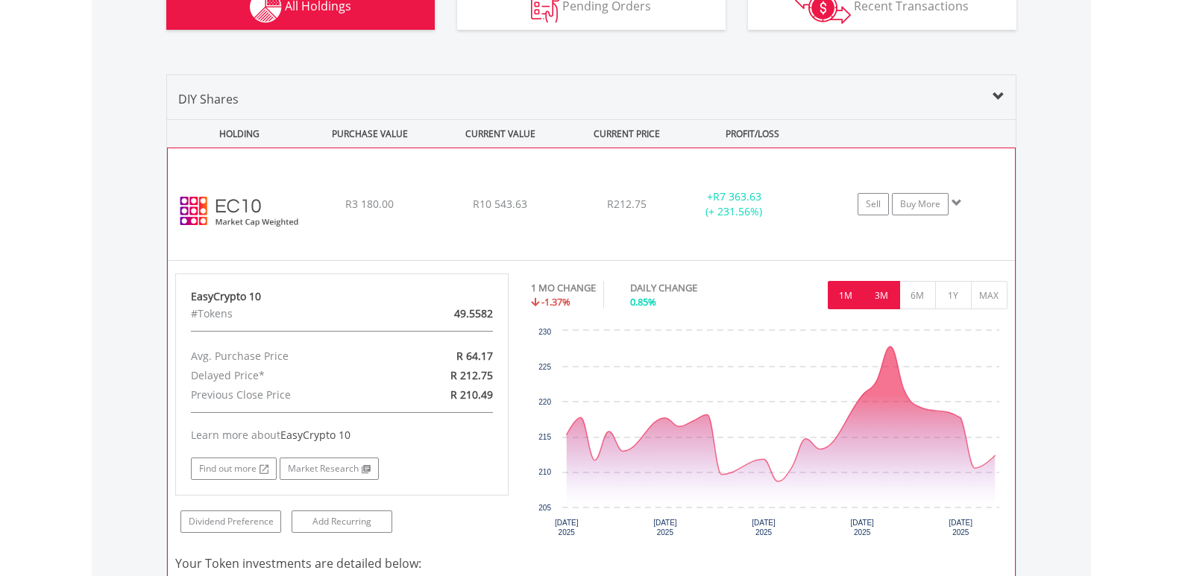
click at [876, 295] on button "3M" at bounding box center [882, 295] width 37 height 28
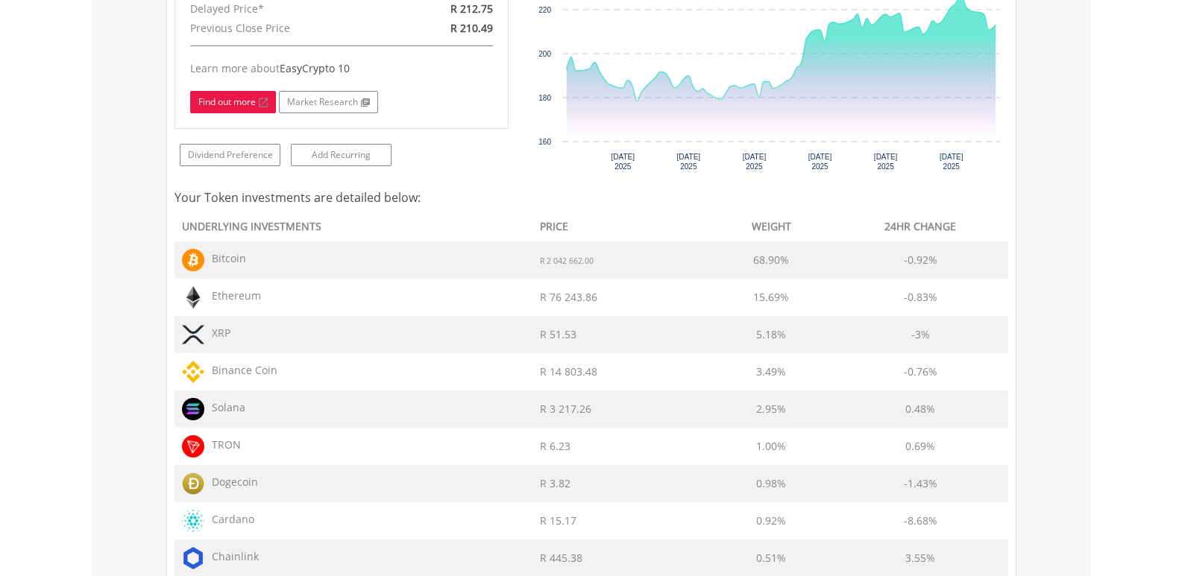
scroll to position [1464, 0]
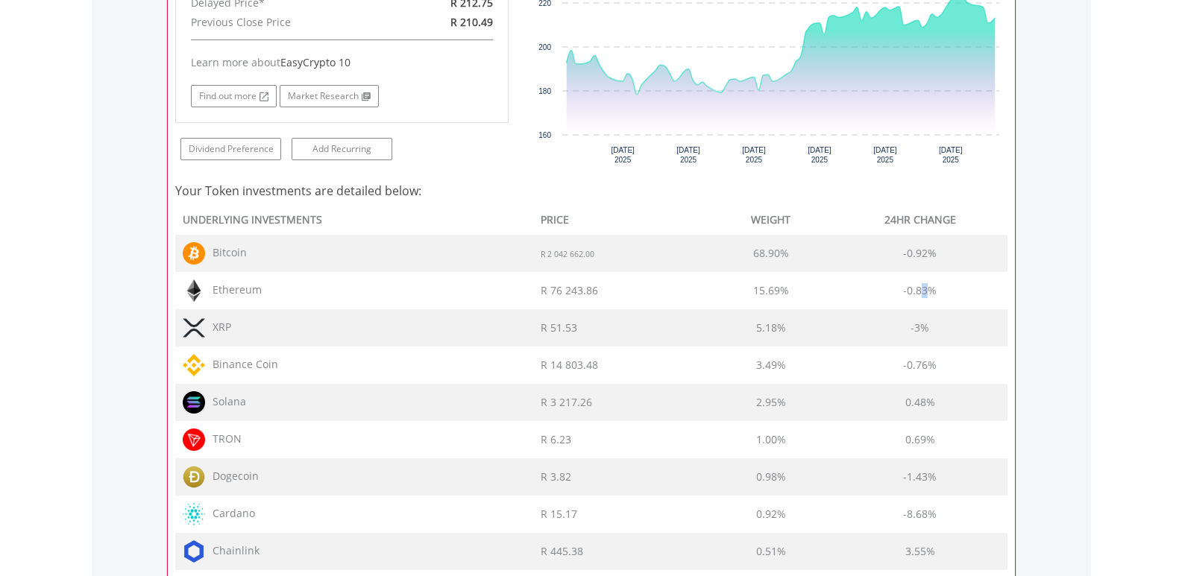
drag, startPoint x: 919, startPoint y: 287, endPoint x: 954, endPoint y: 290, distance: 35.2
click at [960, 287] on td "-0.83%" at bounding box center [920, 290] width 174 height 37
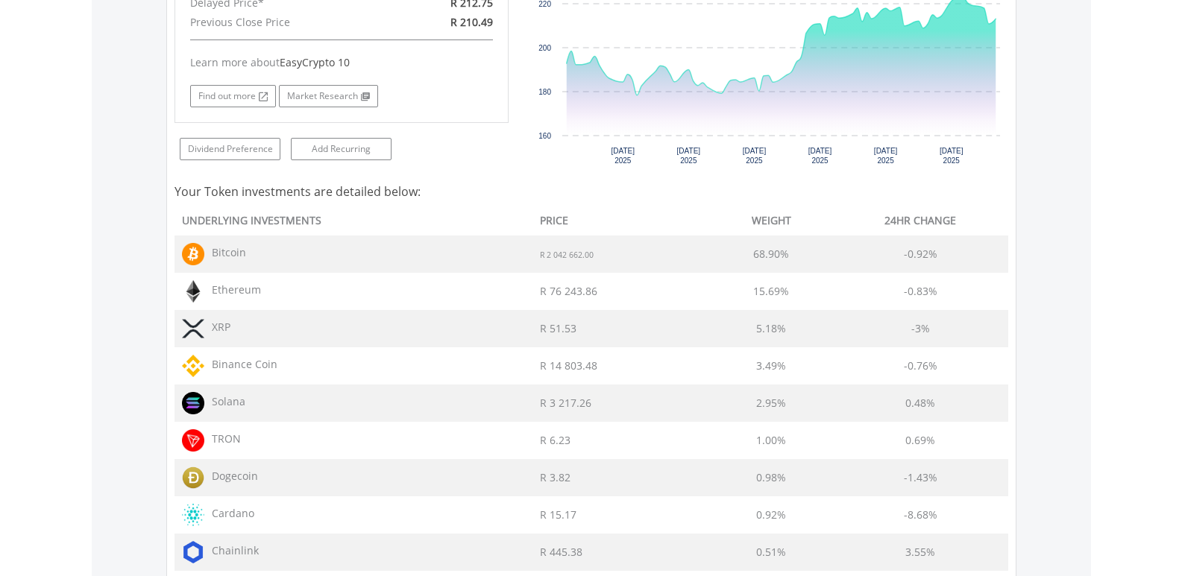
click at [66, 301] on body "My Investments Invest Now New Listings Sell My Recurring Investments Pending Or…" at bounding box center [591, 40] width 1182 height 3008
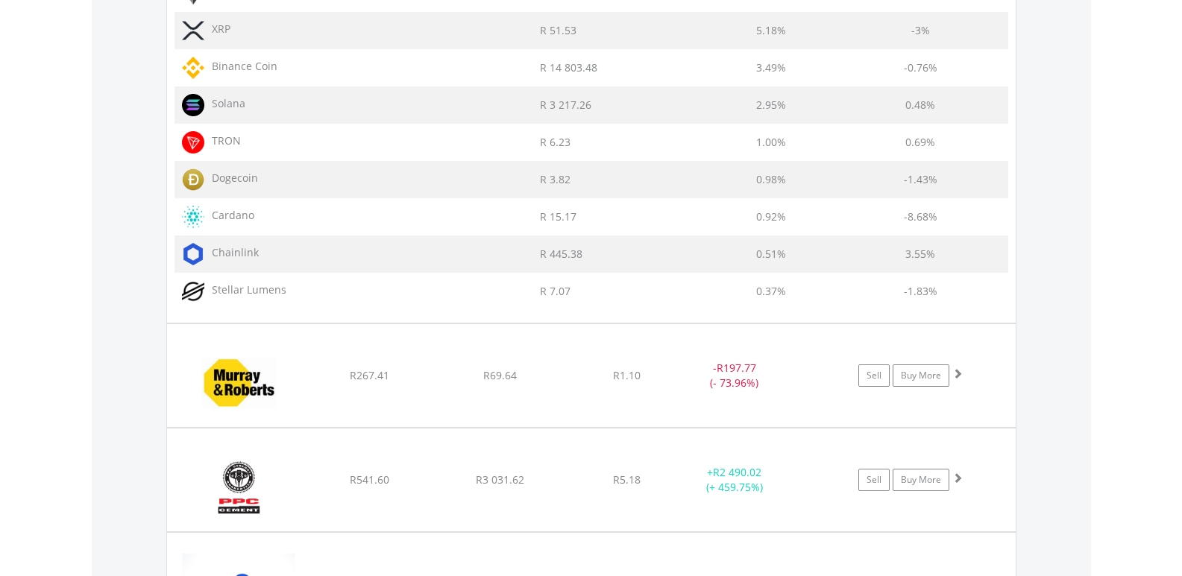
scroll to position [1389, 0]
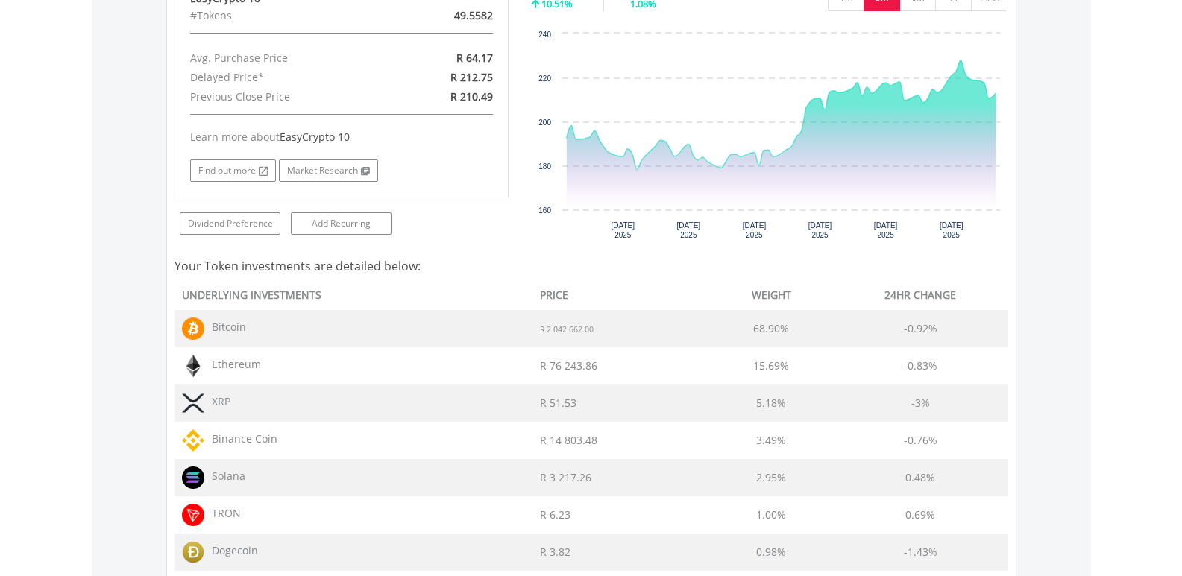
click at [71, 300] on body "My Investments Invest Now New Listings Sell My Recurring Investments Pending Or…" at bounding box center [591, 115] width 1182 height 3008
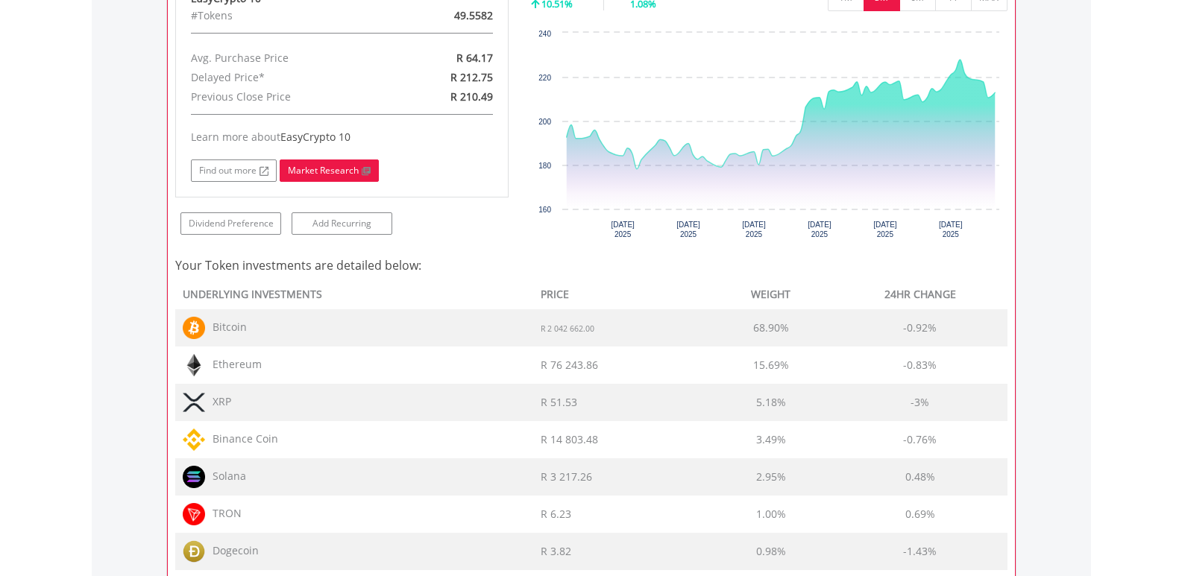
click at [351, 166] on link "Market Research" at bounding box center [329, 171] width 99 height 22
click at [216, 169] on link "Find out more" at bounding box center [234, 171] width 86 height 22
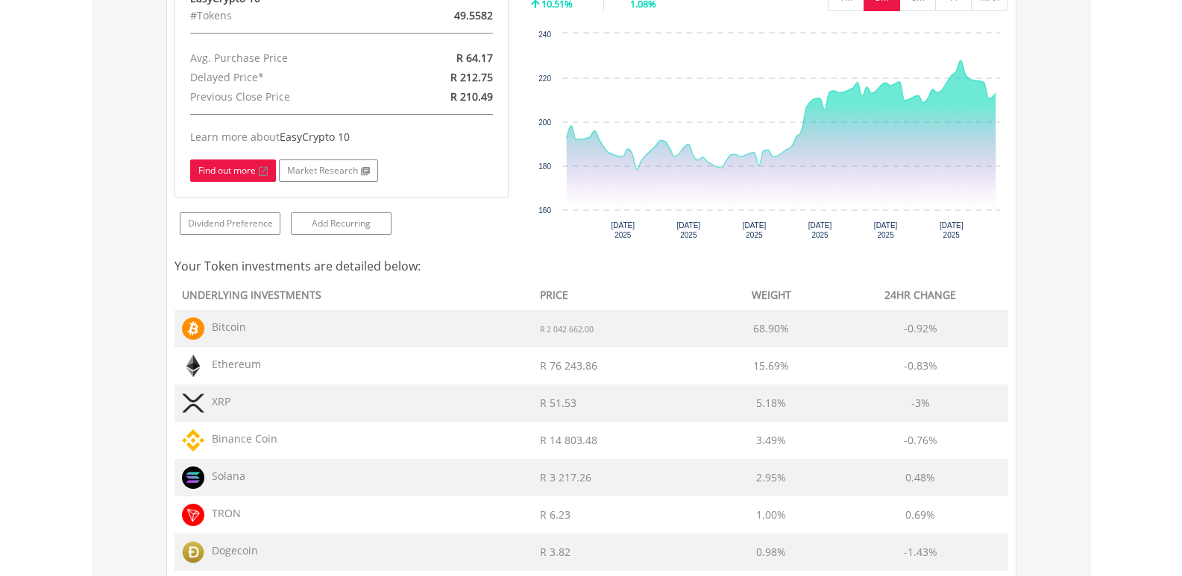
scroll to position [1091, 0]
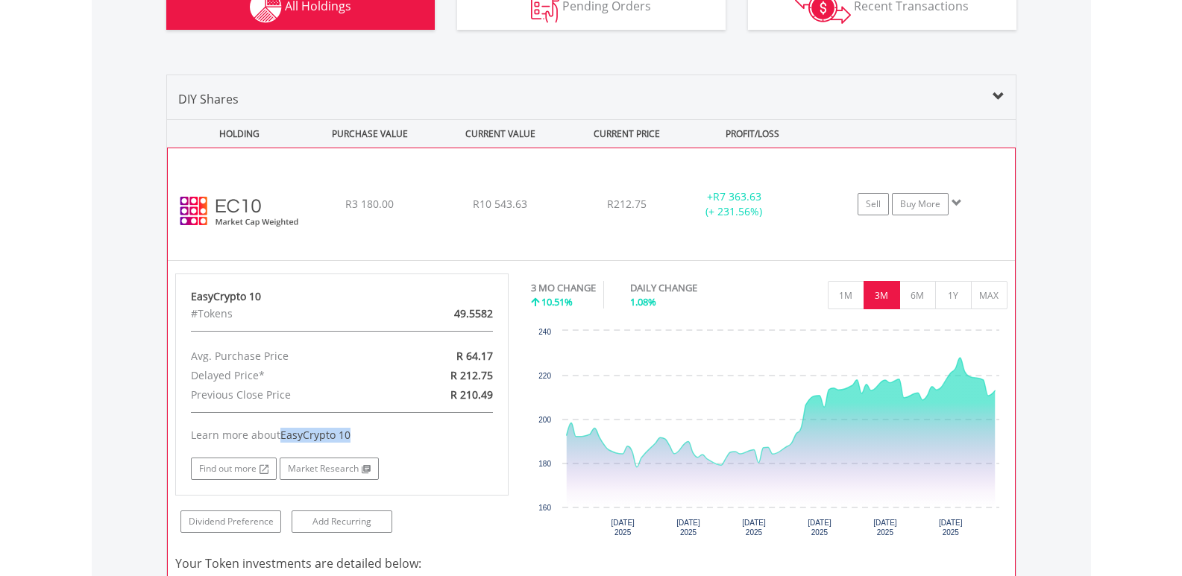
drag, startPoint x: 282, startPoint y: 432, endPoint x: 384, endPoint y: 435, distance: 102.2
click at [384, 435] on div "Learn more about EasyCrypto 10" at bounding box center [342, 435] width 303 height 15
copy span "EasyCrypto 10"
